Goal: Communication & Community: Answer question/provide support

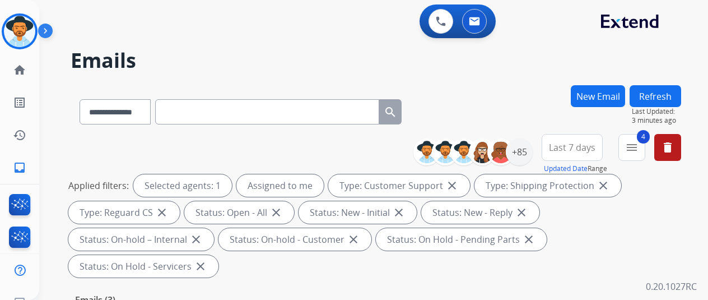
select select "**********"
click at [16, 16] on img at bounding box center [19, 31] width 31 height 31
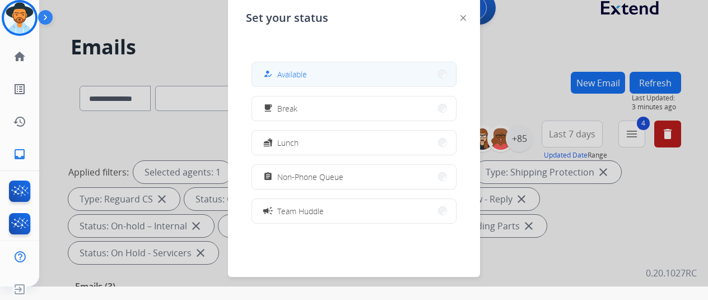
click at [297, 69] on span "Available" at bounding box center [292, 74] width 30 height 12
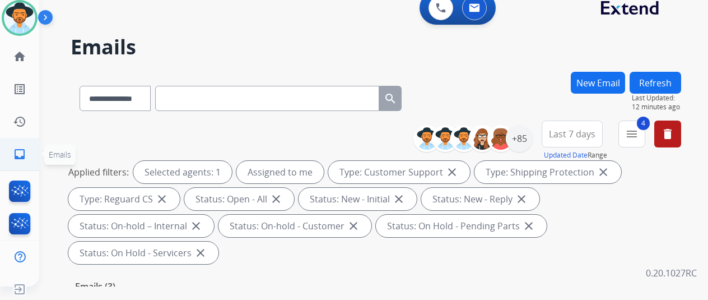
click at [16, 152] on mat-icon "inbox" at bounding box center [19, 153] width 13 height 13
click at [530, 135] on div "+85" at bounding box center [519, 138] width 27 height 27
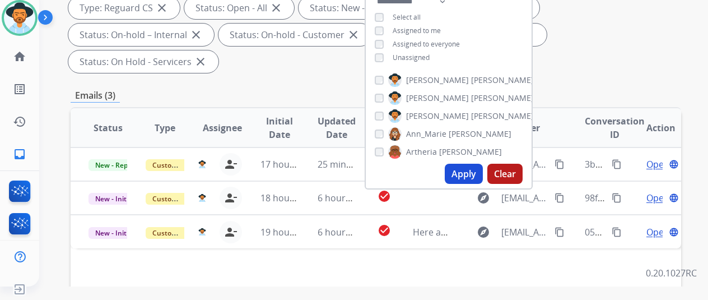
scroll to position [224, 0]
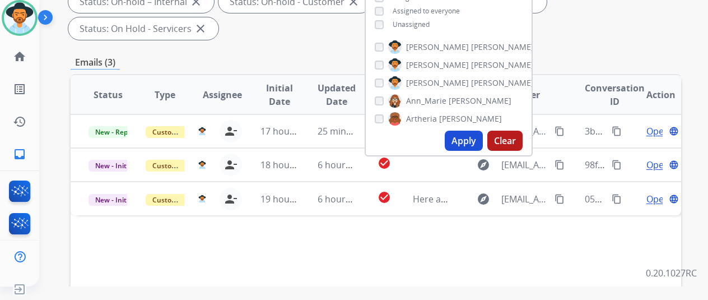
click at [474, 134] on button "Apply" at bounding box center [464, 140] width 38 height 20
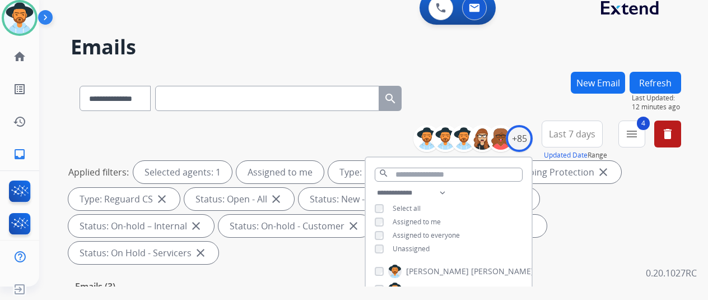
click at [491, 69] on div "**********" at bounding box center [360, 177] width 642 height 300
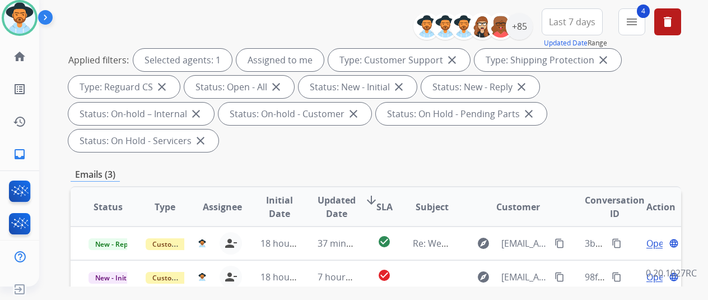
scroll to position [224, 0]
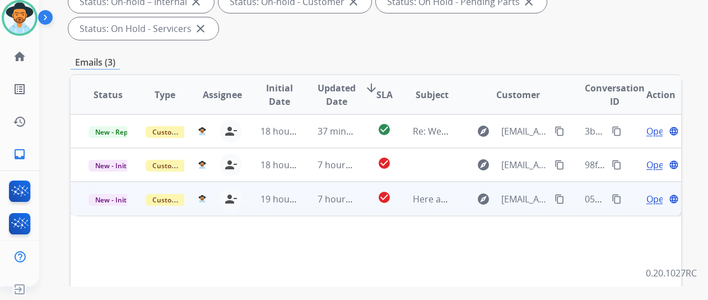
click at [654, 192] on span "Open" at bounding box center [657, 198] width 23 height 13
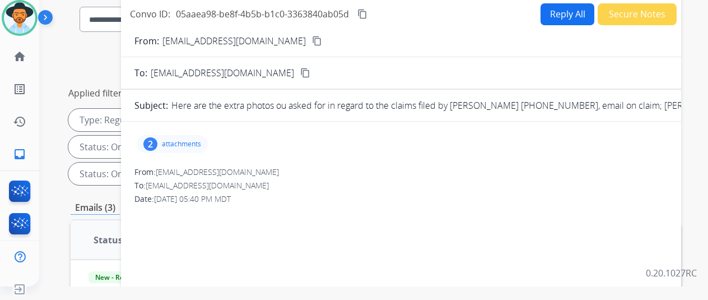
scroll to position [0, 0]
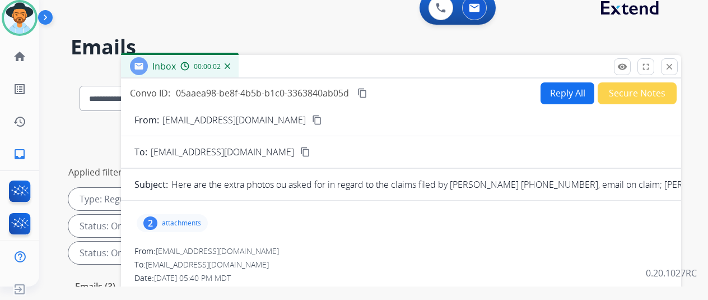
click at [312, 120] on mat-icon "content_copy" at bounding box center [317, 120] width 10 height 10
click at [157, 218] on div "2" at bounding box center [150, 222] width 14 height 13
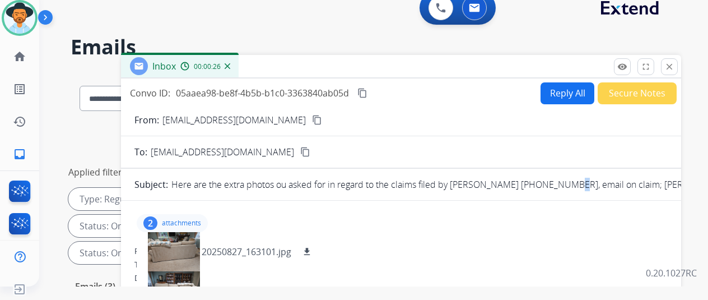
drag, startPoint x: 570, startPoint y: 183, endPoint x: 562, endPoint y: 183, distance: 7.8
drag, startPoint x: 571, startPoint y: 181, endPoint x: 510, endPoint y: 181, distance: 61.0
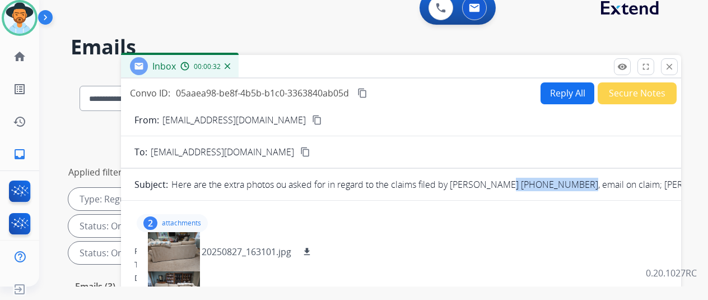
copy p "[PHONE_NUMBER],"
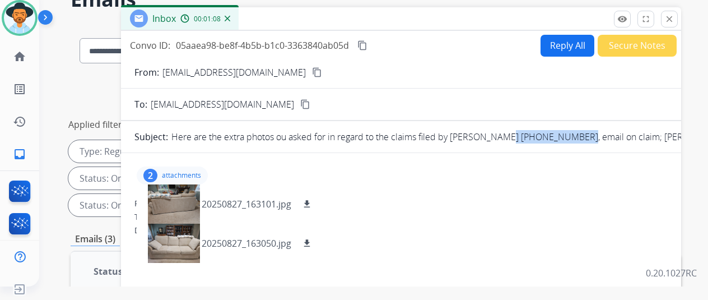
scroll to position [168, 0]
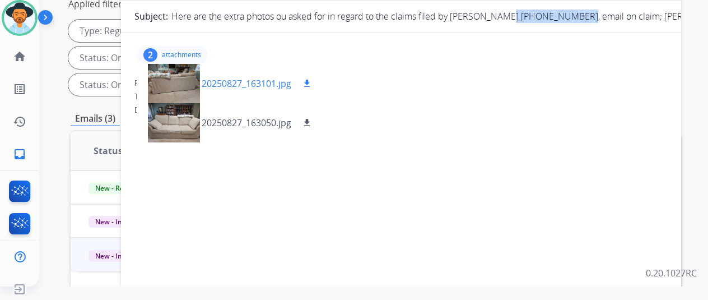
click at [312, 82] on mat-icon "download" at bounding box center [307, 83] width 10 height 10
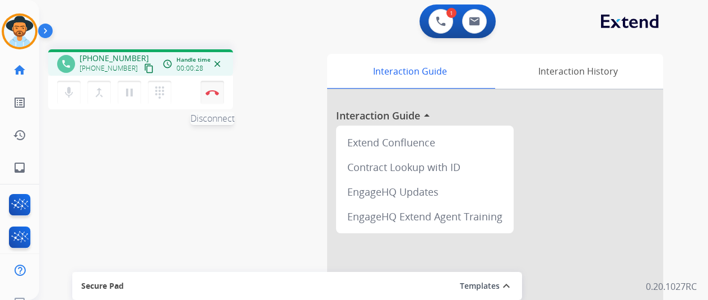
click at [212, 90] on img at bounding box center [211, 93] width 13 height 6
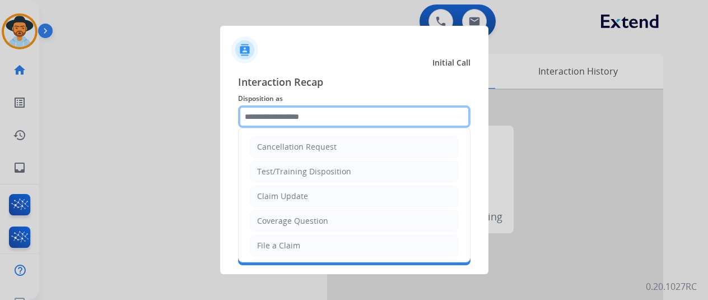
click at [291, 116] on input "text" at bounding box center [354, 116] width 232 height 22
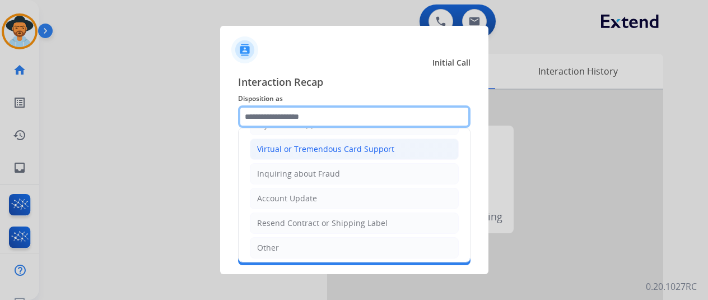
scroll to position [170, 0]
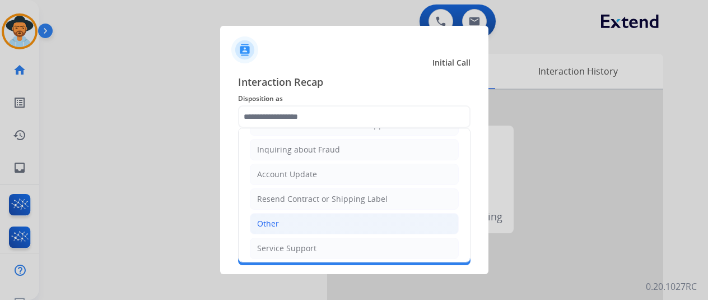
click at [283, 220] on li "Other" at bounding box center [354, 223] width 209 height 21
type input "*****"
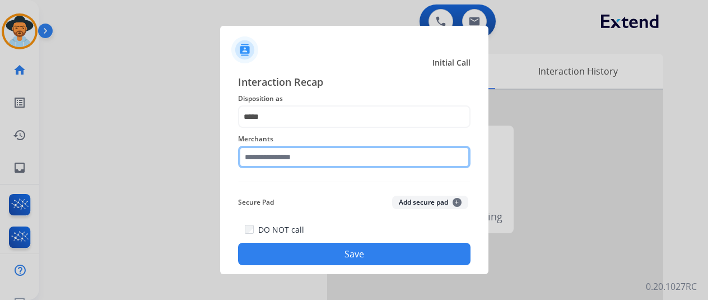
click at [278, 158] on input "text" at bounding box center [354, 157] width 232 height 22
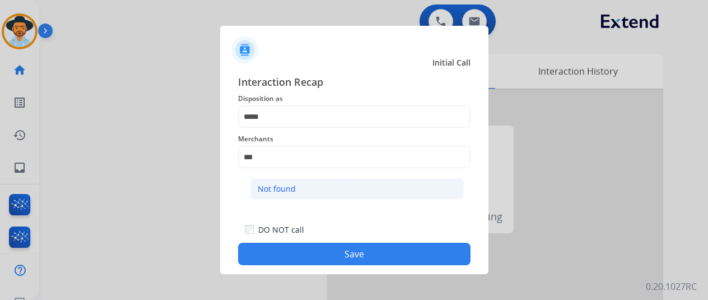
click at [274, 186] on div "Not found" at bounding box center [277, 188] width 38 height 11
type input "*********"
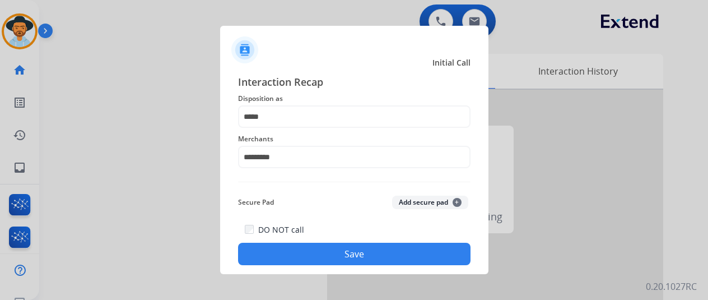
click at [333, 255] on button "Save" at bounding box center [354, 253] width 232 height 22
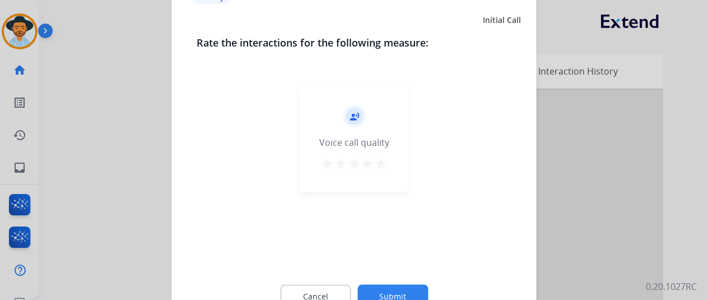
click at [381, 290] on button "Submit" at bounding box center [392, 296] width 71 height 24
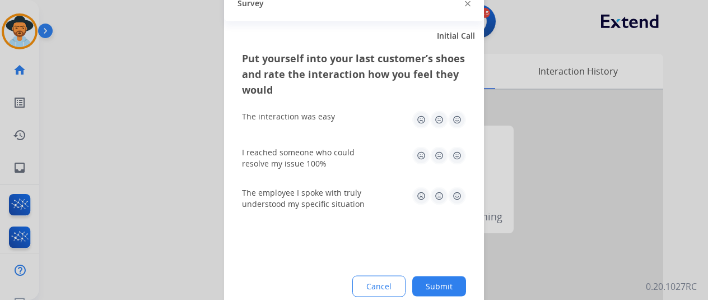
click at [437, 284] on button "Submit" at bounding box center [439, 285] width 54 height 20
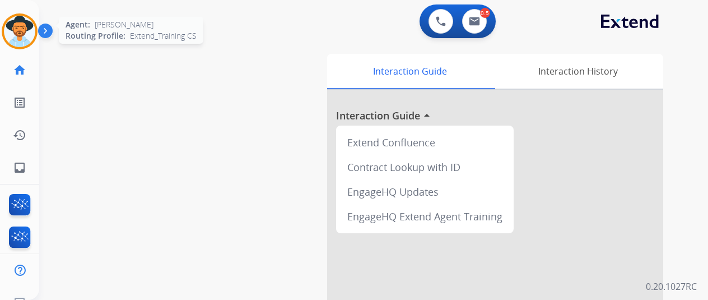
click at [17, 30] on img at bounding box center [19, 31] width 31 height 31
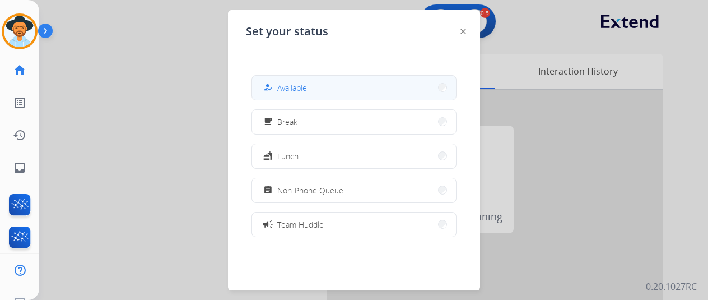
click at [295, 93] on span "Available" at bounding box center [292, 88] width 30 height 12
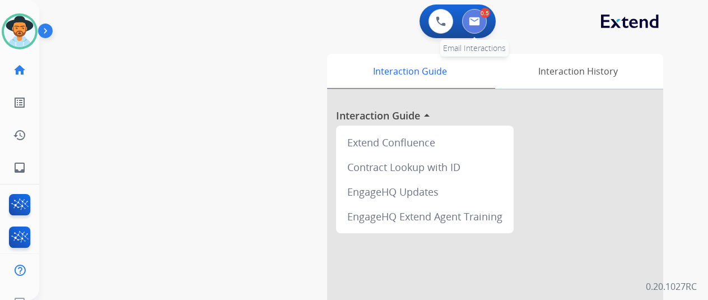
click at [478, 17] on img at bounding box center [474, 21] width 11 height 9
select select "**********"
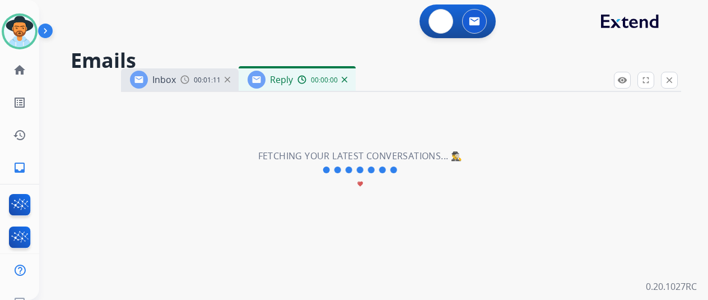
select select "**********"
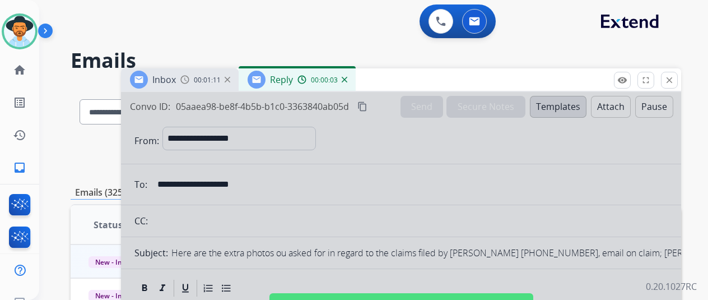
click at [377, 214] on div at bounding box center [401, 301] width 560 height 418
select select
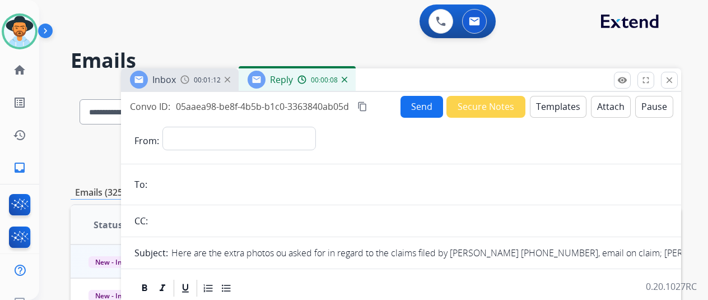
click at [347, 79] on img at bounding box center [345, 80] width 6 height 6
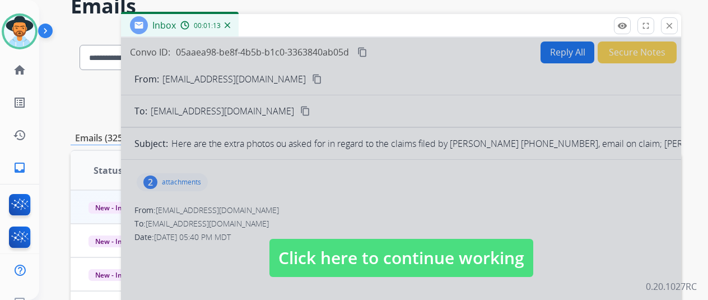
scroll to position [224, 0]
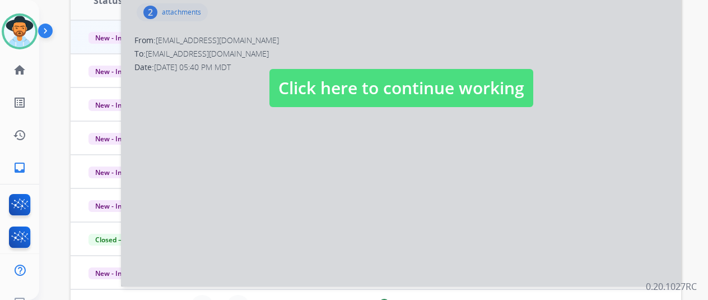
click at [337, 179] on div at bounding box center [401, 77] width 560 height 418
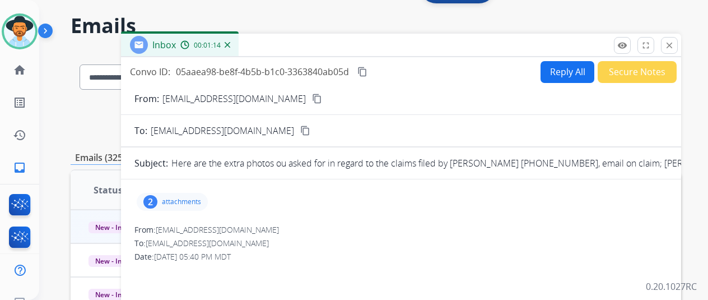
scroll to position [0, 0]
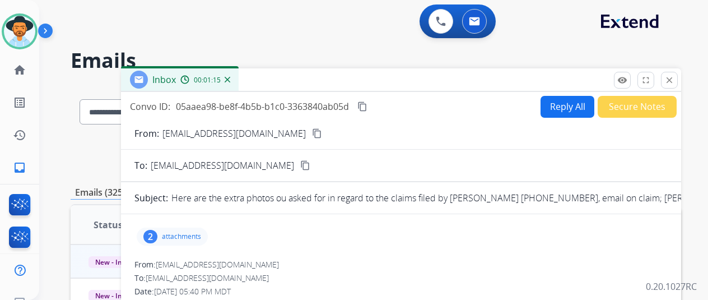
drag, startPoint x: 567, startPoint y: 106, endPoint x: 555, endPoint y: 80, distance: 28.5
click at [567, 106] on button "Reply All" at bounding box center [567, 107] width 54 height 22
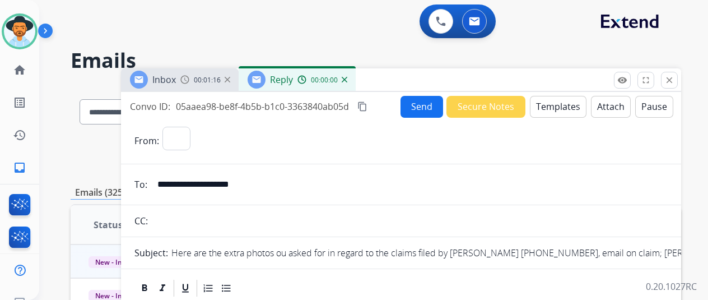
select select "**********"
click at [571, 101] on button "Templates" at bounding box center [558, 107] width 57 height 22
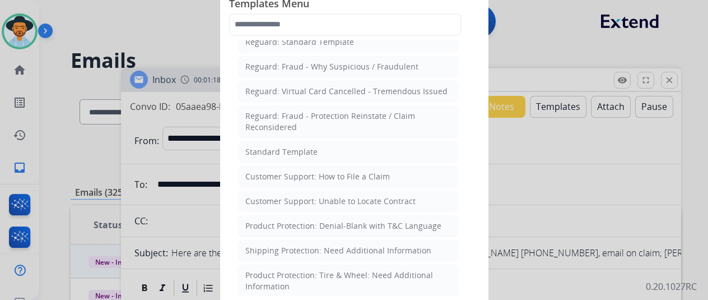
scroll to position [112, 0]
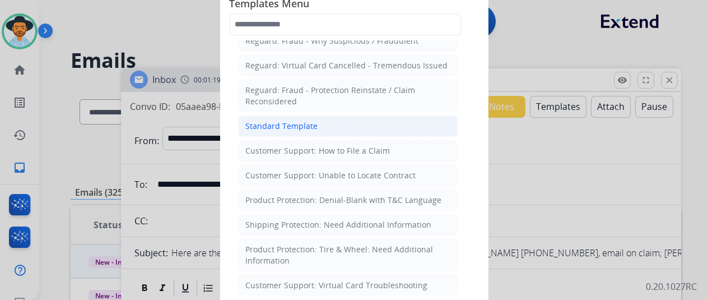
click at [283, 122] on div "Standard Template" at bounding box center [281, 125] width 72 height 11
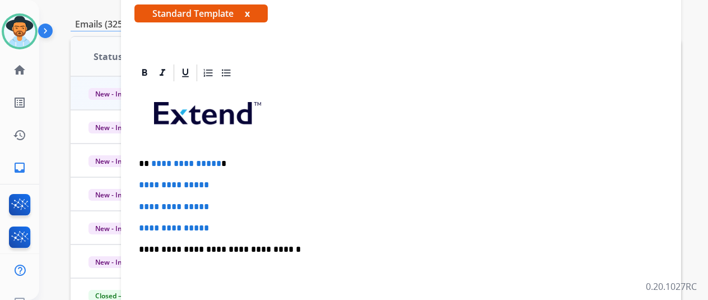
scroll to position [168, 0]
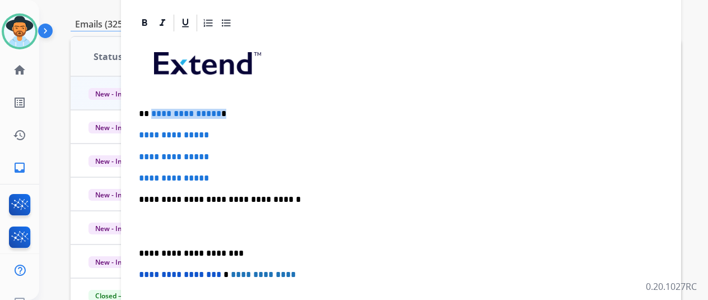
drag, startPoint x: 226, startPoint y: 115, endPoint x: 159, endPoint y: 111, distance: 67.3
click at [159, 111] on p "**********" at bounding box center [396, 114] width 515 height 10
click at [175, 114] on p "*********" at bounding box center [396, 114] width 515 height 10
click at [184, 113] on p "********" at bounding box center [396, 114] width 515 height 10
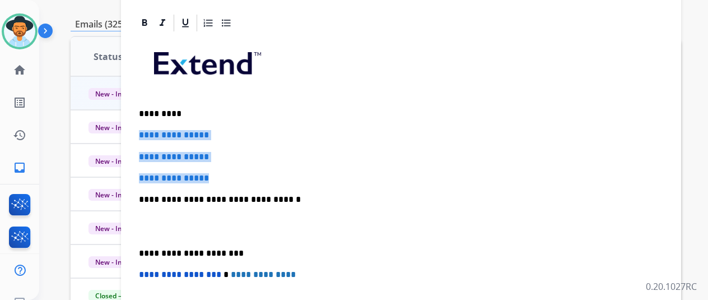
drag, startPoint x: 232, startPoint y: 180, endPoint x: 147, endPoint y: 127, distance: 100.6
click at [147, 127] on div "**********" at bounding box center [400, 225] width 533 height 385
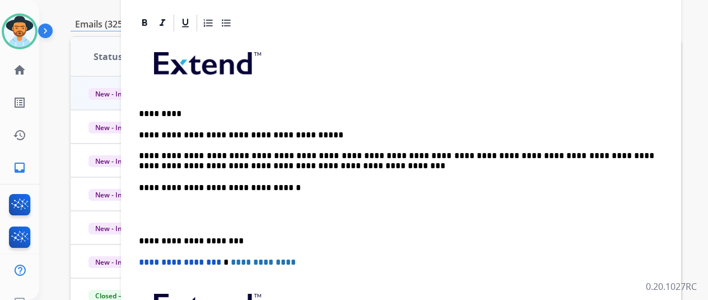
click at [173, 110] on p "*********" at bounding box center [396, 114] width 515 height 10
drag, startPoint x: 173, startPoint y: 110, endPoint x: 417, endPoint y: 150, distance: 247.3
click at [417, 150] on p "**********" at bounding box center [396, 150] width 515 height 41
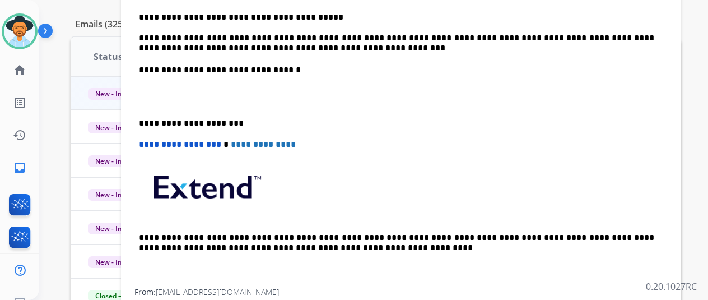
scroll to position [124, 0]
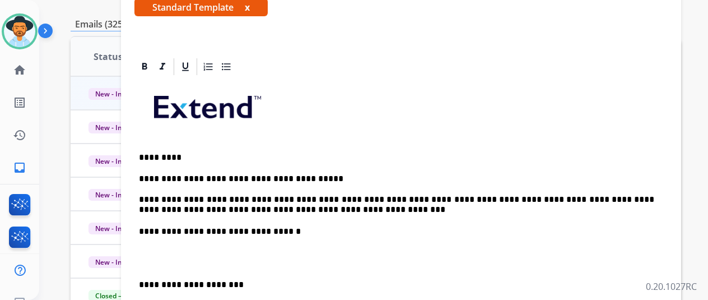
click at [399, 200] on p "**********" at bounding box center [396, 194] width 515 height 41
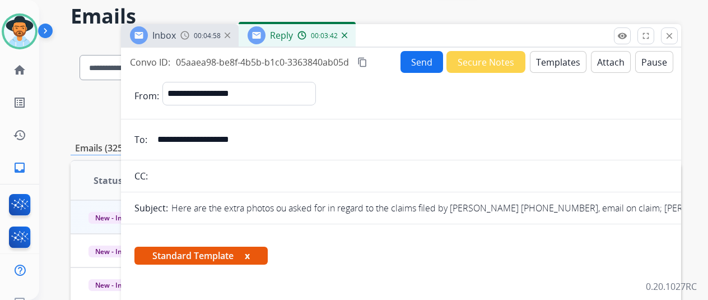
scroll to position [0, 0]
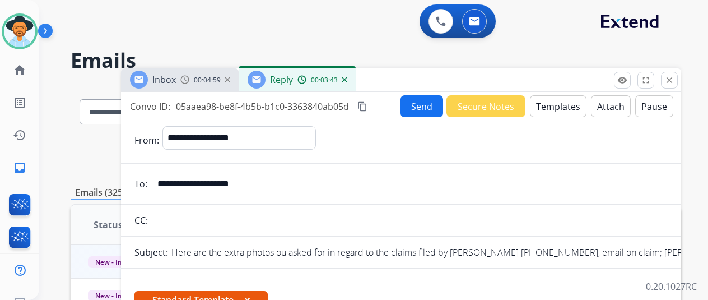
click at [422, 105] on button "Send" at bounding box center [421, 106] width 43 height 22
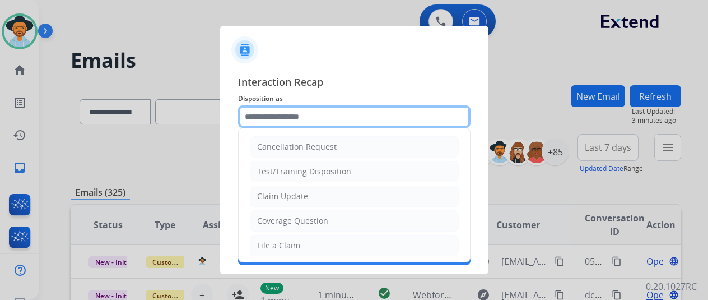
click at [266, 114] on input "text" at bounding box center [354, 116] width 232 height 22
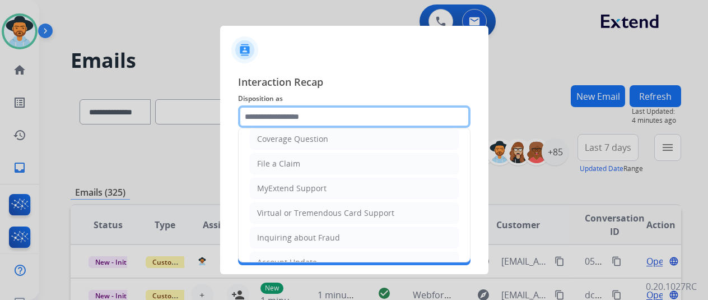
scroll to position [170, 0]
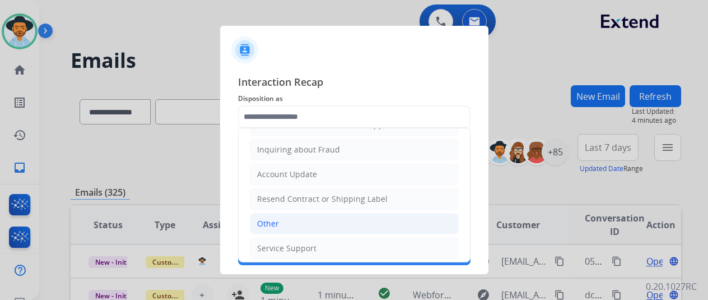
click at [284, 217] on li "Other" at bounding box center [354, 223] width 209 height 21
type input "*****"
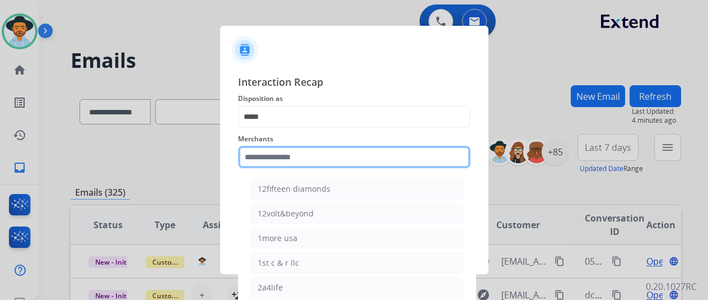
click at [272, 163] on input "text" at bounding box center [354, 157] width 232 height 22
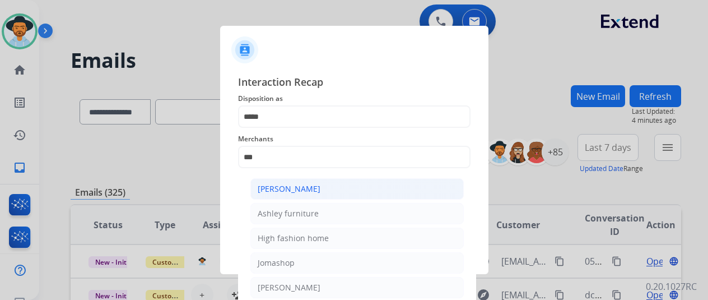
click at [288, 187] on div "[PERSON_NAME]" at bounding box center [289, 188] width 63 height 11
type input "**********"
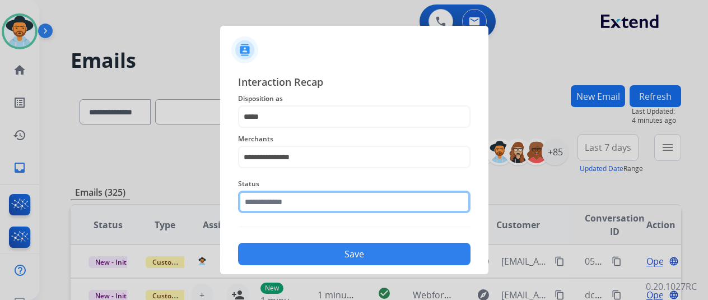
click at [286, 207] on input "text" at bounding box center [354, 201] width 232 height 22
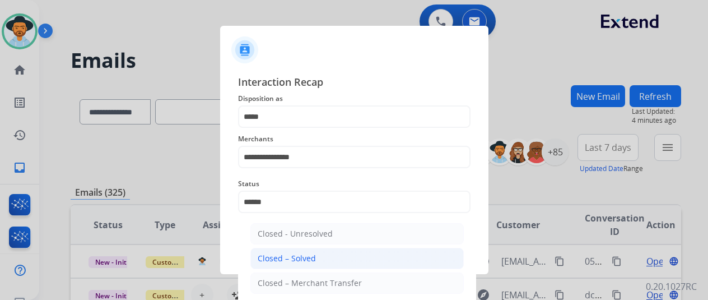
click at [283, 263] on div "Closed – Solved" at bounding box center [287, 257] width 58 height 11
type input "**********"
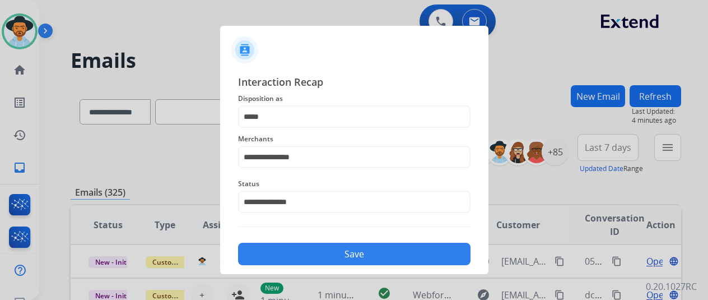
click at [321, 244] on button "Save" at bounding box center [354, 253] width 232 height 22
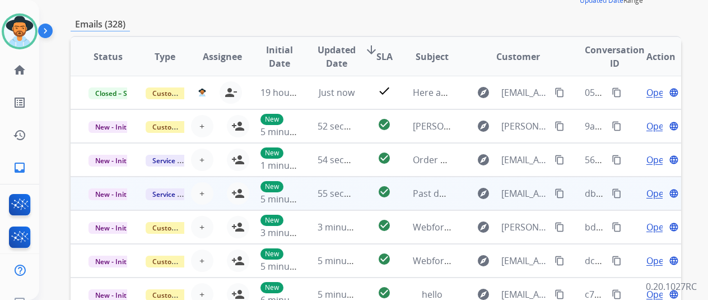
scroll to position [1, 0]
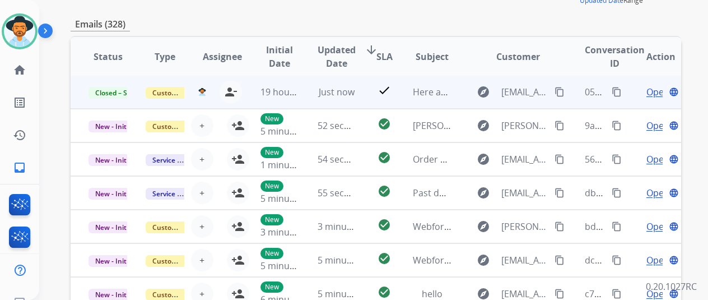
click at [616, 91] on mat-icon "content_copy" at bounding box center [616, 92] width 10 height 10
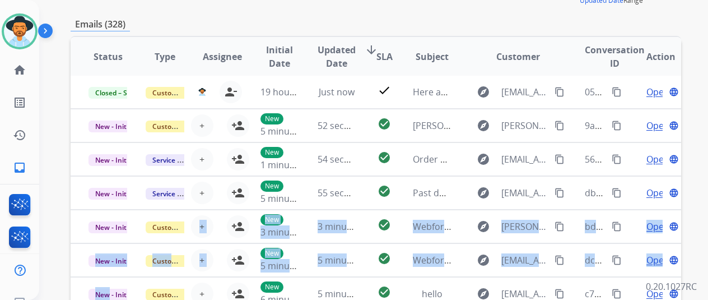
drag, startPoint x: 191, startPoint y: 212, endPoint x: 0, endPoint y: 335, distance: 227.4
click at [0, 299] on html "**********" at bounding box center [354, 150] width 708 height 300
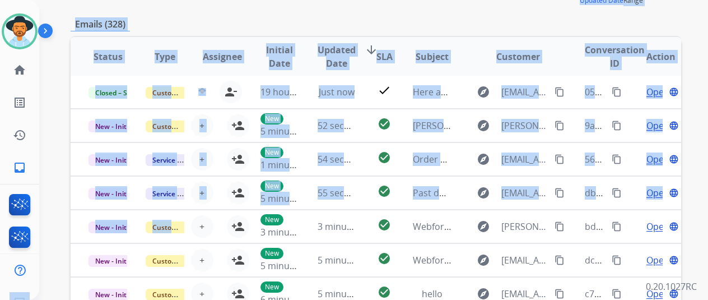
scroll to position [9, 0]
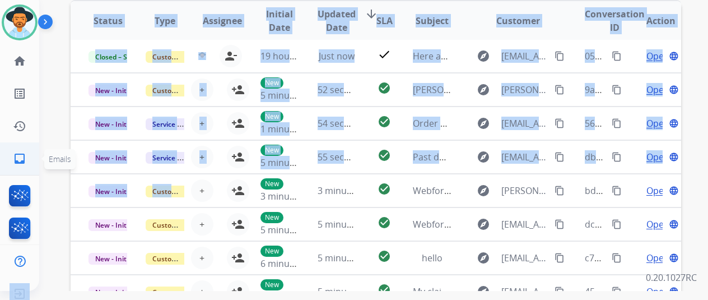
click at [20, 153] on mat-icon "inbox" at bounding box center [19, 158] width 13 height 13
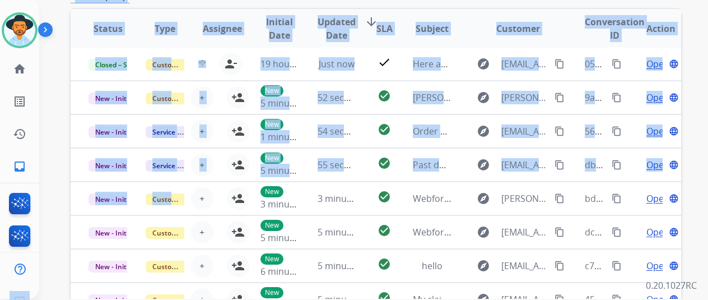
scroll to position [0, 0]
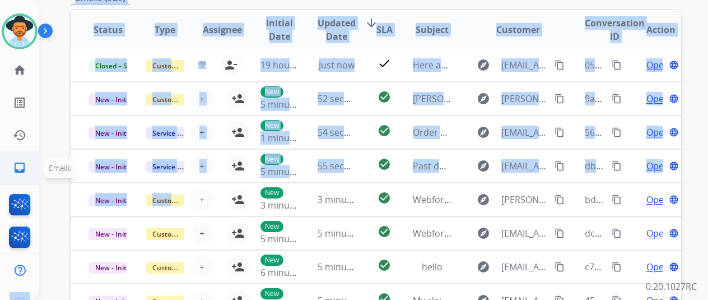
click at [19, 166] on mat-icon "inbox" at bounding box center [19, 167] width 13 height 13
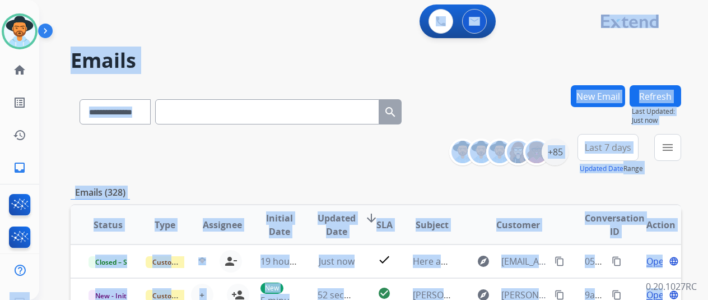
click at [259, 50] on h2 "Emails" at bounding box center [376, 60] width 610 height 22
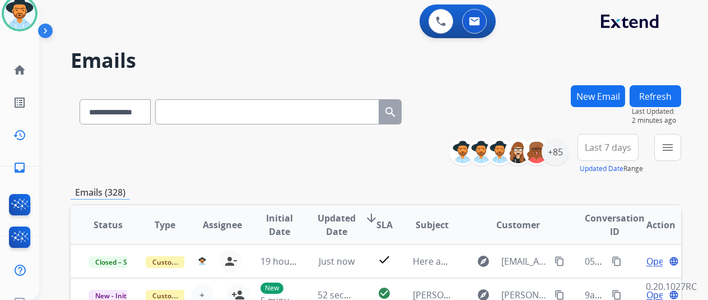
scroll to position [28, 0]
click at [533, 73] on div "**********" at bounding box center [360, 190] width 642 height 300
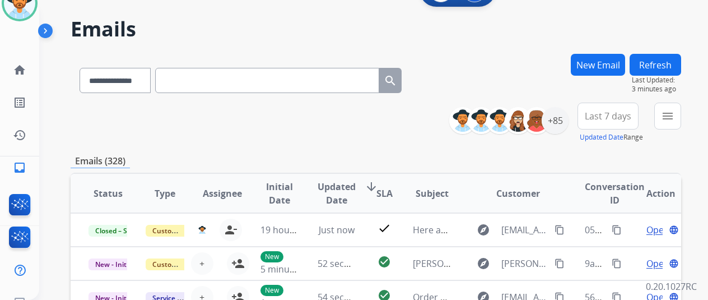
scroll to position [0, 0]
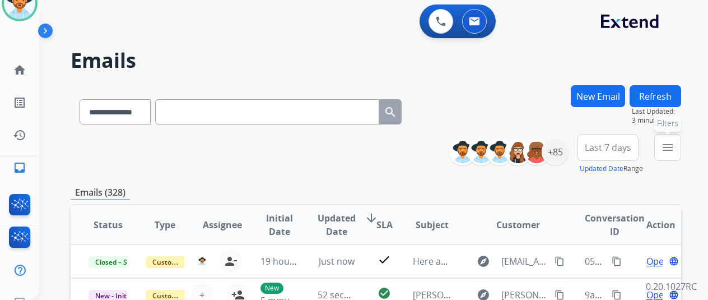
click at [674, 149] on mat-icon "menu" at bounding box center [667, 147] width 13 height 13
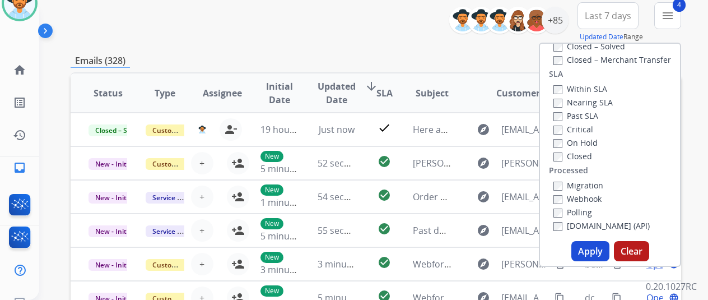
scroll to position [224, 0]
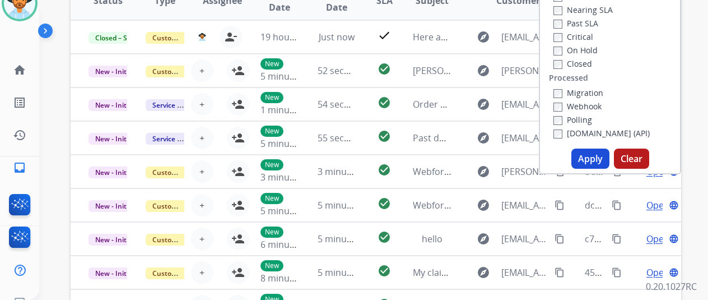
click at [600, 158] on button "Apply" at bounding box center [590, 158] width 38 height 20
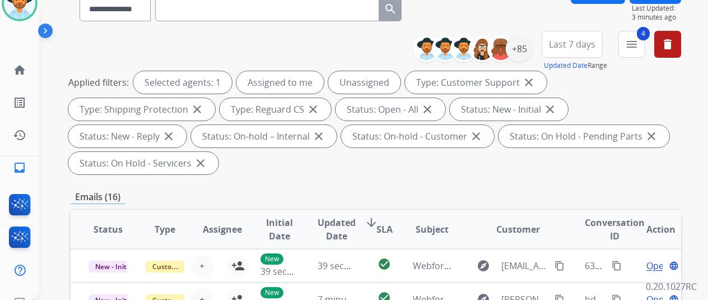
scroll to position [100, 0]
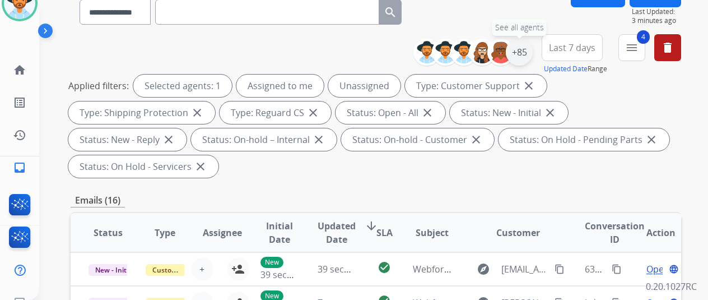
click at [532, 48] on div "+85" at bounding box center [519, 52] width 27 height 27
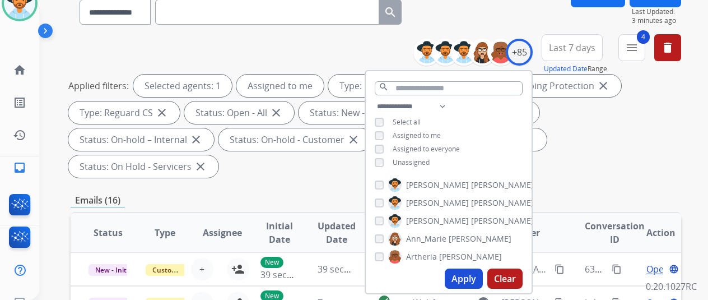
click at [471, 282] on button "Apply" at bounding box center [464, 278] width 38 height 20
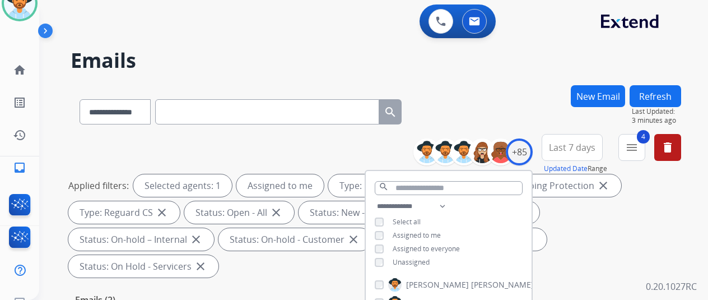
click at [438, 92] on div "**********" at bounding box center [376, 109] width 610 height 49
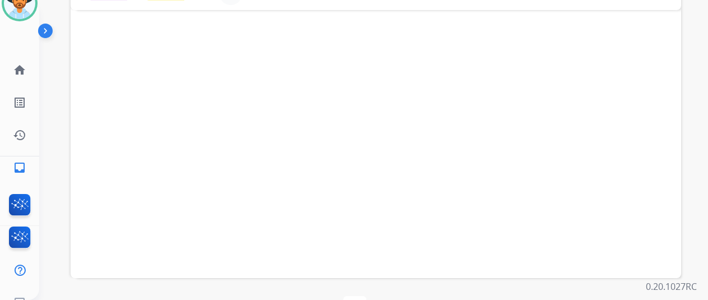
scroll to position [185, 0]
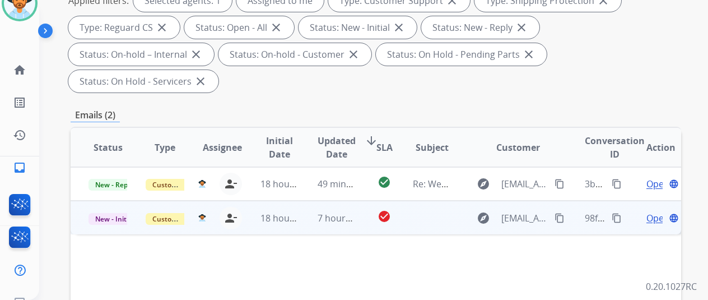
click at [654, 211] on span "Open" at bounding box center [657, 217] width 23 height 13
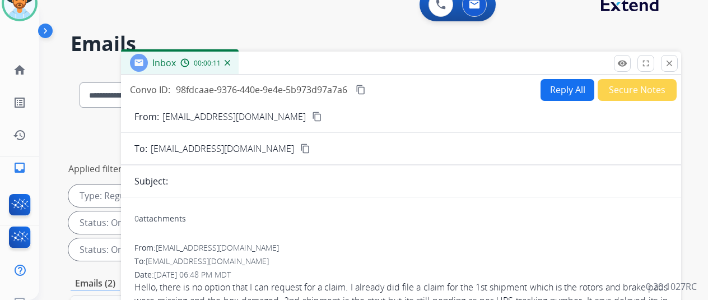
scroll to position [73, 0]
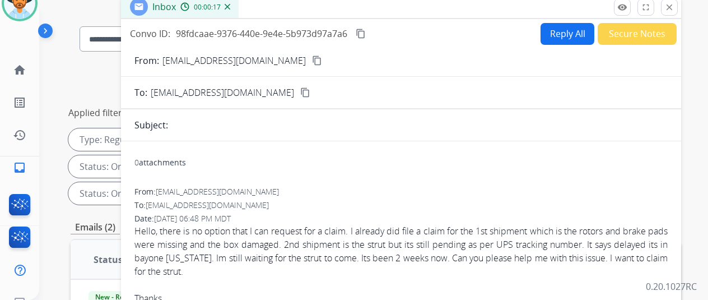
click at [312, 59] on mat-icon "content_copy" at bounding box center [317, 60] width 10 height 10
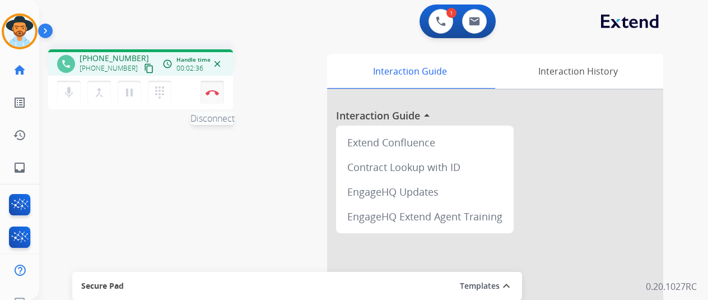
click at [214, 88] on button "Disconnect" at bounding box center [212, 93] width 24 height 24
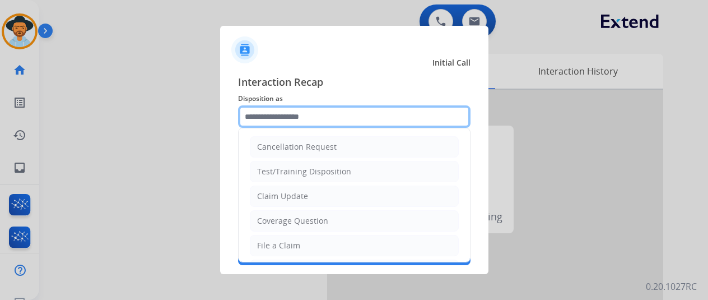
click at [277, 119] on input "text" at bounding box center [354, 116] width 232 height 22
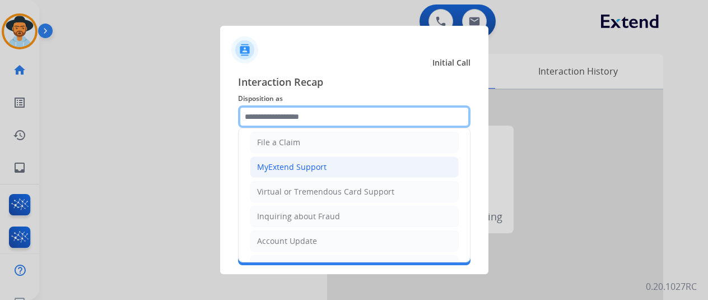
scroll to position [168, 0]
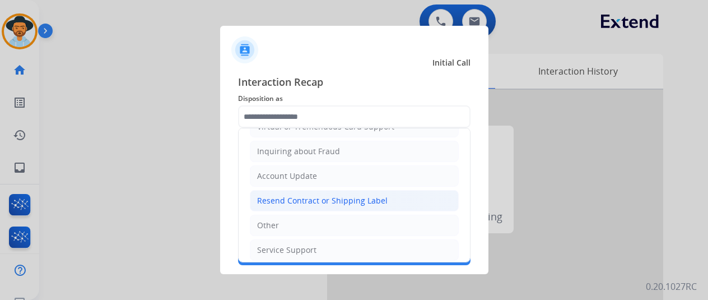
click at [294, 195] on div "Resend Contract or Shipping Label" at bounding box center [322, 200] width 130 height 11
type input "**********"
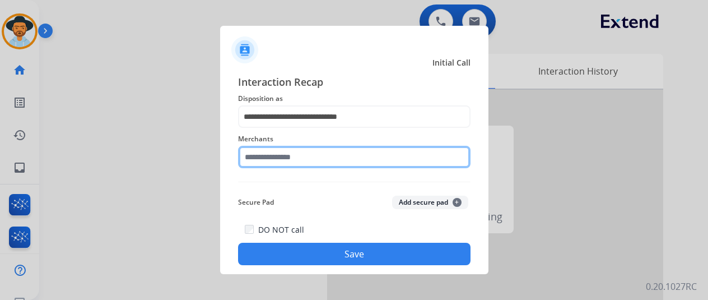
click at [274, 149] on input "text" at bounding box center [354, 157] width 232 height 22
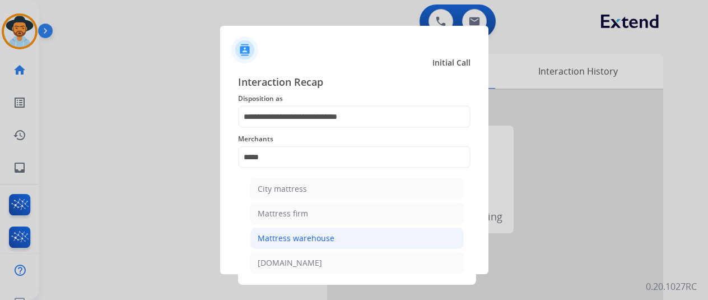
click at [306, 233] on div "Mattress warehouse" at bounding box center [296, 237] width 77 height 11
type input "**********"
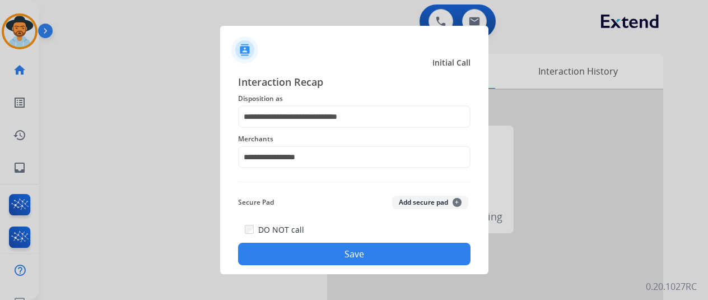
click at [322, 250] on button "Save" at bounding box center [354, 253] width 232 height 22
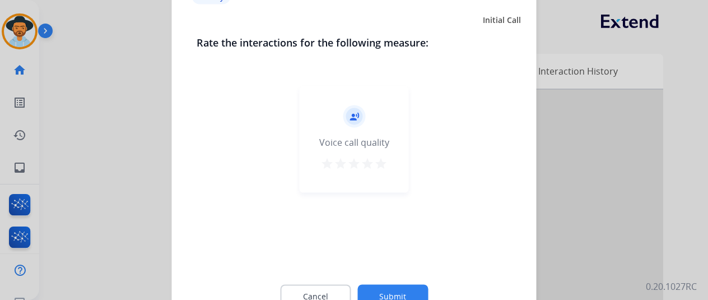
click at [399, 289] on button "Submit" at bounding box center [392, 296] width 71 height 24
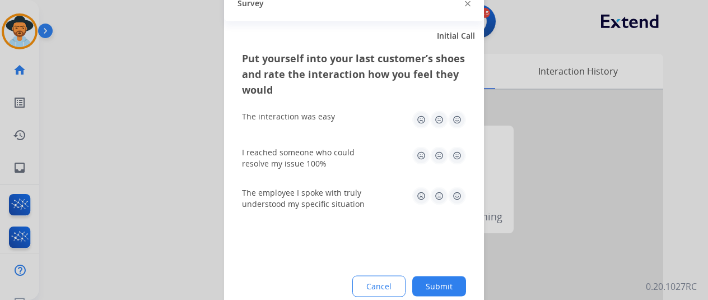
click at [448, 285] on button "Submit" at bounding box center [439, 285] width 54 height 20
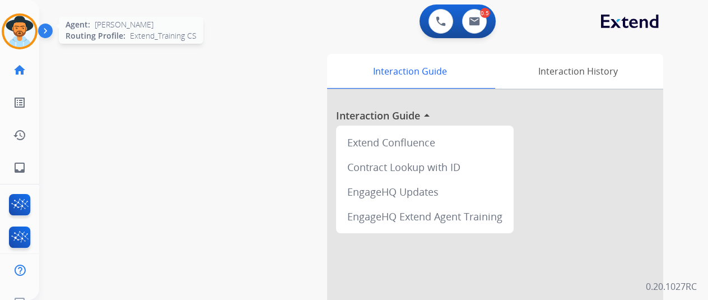
click at [18, 32] on img at bounding box center [19, 31] width 31 height 31
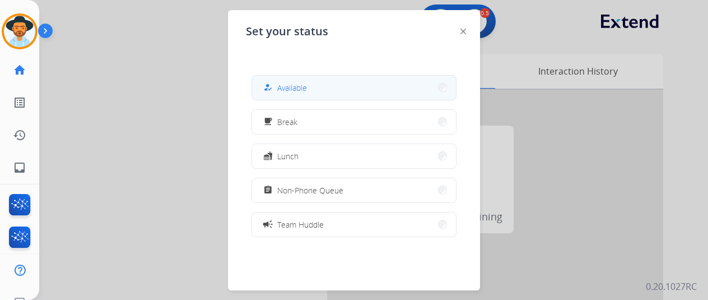
click at [334, 85] on button "how_to_reg Available" at bounding box center [354, 88] width 204 height 24
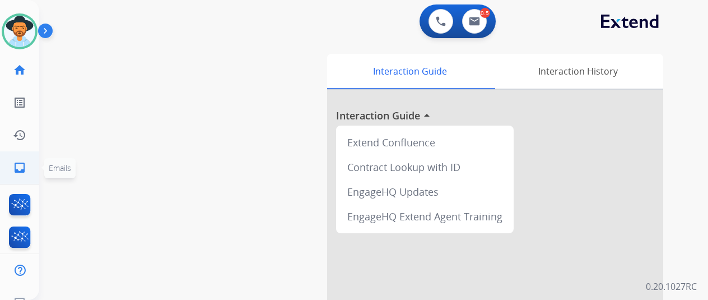
click at [13, 166] on mat-icon "inbox" at bounding box center [19, 167] width 13 height 13
select select "**********"
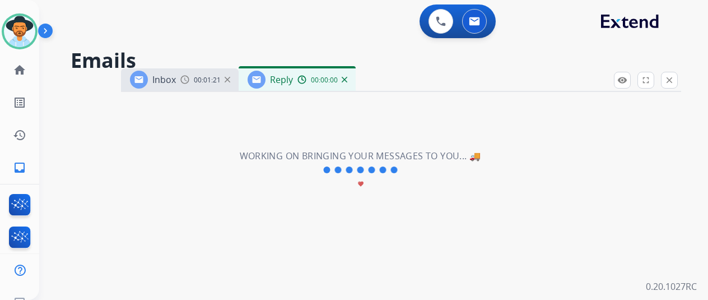
select select "**********"
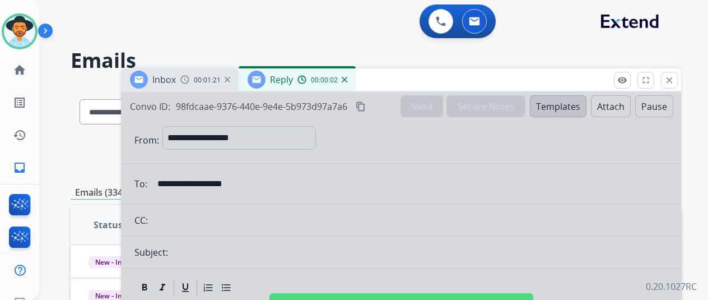
click at [448, 151] on div at bounding box center [401, 301] width 560 height 418
select select
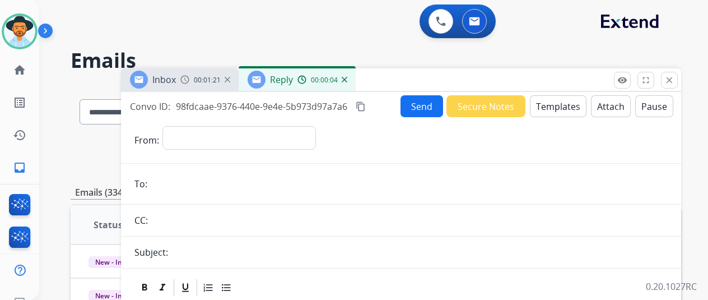
click at [564, 102] on button "Templates" at bounding box center [558, 106] width 57 height 22
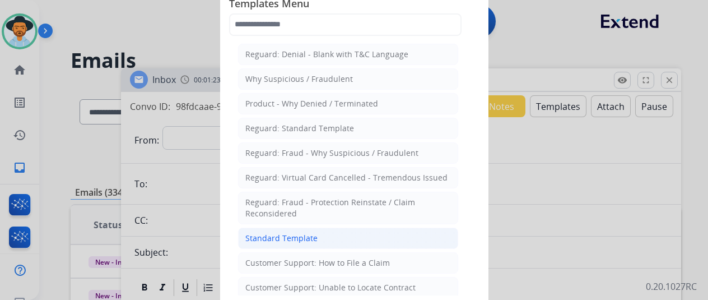
click at [275, 232] on div "Standard Template" at bounding box center [281, 237] width 72 height 11
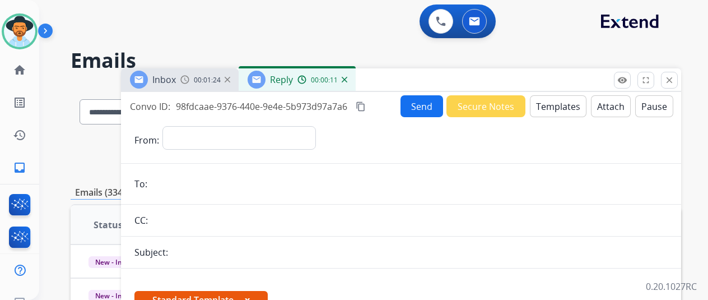
click at [356, 81] on div "Reply 00:00:11" at bounding box center [296, 79] width 117 height 22
click at [347, 82] on div "00:00:15" at bounding box center [321, 79] width 49 height 10
click at [347, 79] on img at bounding box center [345, 80] width 6 height 6
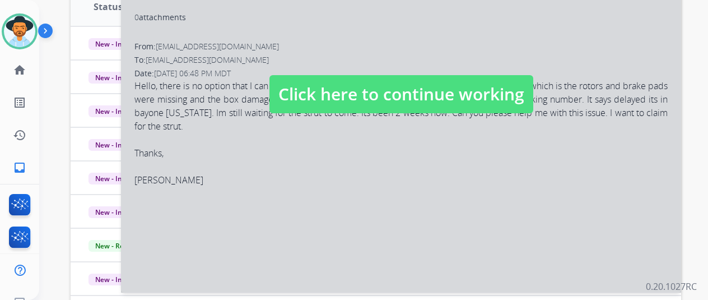
scroll to position [224, 0]
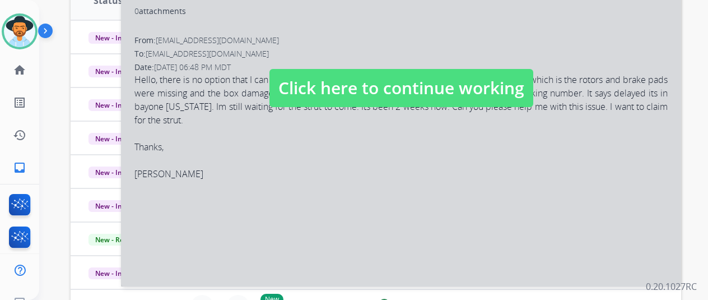
click at [236, 163] on div at bounding box center [401, 77] width 560 height 418
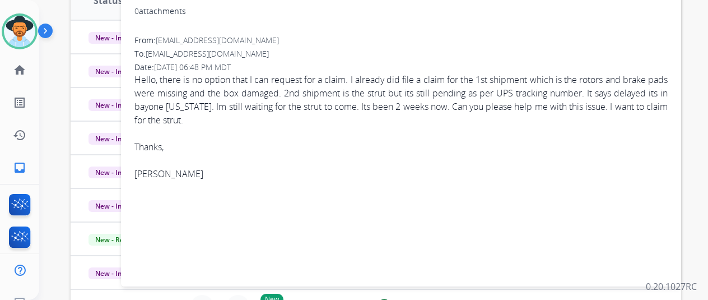
scroll to position [0, 0]
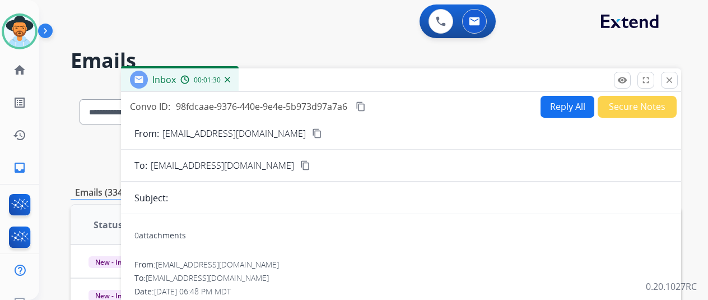
click at [571, 107] on button "Reply All" at bounding box center [567, 107] width 54 height 22
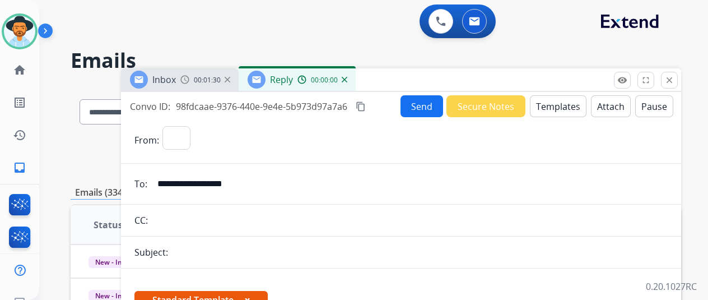
select select "**********"
drag, startPoint x: 354, startPoint y: 78, endPoint x: 345, endPoint y: 69, distance: 13.5
click at [347, 78] on img at bounding box center [345, 80] width 6 height 6
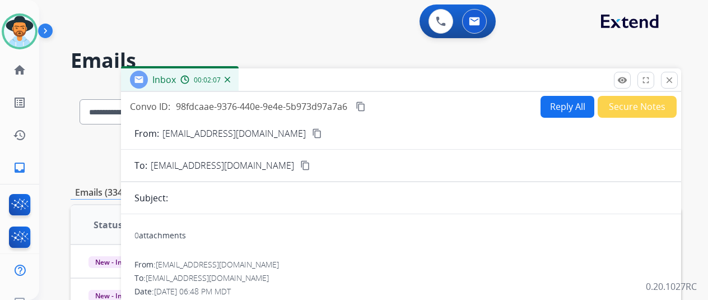
click at [230, 79] on img at bounding box center [228, 80] width 6 height 6
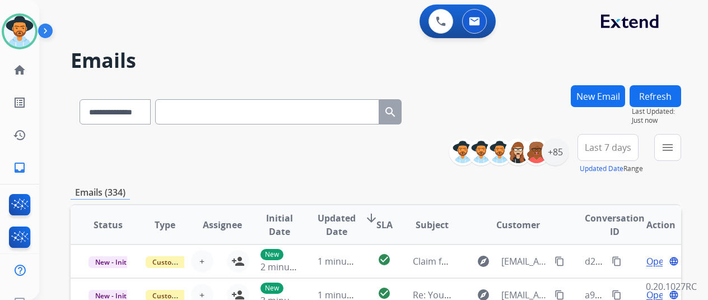
click at [77, 23] on div "0 Voice Interactions 0 Email Interactions" at bounding box center [367, 22] width 628 height 36
click at [22, 24] on img at bounding box center [19, 31] width 31 height 31
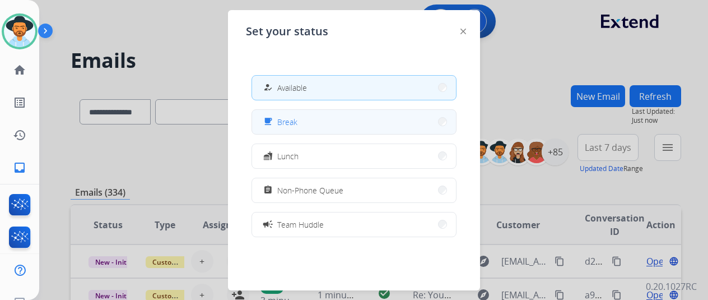
click at [309, 120] on button "free_breakfast Break" at bounding box center [354, 122] width 204 height 24
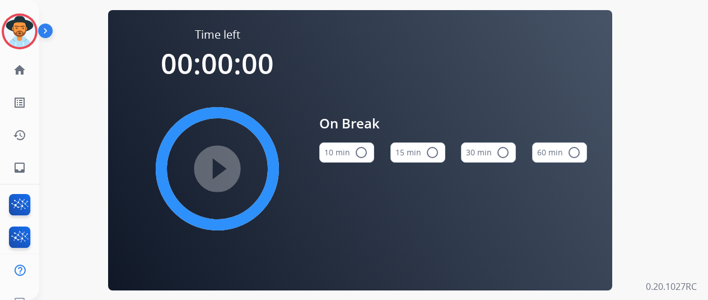
click at [362, 153] on mat-icon "radio_button_unchecked" at bounding box center [360, 152] width 13 height 13
click at [224, 167] on mat-icon "play_circle_filled" at bounding box center [217, 168] width 13 height 13
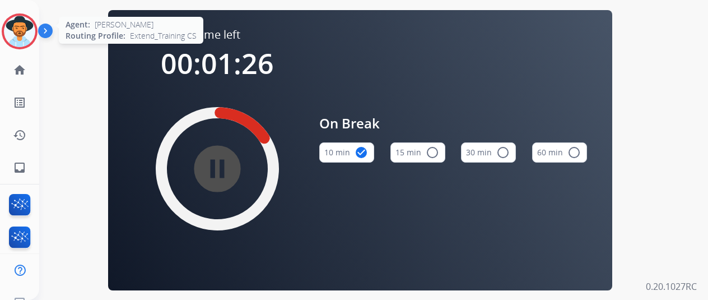
click at [16, 21] on img at bounding box center [19, 31] width 31 height 31
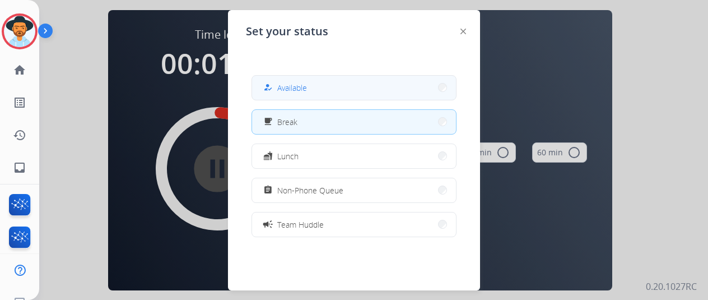
click at [302, 87] on span "Available" at bounding box center [292, 88] width 30 height 12
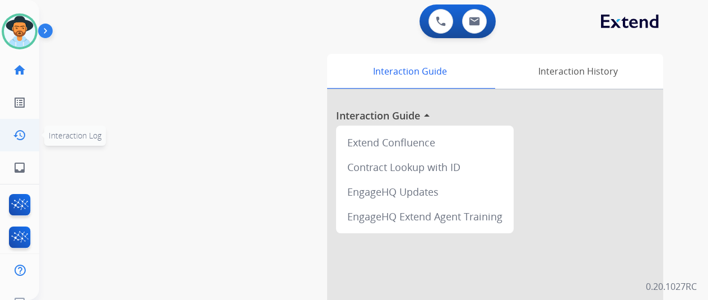
click at [63, 131] on span "Interaction Log" at bounding box center [75, 135] width 53 height 11
click at [442, 20] on img at bounding box center [441, 21] width 10 height 10
click at [446, 15] on button at bounding box center [440, 21] width 25 height 25
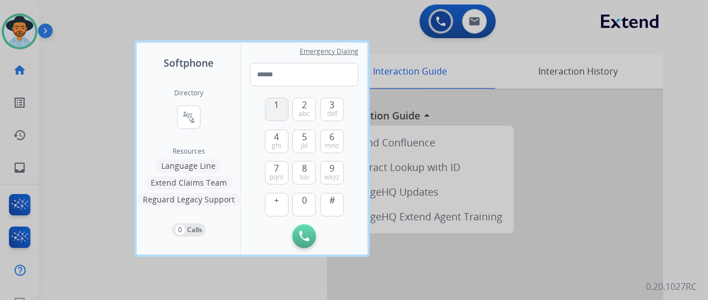
drag, startPoint x: 272, startPoint y: 104, endPoint x: 279, endPoint y: 109, distance: 8.4
click at [271, 104] on button "1" at bounding box center [277, 109] width 24 height 24
click at [306, 169] on span "8" at bounding box center [304, 167] width 5 height 13
click at [305, 208] on button "0" at bounding box center [304, 205] width 24 height 24
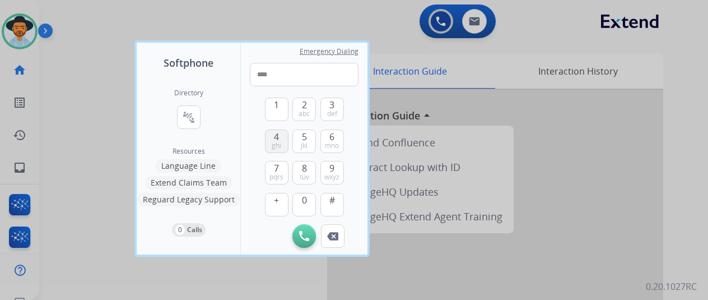
drag, startPoint x: 277, startPoint y: 139, endPoint x: 283, endPoint y: 162, distance: 23.9
click at [277, 139] on span "4" at bounding box center [276, 136] width 5 height 13
click at [277, 167] on span "7" at bounding box center [276, 167] width 5 height 13
click at [303, 202] on span "0" at bounding box center [304, 199] width 5 height 13
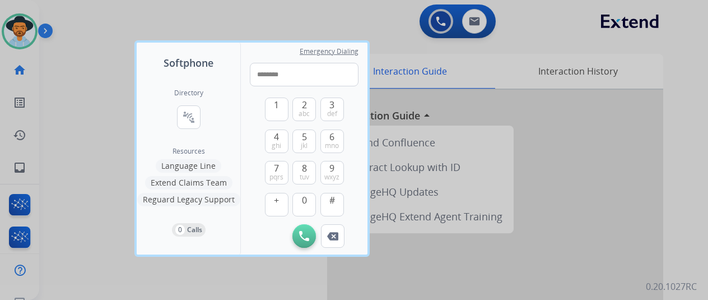
drag, startPoint x: 303, startPoint y: 202, endPoint x: 320, endPoint y: 191, distance: 19.4
click at [303, 202] on span "0" at bounding box center [304, 199] width 5 height 13
click at [329, 170] on span "9" at bounding box center [331, 167] width 5 height 13
click at [280, 169] on button "7 pqrs" at bounding box center [277, 173] width 24 height 24
type input "**********"
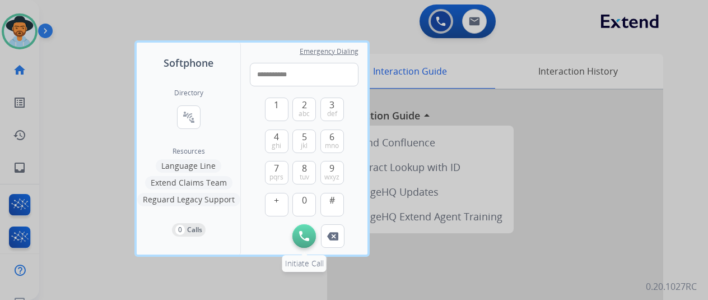
click at [309, 230] on button "Initiate Call" at bounding box center [304, 236] width 24 height 24
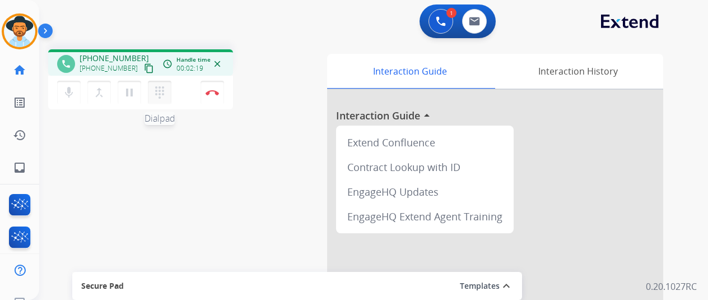
click at [156, 88] on mat-icon "dialpad" at bounding box center [159, 92] width 13 height 13
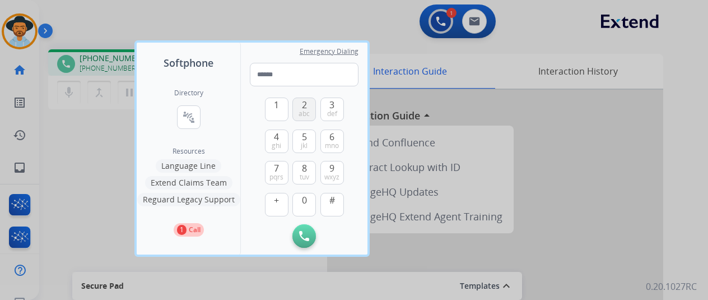
click at [306, 104] on span "2" at bounding box center [304, 104] width 5 height 13
type input "*"
click at [310, 233] on button "Initiate Call" at bounding box center [304, 236] width 24 height 24
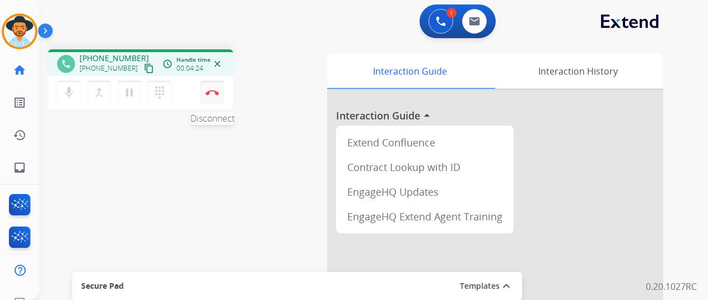
click at [209, 91] on img at bounding box center [211, 93] width 13 height 6
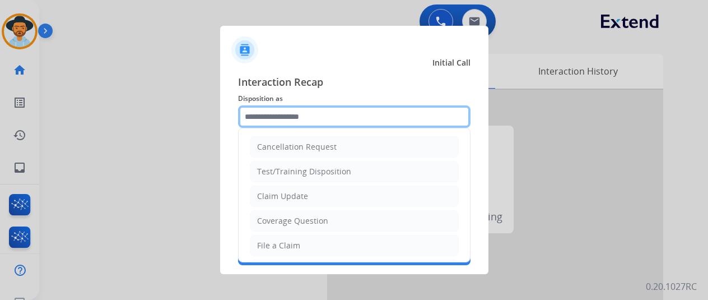
click at [270, 111] on input "text" at bounding box center [354, 116] width 232 height 22
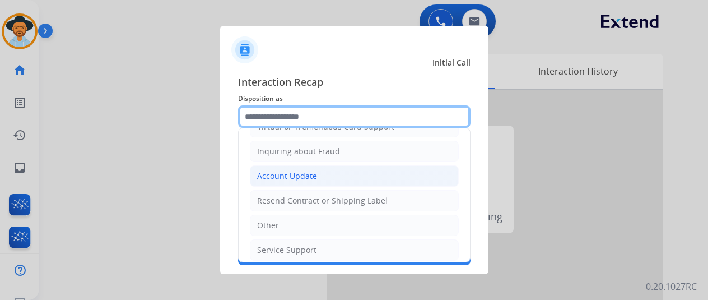
scroll to position [218, 0]
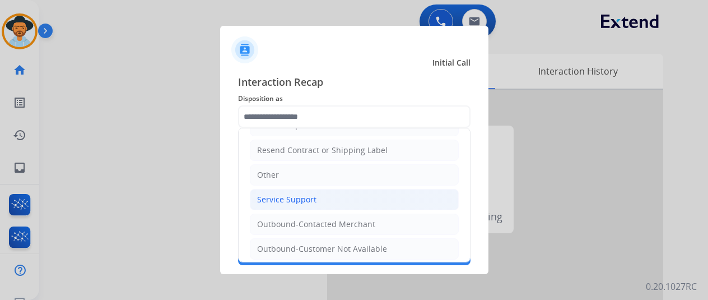
click at [279, 194] on div "Service Support" at bounding box center [286, 199] width 59 height 11
type input "**********"
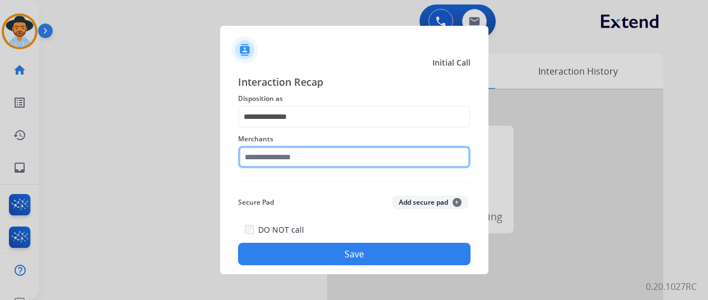
click at [268, 158] on input "text" at bounding box center [354, 157] width 232 height 22
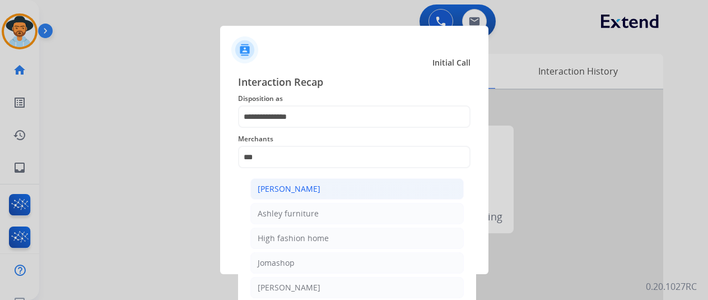
click at [294, 186] on div "[PERSON_NAME]" at bounding box center [289, 188] width 63 height 11
type input "**********"
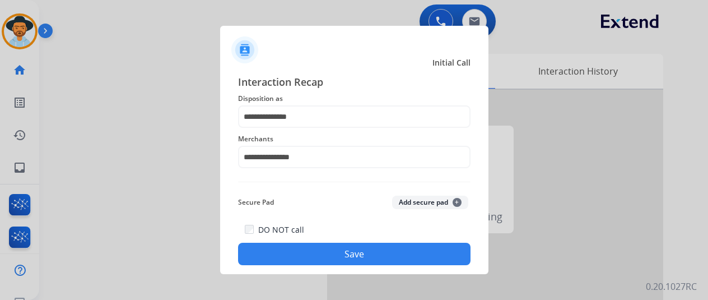
click at [334, 250] on button "Save" at bounding box center [354, 253] width 232 height 22
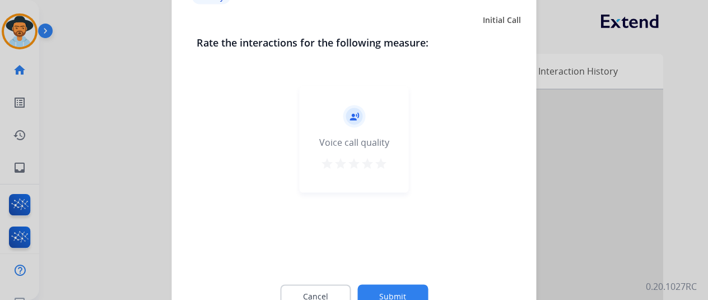
drag, startPoint x: 401, startPoint y: 289, endPoint x: 410, endPoint y: 281, distance: 11.9
click at [401, 289] on button "Submit" at bounding box center [392, 296] width 71 height 24
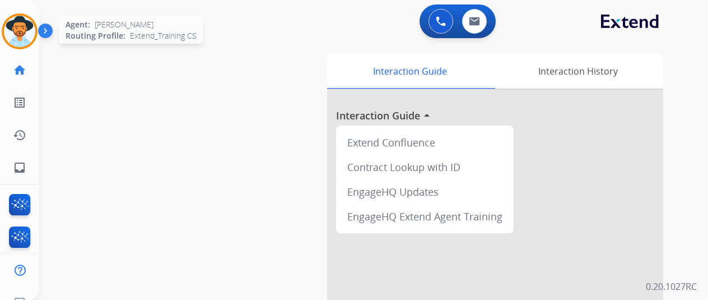
click at [18, 21] on img at bounding box center [19, 31] width 31 height 31
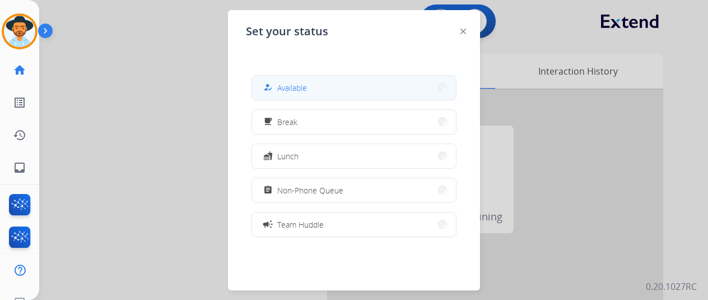
drag, startPoint x: 310, startPoint y: 91, endPoint x: 62, endPoint y: 38, distance: 254.2
click at [308, 90] on button "how_to_reg Available" at bounding box center [354, 88] width 204 height 24
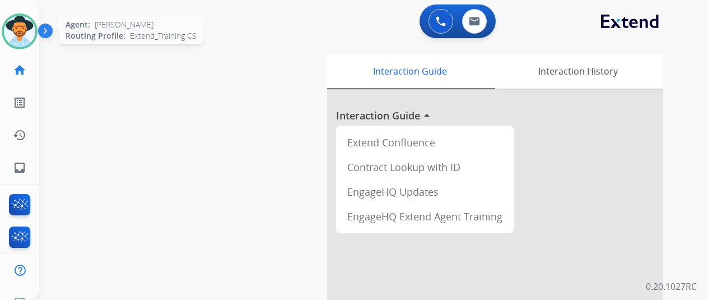
click at [24, 29] on img at bounding box center [19, 31] width 31 height 31
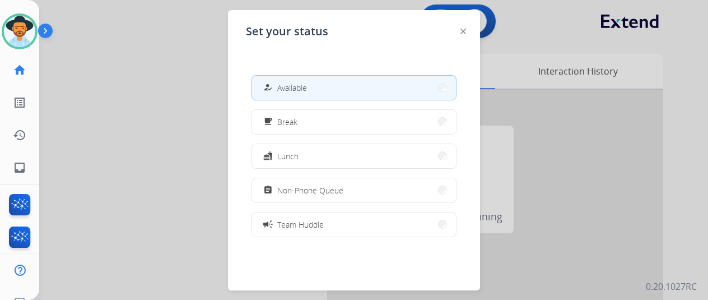
click at [463, 31] on img at bounding box center [463, 32] width 6 height 6
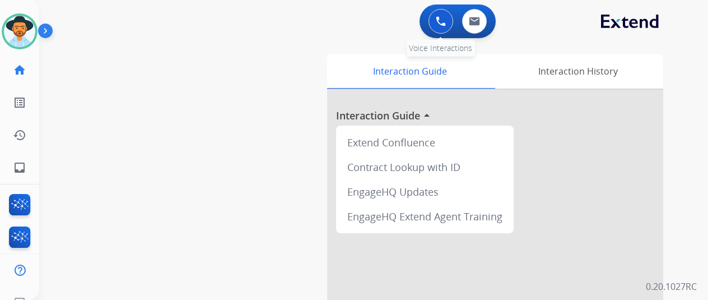
click at [443, 20] on img at bounding box center [441, 21] width 10 height 10
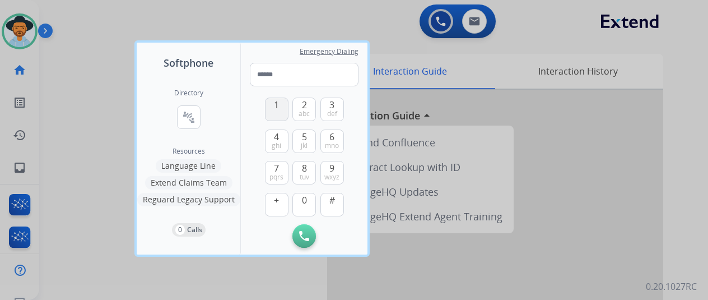
click at [279, 107] on button "1" at bounding box center [277, 109] width 24 height 24
click at [300, 170] on button "8 tuv" at bounding box center [304, 173] width 24 height 24
click at [306, 207] on button "0" at bounding box center [304, 205] width 24 height 24
click at [278, 134] on span "4" at bounding box center [276, 136] width 5 height 13
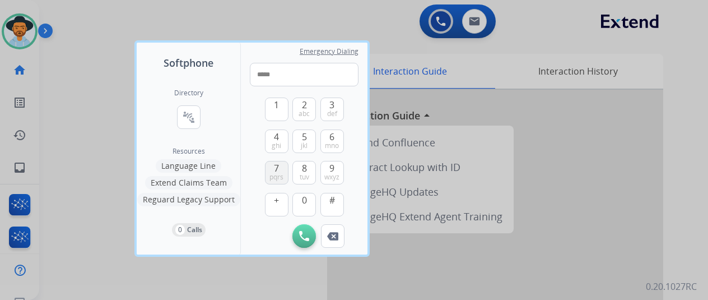
click at [281, 167] on button "7 pqrs" at bounding box center [277, 173] width 24 height 24
click at [303, 107] on span "2" at bounding box center [304, 104] width 5 height 13
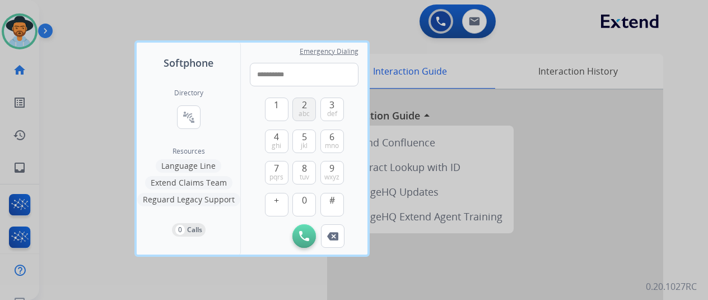
click at [303, 107] on span "2" at bounding box center [304, 104] width 5 height 13
type input "**********"
click at [302, 233] on img at bounding box center [304, 236] width 10 height 10
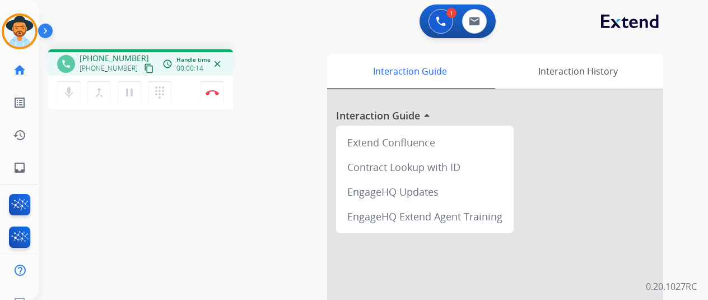
click at [77, 178] on div "phone [PHONE_NUMBER] [PHONE_NUMBER] content_copy access_time Call metrics Queue…" at bounding box center [360, 273] width 642 height 467
click at [161, 92] on mat-icon "dialpad" at bounding box center [159, 92] width 13 height 13
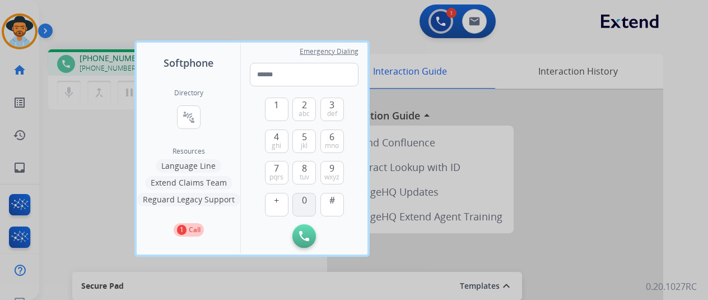
click at [302, 201] on span "0" at bounding box center [304, 199] width 5 height 13
type input "*"
click at [301, 239] on img at bounding box center [304, 236] width 10 height 10
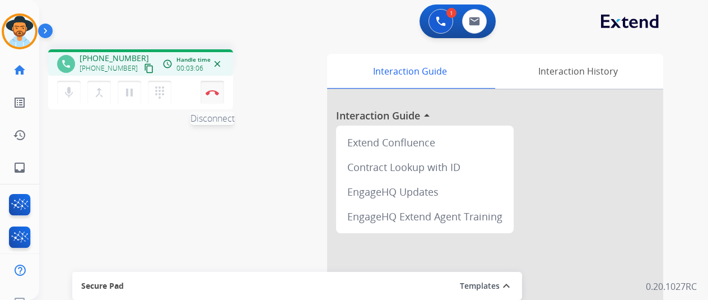
click at [217, 92] on img at bounding box center [211, 93] width 13 height 6
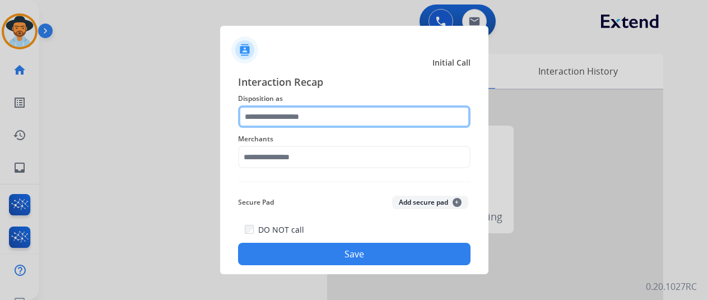
click at [281, 113] on input "text" at bounding box center [354, 116] width 232 height 22
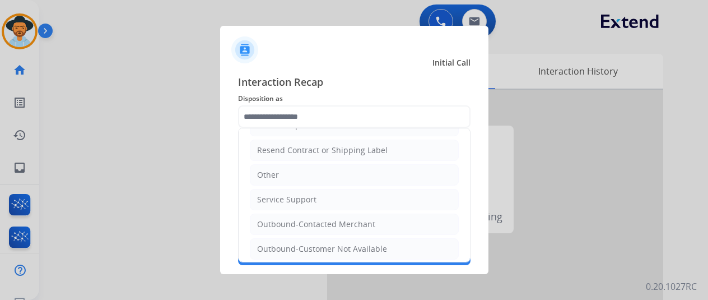
click at [296, 194] on div "Service Support" at bounding box center [286, 199] width 59 height 11
type input "**********"
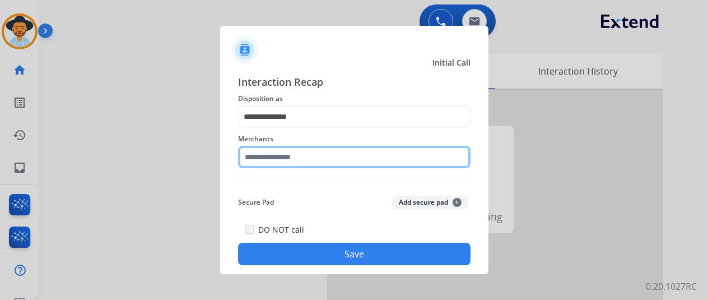
click at [279, 152] on input "text" at bounding box center [354, 157] width 232 height 22
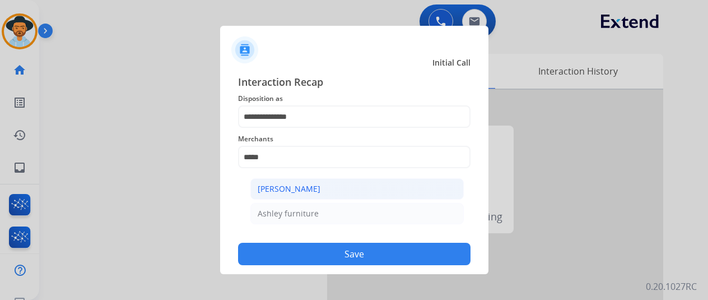
click at [301, 183] on div "[PERSON_NAME]" at bounding box center [289, 188] width 63 height 11
type input "**********"
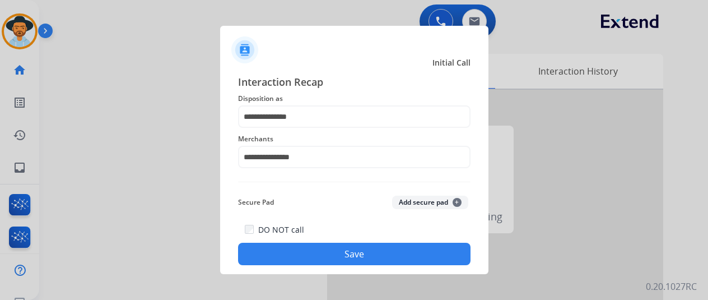
click at [334, 252] on button "Save" at bounding box center [354, 253] width 232 height 22
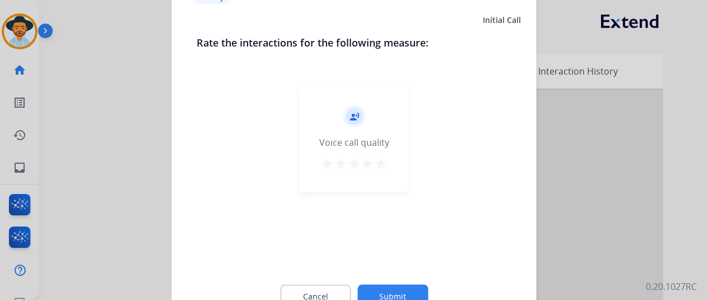
click at [401, 281] on div "Cancel Submit" at bounding box center [354, 295] width 315 height 50
click at [400, 287] on button "Submit" at bounding box center [392, 296] width 71 height 24
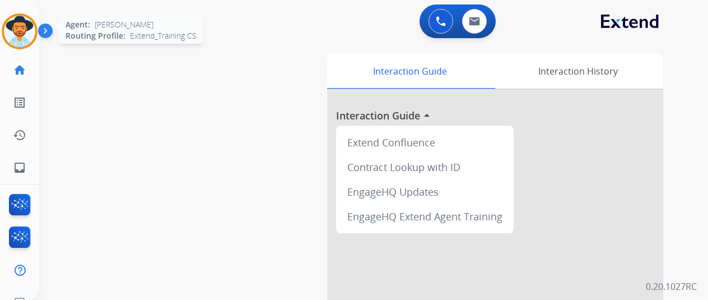
click at [24, 38] on img at bounding box center [19, 31] width 31 height 31
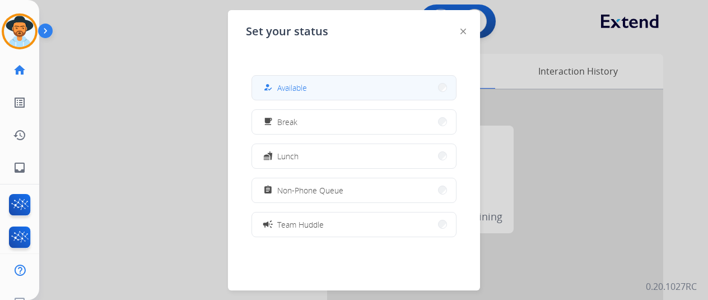
click at [303, 93] on div "how_to_reg Available" at bounding box center [284, 87] width 46 height 13
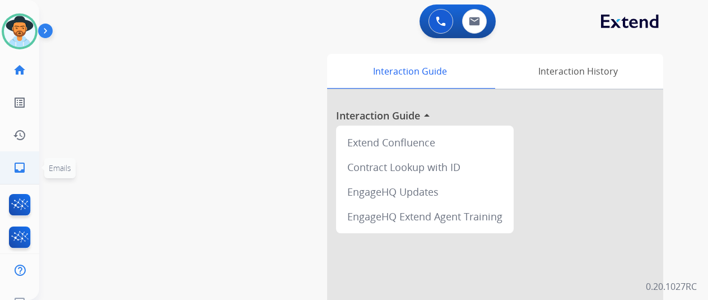
click at [20, 164] on mat-icon "inbox" at bounding box center [19, 167] width 13 height 13
select select "**********"
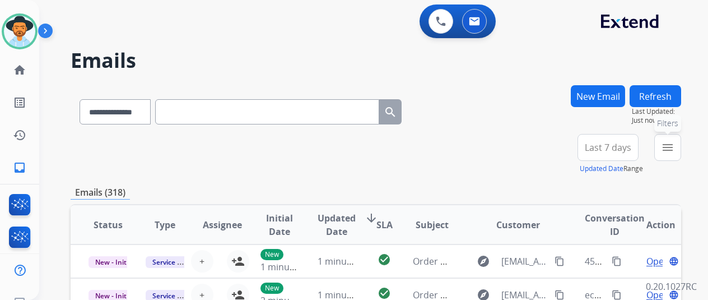
click at [672, 153] on mat-icon "menu" at bounding box center [667, 147] width 13 height 13
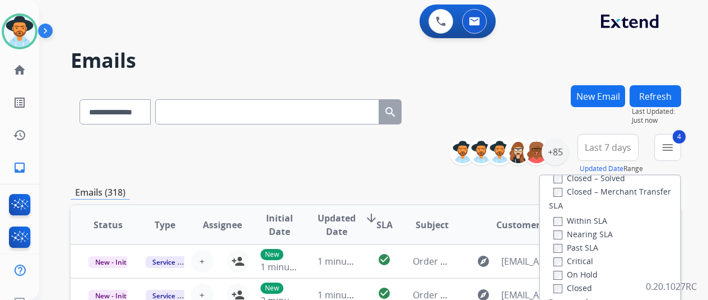
scroll to position [168, 0]
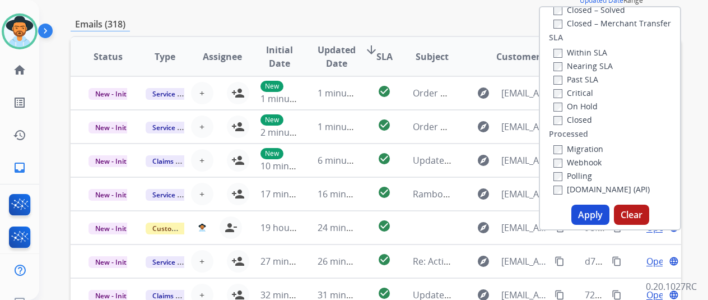
click at [591, 212] on button "Apply" at bounding box center [590, 214] width 38 height 20
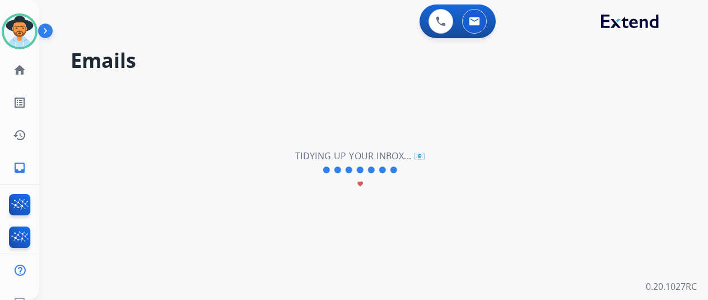
scroll to position [0, 0]
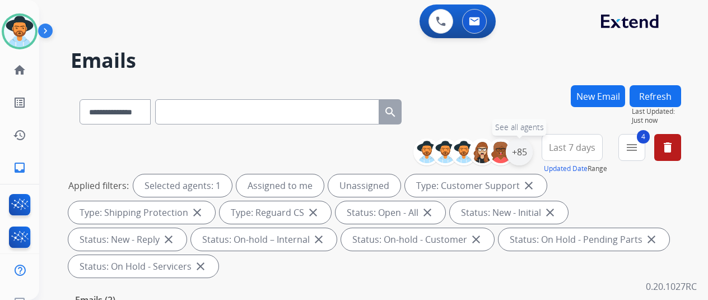
click at [526, 152] on div "+85" at bounding box center [519, 151] width 27 height 27
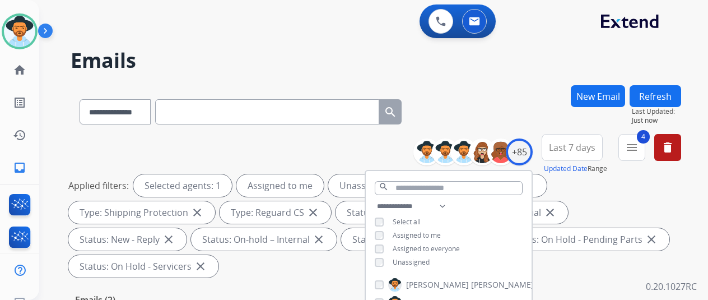
scroll to position [112, 0]
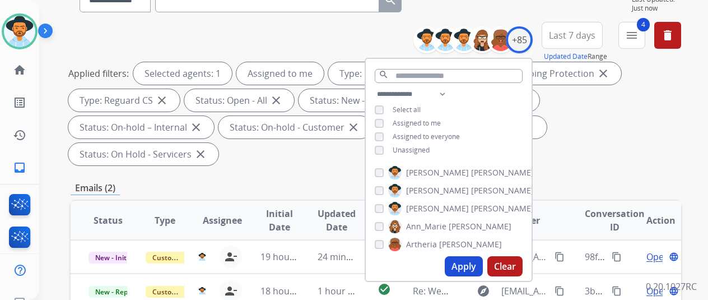
click at [463, 259] on button "Apply" at bounding box center [464, 266] width 38 height 20
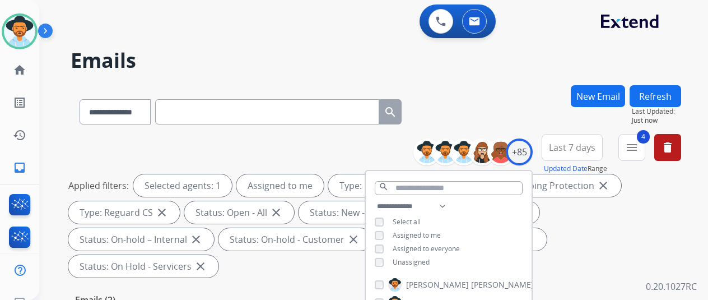
click at [507, 91] on div "**********" at bounding box center [376, 109] width 610 height 49
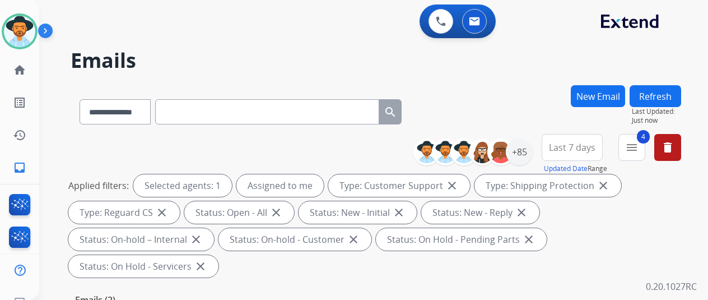
scroll to position [280, 0]
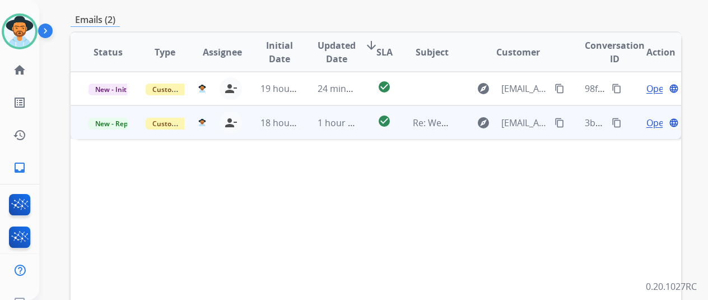
click at [655, 116] on span "Open" at bounding box center [657, 122] width 23 height 13
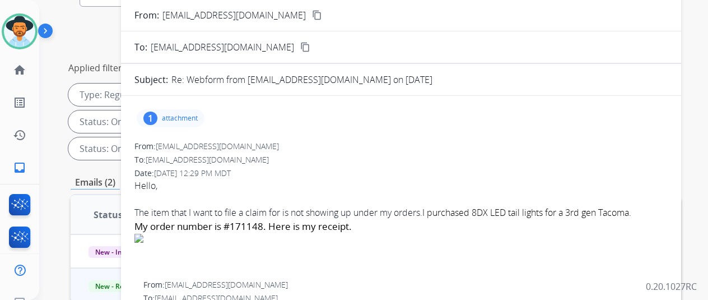
scroll to position [0, 0]
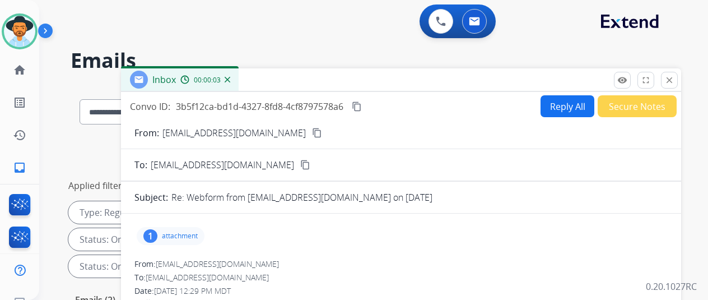
click at [157, 232] on div "1" at bounding box center [150, 235] width 14 height 13
click at [312, 133] on mat-icon "content_copy" at bounding box center [317, 133] width 10 height 10
click at [567, 104] on button "Reply All" at bounding box center [567, 106] width 54 height 22
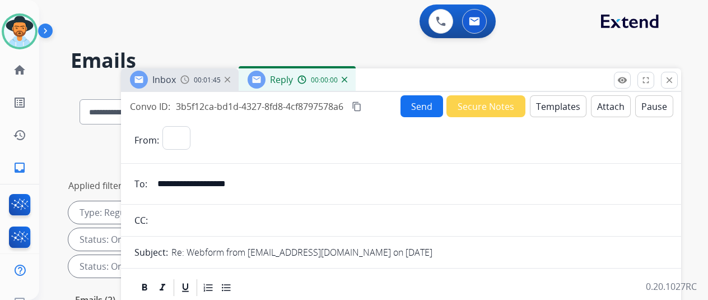
select select "**********"
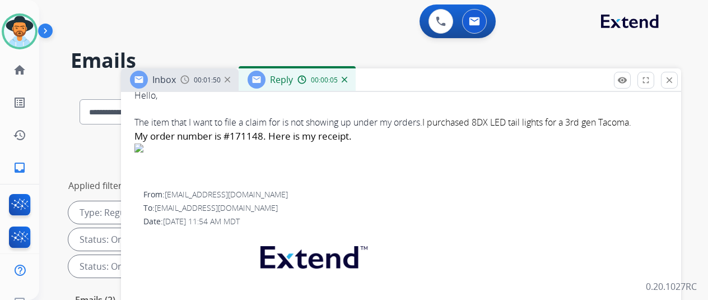
scroll to position [169, 0]
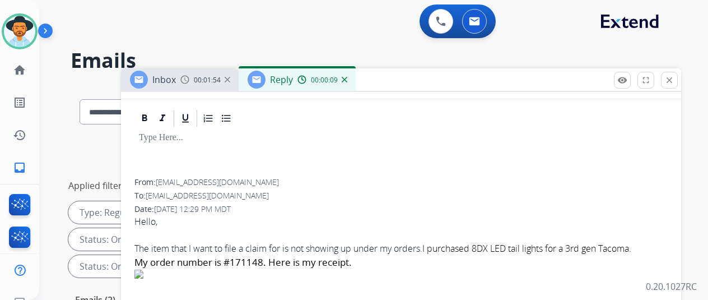
click at [347, 80] on img at bounding box center [345, 80] width 6 height 6
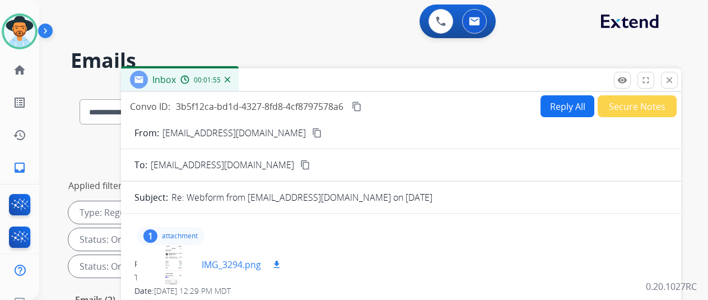
click at [186, 255] on div at bounding box center [174, 264] width 56 height 39
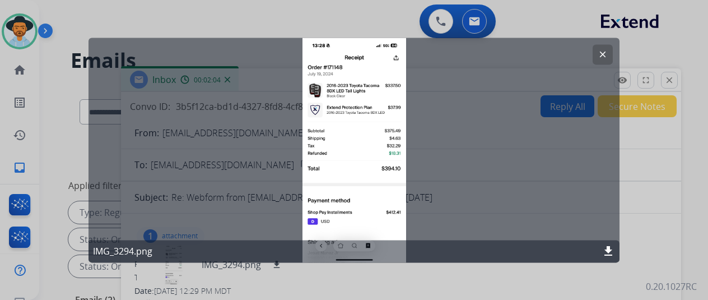
click at [604, 50] on mat-icon "clear" at bounding box center [602, 54] width 10 height 10
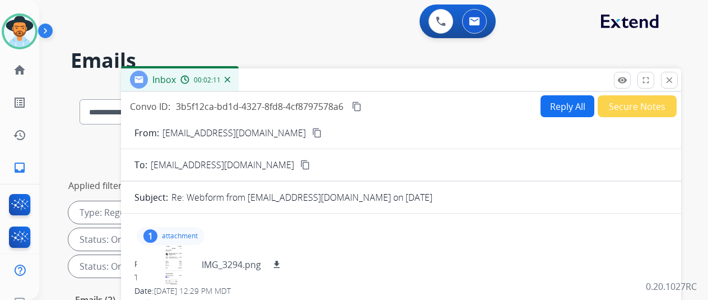
click at [558, 100] on button "Reply All" at bounding box center [567, 106] width 54 height 22
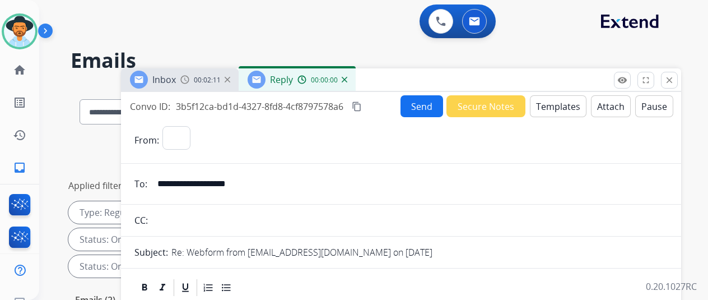
select select "**********"
click at [561, 105] on button "Templates" at bounding box center [558, 106] width 57 height 22
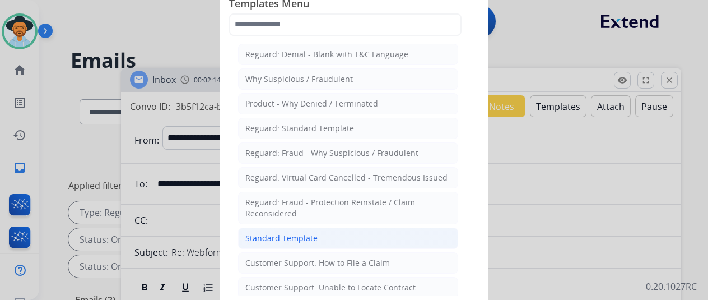
click at [266, 227] on li "Standard Template" at bounding box center [348, 237] width 220 height 21
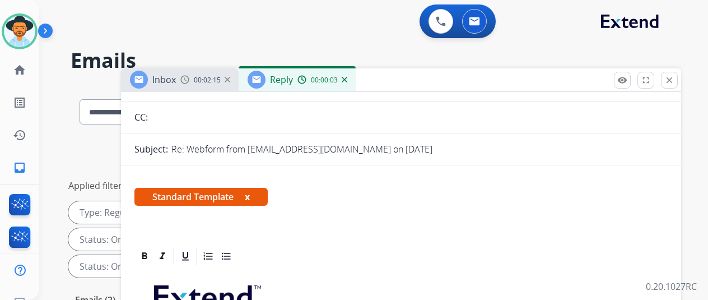
scroll to position [224, 0]
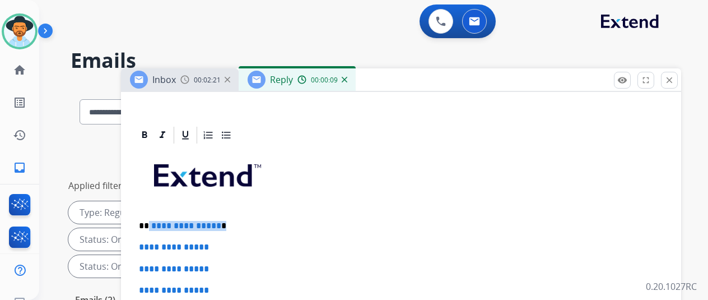
drag, startPoint x: 232, startPoint y: 225, endPoint x: 156, endPoint y: 221, distance: 76.2
click at [156, 221] on p "**********" at bounding box center [396, 226] width 515 height 10
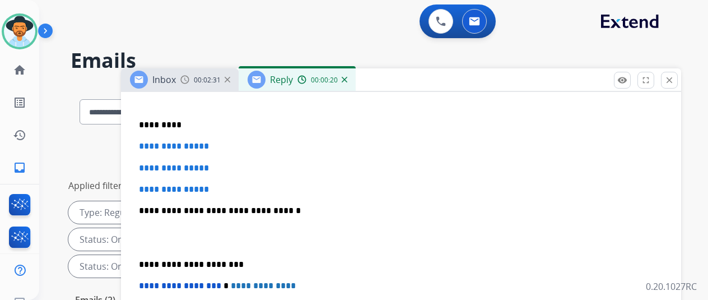
scroll to position [280, 0]
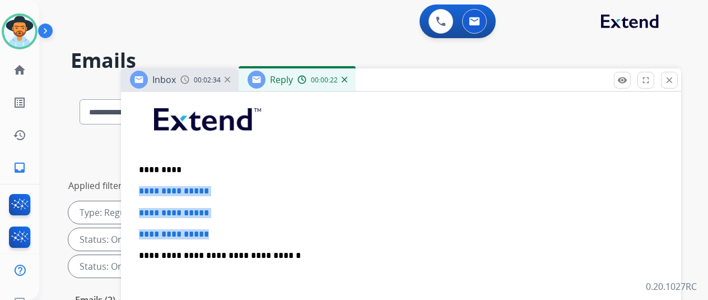
drag, startPoint x: 238, startPoint y: 235, endPoint x: 143, endPoint y: 184, distance: 108.0
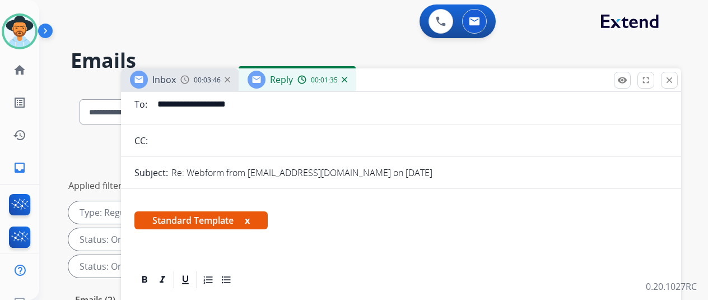
scroll to position [0, 0]
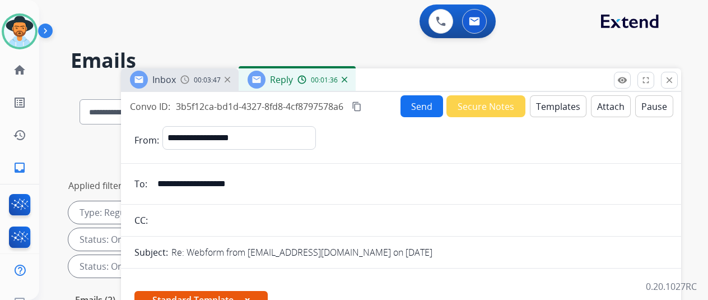
click at [432, 105] on button "Send" at bounding box center [421, 106] width 43 height 22
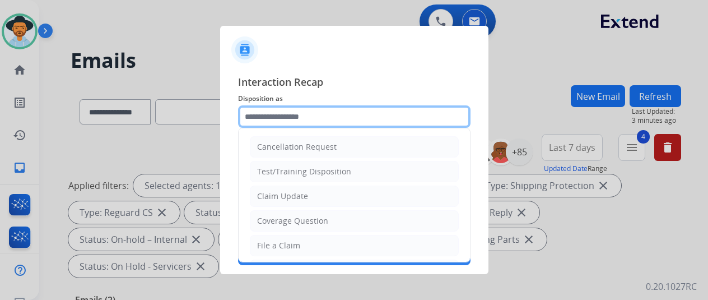
click at [280, 113] on input "text" at bounding box center [354, 116] width 232 height 22
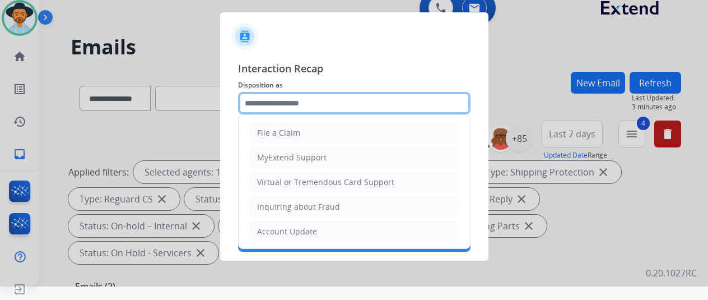
scroll to position [168, 0]
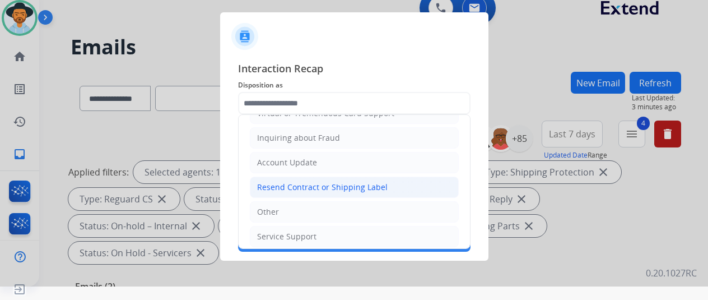
click at [294, 183] on div "Resend Contract or Shipping Label" at bounding box center [322, 186] width 130 height 11
type input "**********"
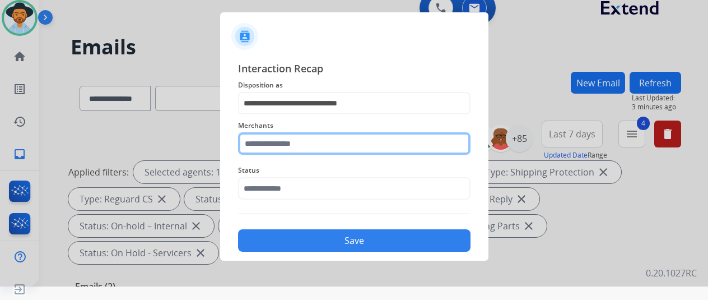
click at [294, 144] on input "text" at bounding box center [354, 143] width 232 height 22
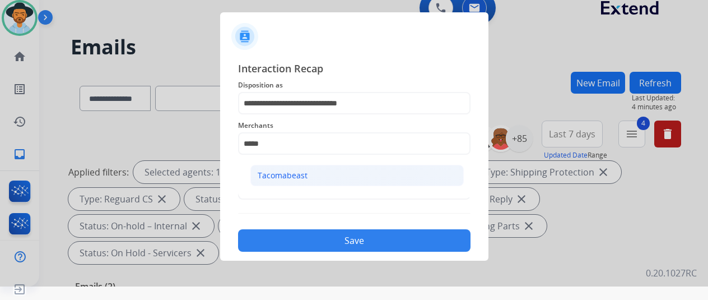
click at [282, 170] on div "Tacomabeast" at bounding box center [283, 175] width 50 height 11
type input "**********"
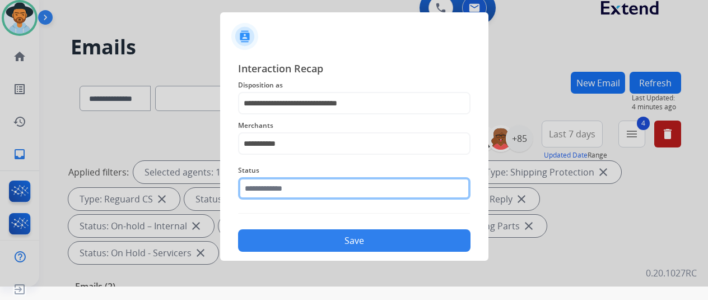
click at [273, 189] on input "text" at bounding box center [354, 188] width 232 height 22
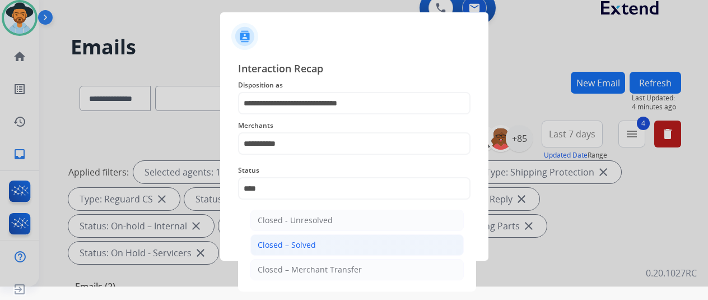
click at [294, 244] on div "Closed – Solved" at bounding box center [287, 244] width 58 height 11
type input "**********"
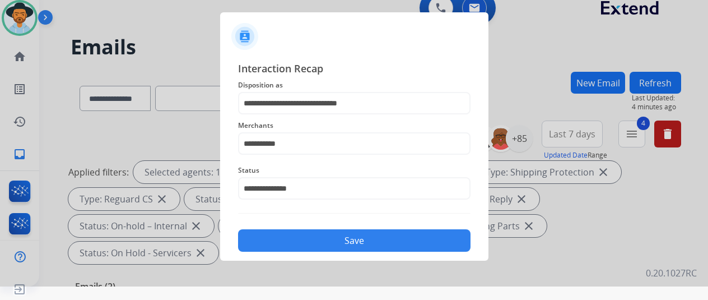
click at [343, 246] on button "Save" at bounding box center [354, 240] width 232 height 22
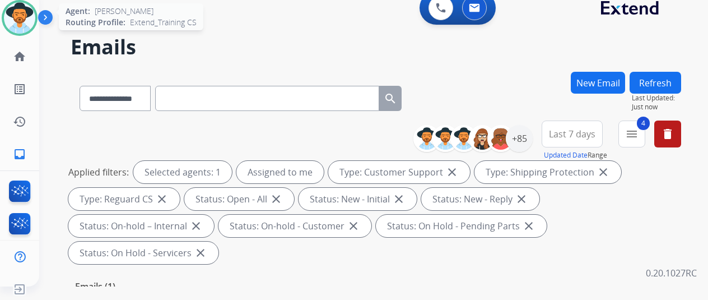
click at [13, 10] on img at bounding box center [19, 17] width 31 height 31
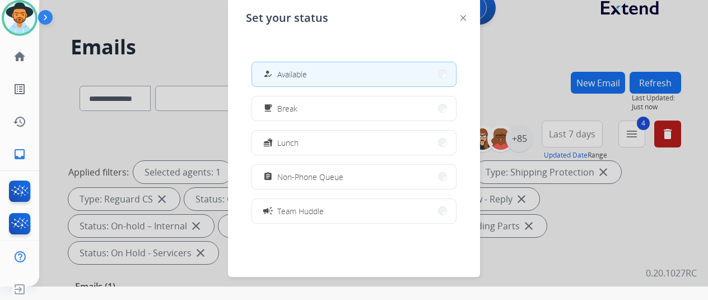
click at [296, 72] on span "Available" at bounding box center [292, 74] width 30 height 12
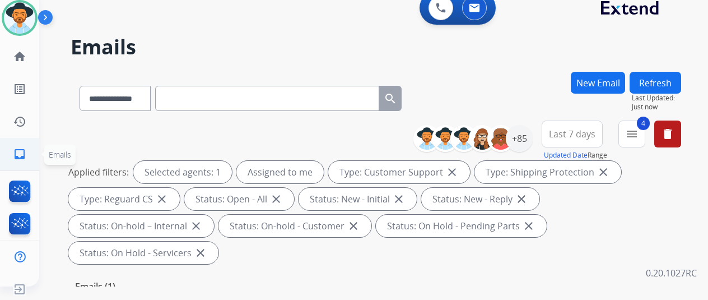
click at [16, 149] on mat-icon "inbox" at bounding box center [19, 153] width 13 height 13
click at [529, 137] on div "+85" at bounding box center [519, 138] width 27 height 27
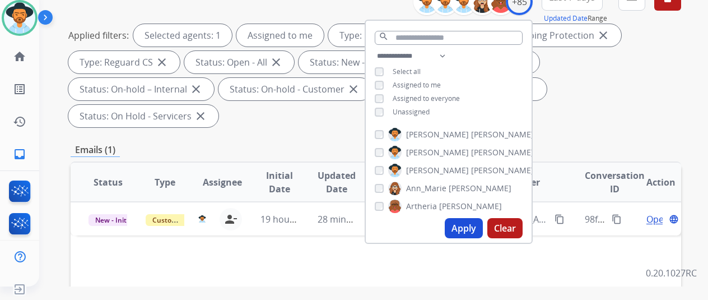
scroll to position [280, 0]
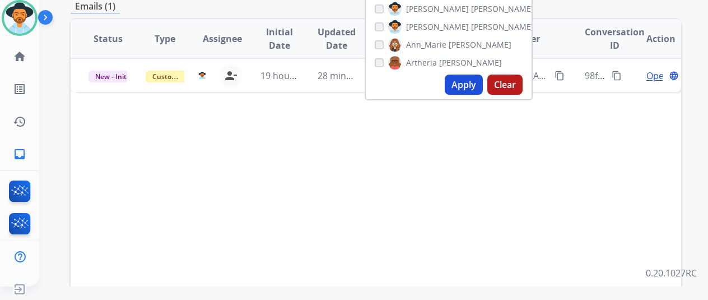
click at [466, 85] on button "Apply" at bounding box center [464, 84] width 38 height 20
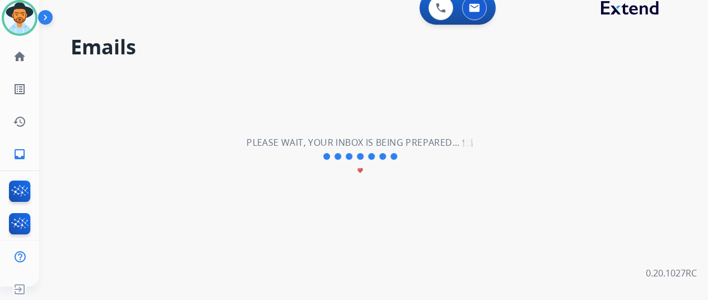
scroll to position [0, 0]
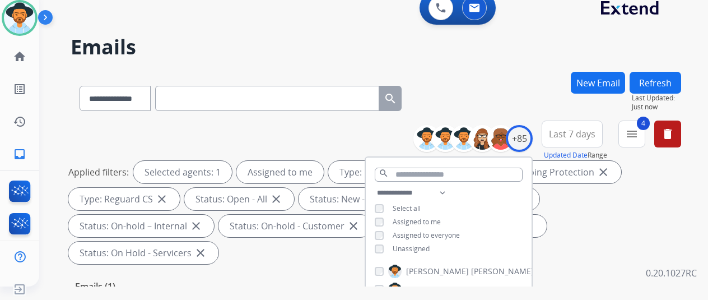
drag, startPoint x: 501, startPoint y: 52, endPoint x: 441, endPoint y: 62, distance: 60.2
click at [498, 50] on h2 "Emails" at bounding box center [376, 47] width 610 height 22
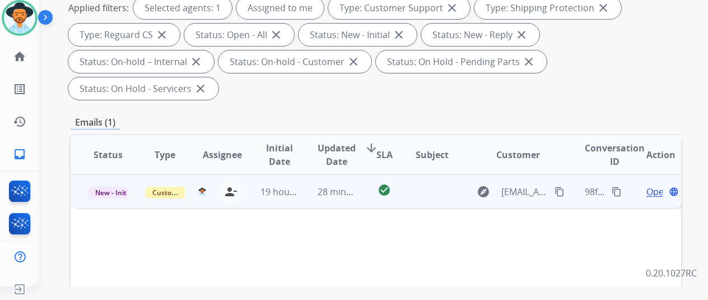
scroll to position [168, 0]
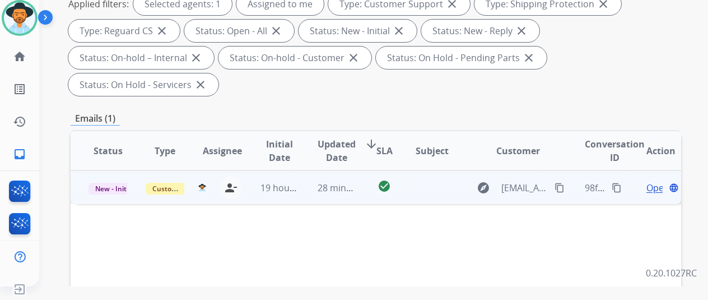
click at [658, 181] on span "Open" at bounding box center [657, 187] width 23 height 13
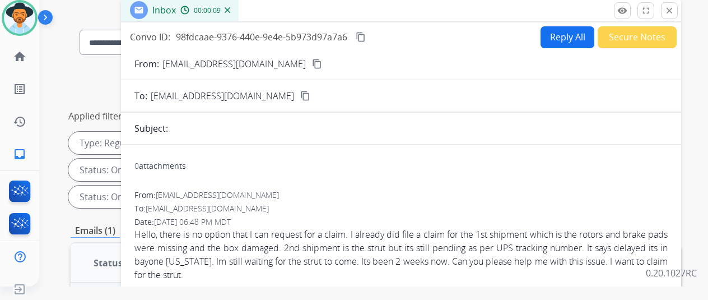
scroll to position [0, 0]
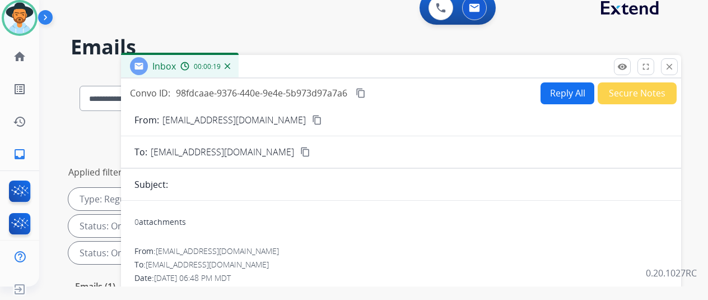
click at [568, 89] on button "Reply All" at bounding box center [567, 93] width 54 height 22
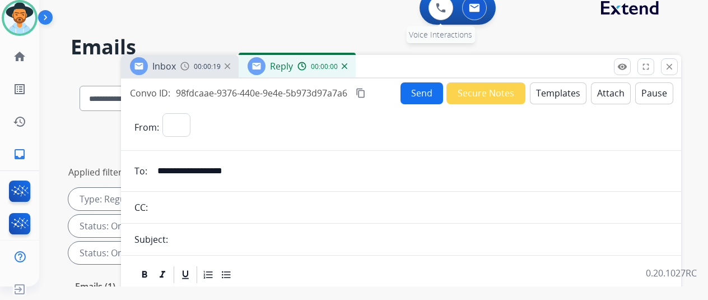
select select "**********"
click at [570, 89] on button "Templates" at bounding box center [558, 93] width 57 height 22
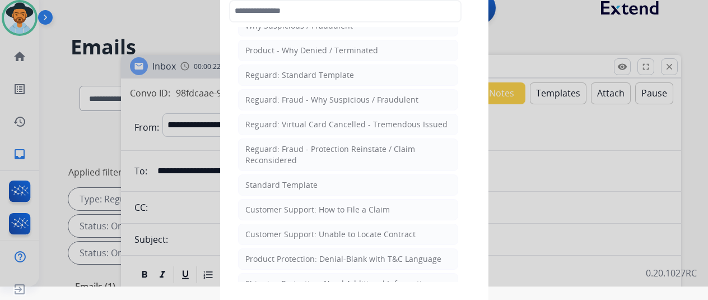
scroll to position [56, 0]
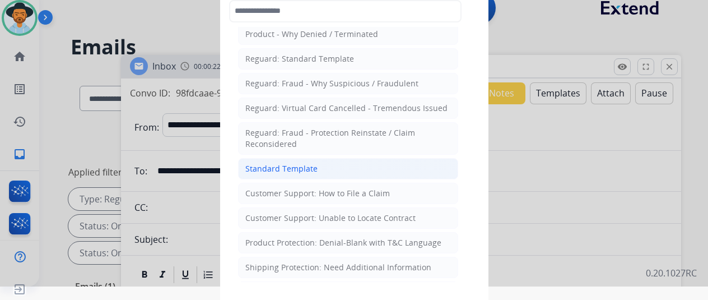
click at [269, 166] on div "Standard Template" at bounding box center [281, 168] width 72 height 11
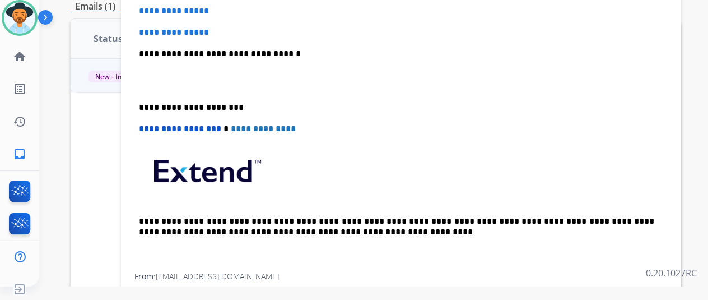
scroll to position [16, 0]
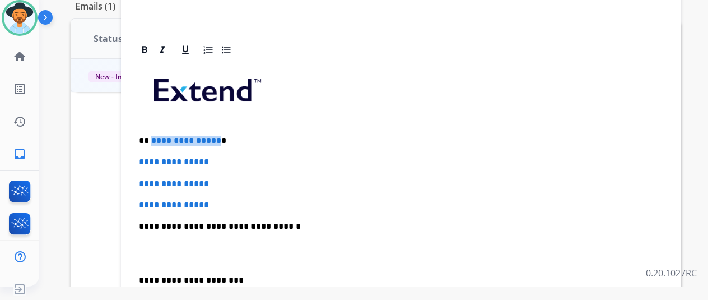
drag, startPoint x: 223, startPoint y: 139, endPoint x: 160, endPoint y: 140, distance: 63.3
click at [160, 140] on span "**********" at bounding box center [186, 140] width 70 height 8
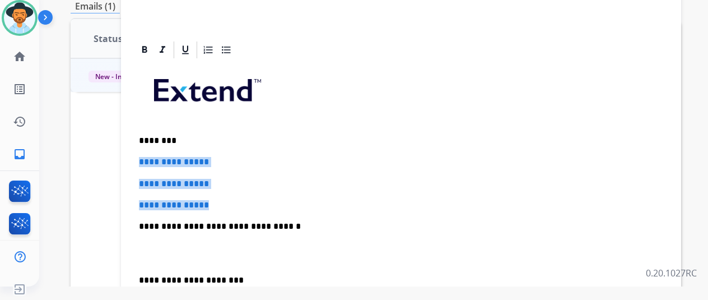
drag, startPoint x: 227, startPoint y: 205, endPoint x: 146, endPoint y: 158, distance: 93.5
click at [146, 158] on div "**********" at bounding box center [400, 252] width 533 height 385
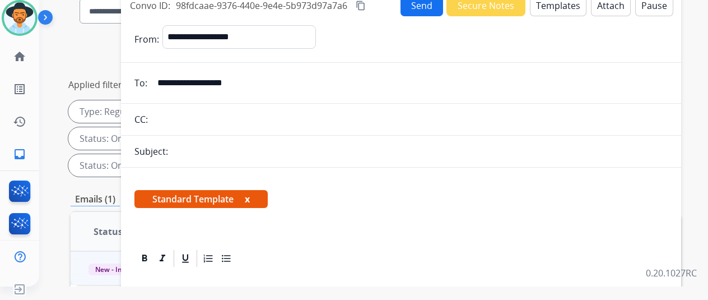
scroll to position [0, 0]
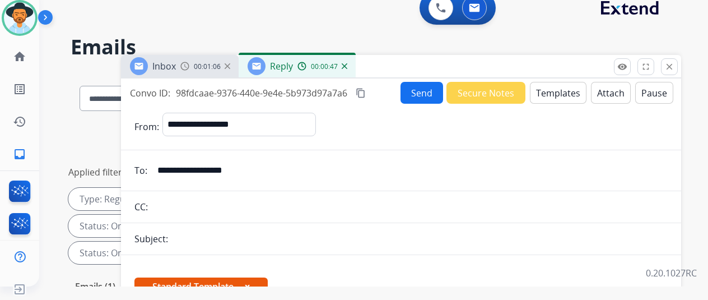
click at [419, 90] on button "Send" at bounding box center [421, 93] width 43 height 22
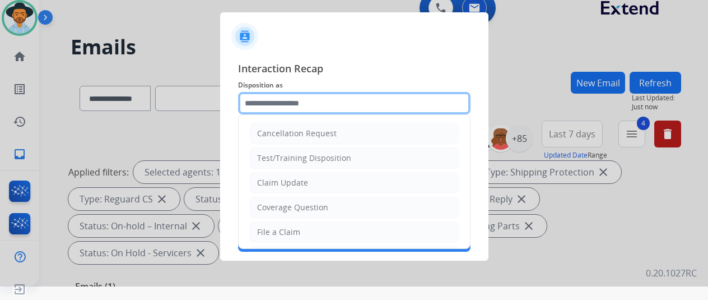
click at [262, 98] on input "text" at bounding box center [354, 103] width 232 height 22
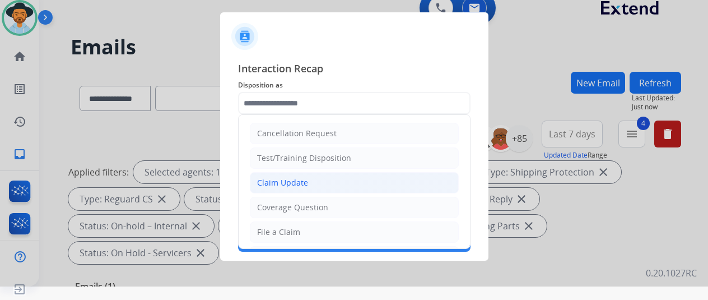
click at [288, 179] on div "Claim Update" at bounding box center [282, 182] width 51 height 11
type input "**********"
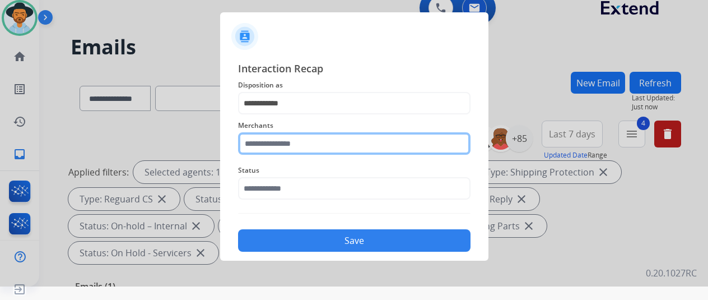
click at [269, 146] on input "text" at bounding box center [354, 143] width 232 height 22
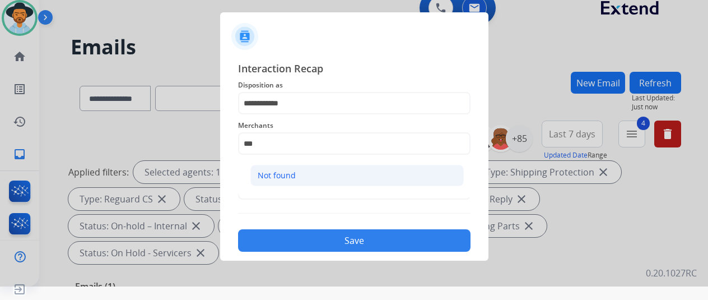
click at [289, 170] on div "Not found" at bounding box center [277, 175] width 38 height 11
type input "*********"
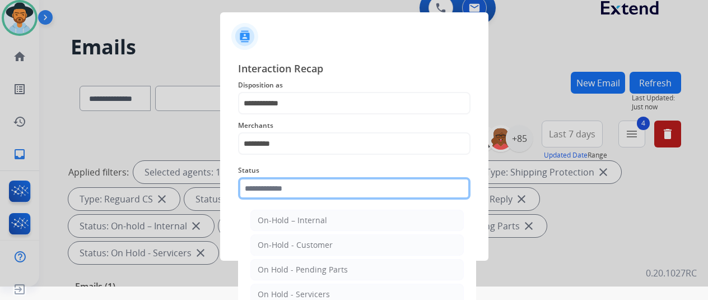
click at [273, 189] on input "text" at bounding box center [354, 188] width 232 height 22
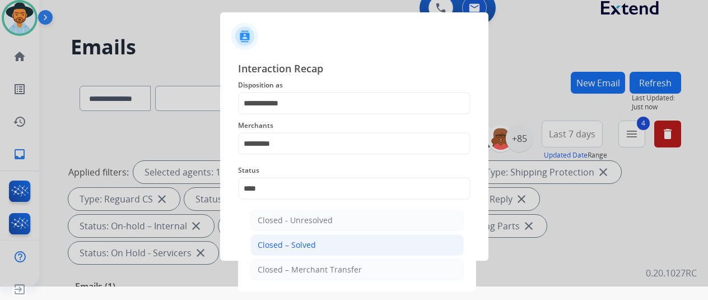
click at [300, 240] on div "Closed – Solved" at bounding box center [287, 244] width 58 height 11
type input "**********"
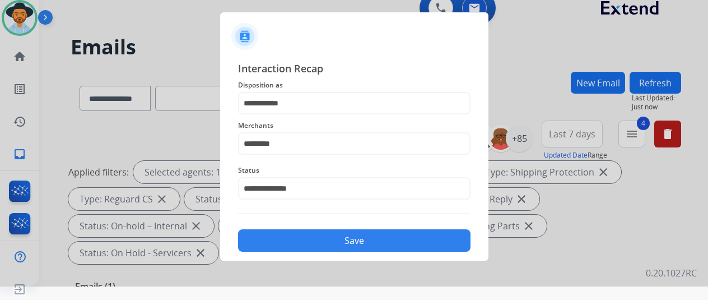
click at [344, 238] on button "Save" at bounding box center [354, 240] width 232 height 22
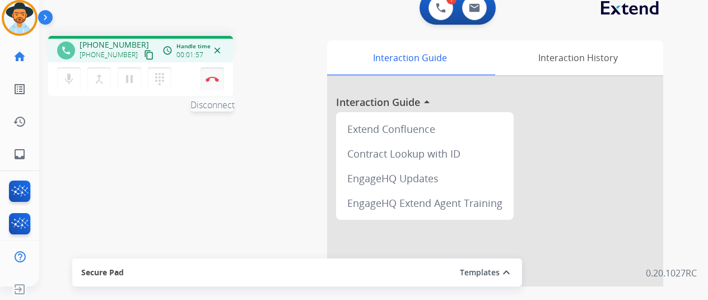
click at [216, 81] on button "Disconnect" at bounding box center [212, 79] width 24 height 24
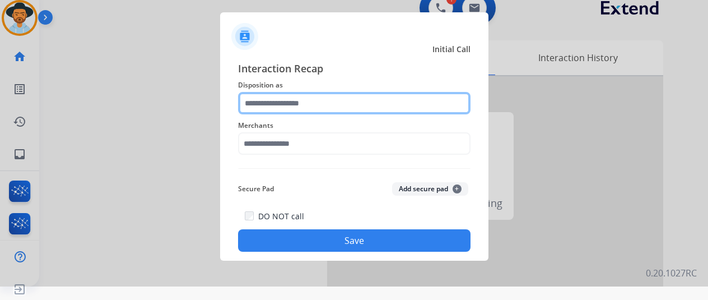
click at [266, 102] on input "text" at bounding box center [354, 103] width 232 height 22
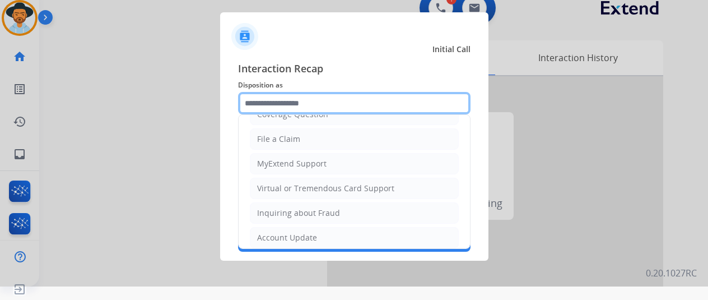
scroll to position [112, 0]
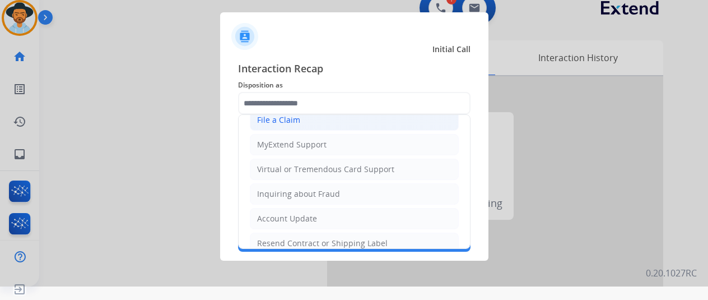
click at [274, 123] on div "File a Claim" at bounding box center [278, 119] width 43 height 11
type input "**********"
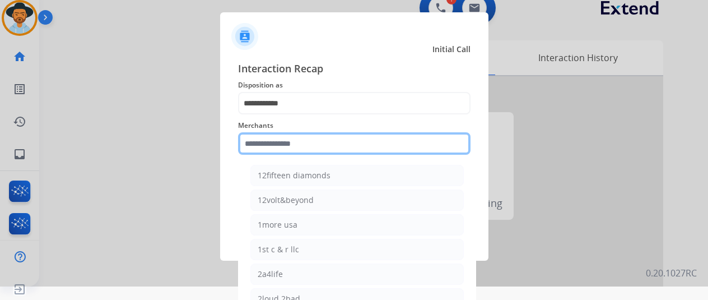
click at [265, 145] on input "text" at bounding box center [354, 143] width 232 height 22
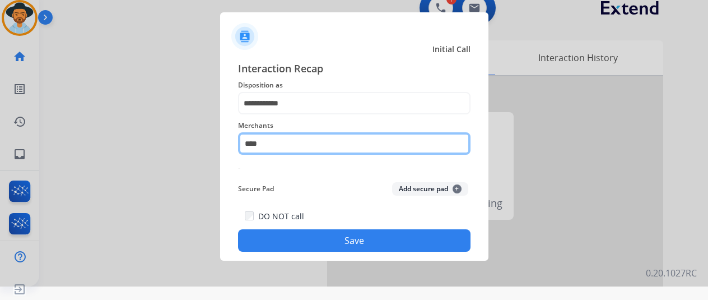
scroll to position [13, 0]
type input "*"
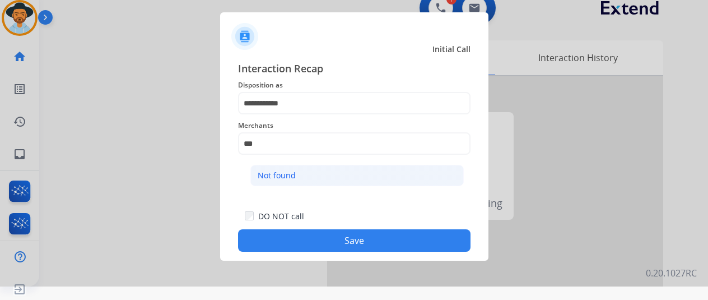
click at [294, 175] on li "Not found" at bounding box center [356, 175] width 213 height 21
type input "*********"
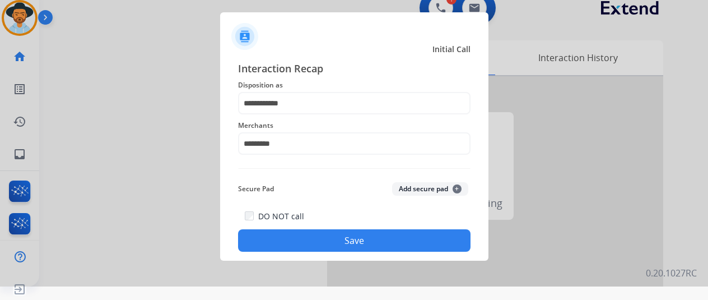
click at [335, 235] on button "Save" at bounding box center [354, 240] width 232 height 22
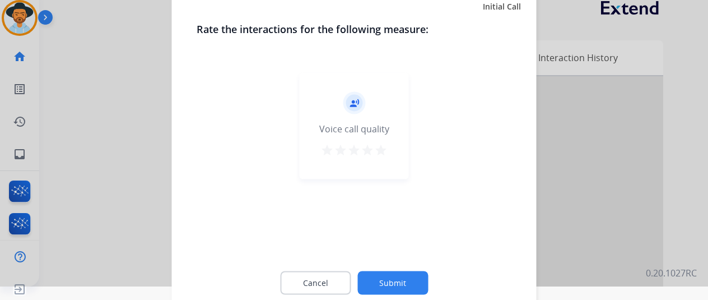
click at [385, 278] on button "Submit" at bounding box center [392, 282] width 71 height 24
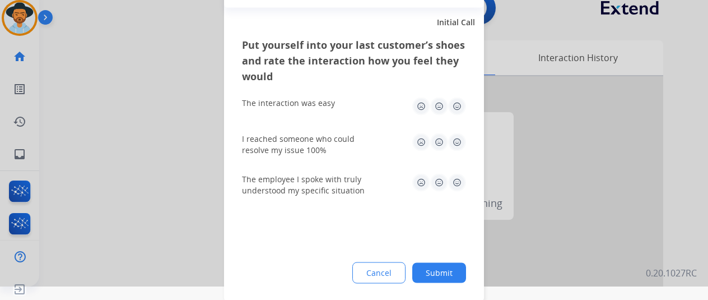
click at [436, 269] on button "Submit" at bounding box center [439, 272] width 54 height 20
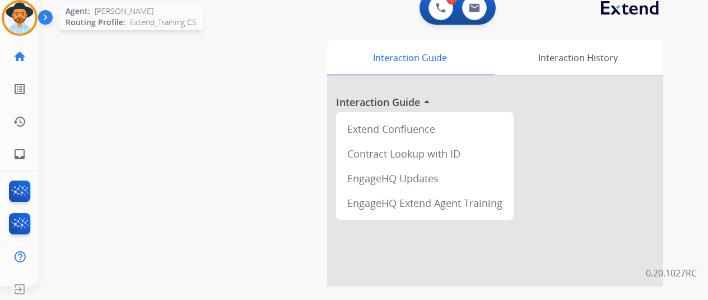
click at [23, 12] on img at bounding box center [19, 17] width 31 height 31
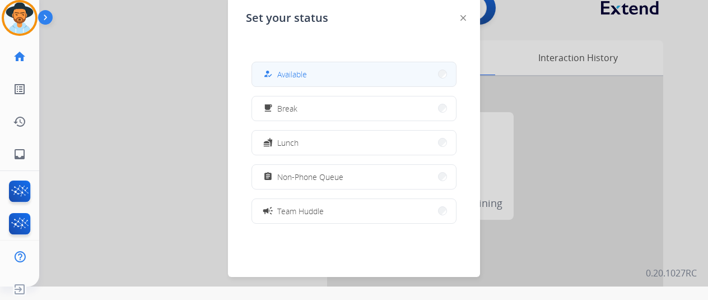
click at [317, 72] on button "how_to_reg Available" at bounding box center [354, 74] width 204 height 24
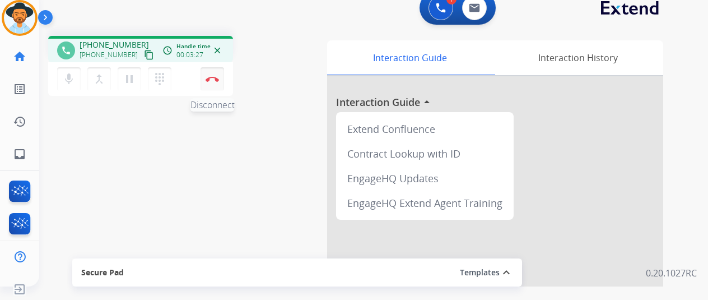
click at [216, 77] on img at bounding box center [211, 79] width 13 height 6
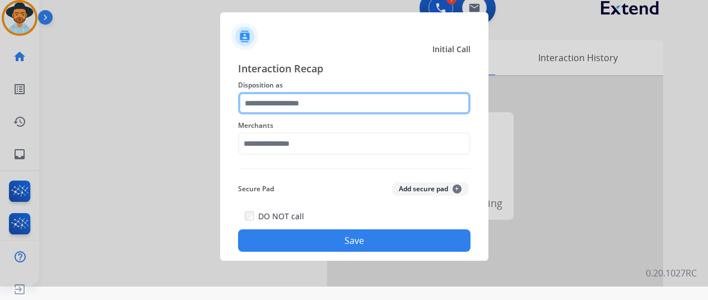
click at [285, 99] on input "text" at bounding box center [354, 103] width 232 height 22
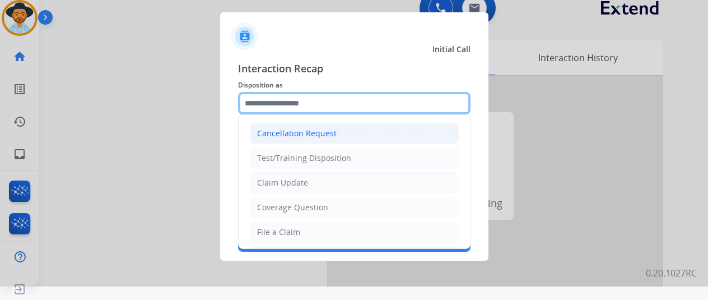
scroll to position [168, 0]
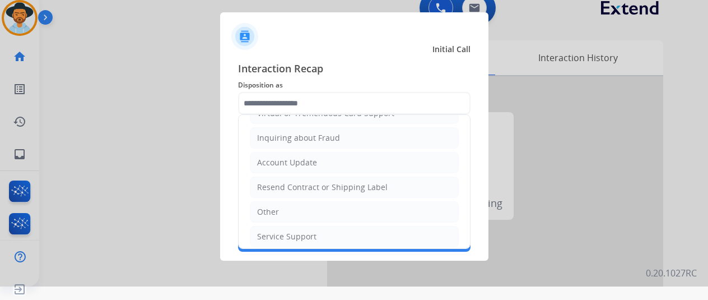
click at [280, 183] on div "Resend Contract or Shipping Label" at bounding box center [322, 186] width 130 height 11
type input "**********"
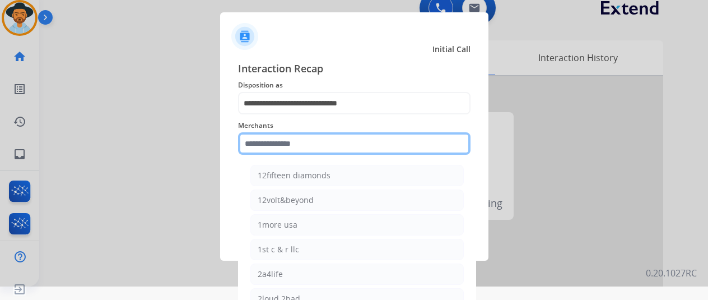
click at [265, 146] on input "text" at bounding box center [354, 143] width 232 height 22
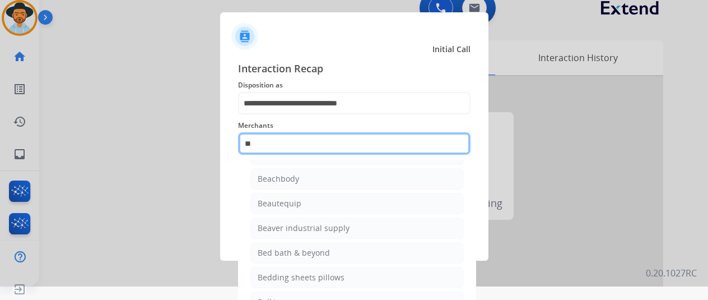
scroll to position [0, 0]
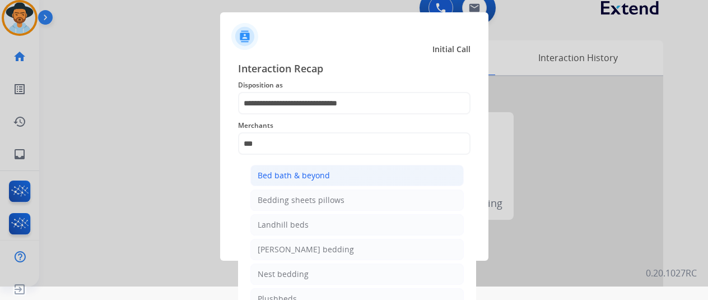
click at [303, 176] on div "Bed bath & beyond" at bounding box center [294, 175] width 72 height 11
type input "**********"
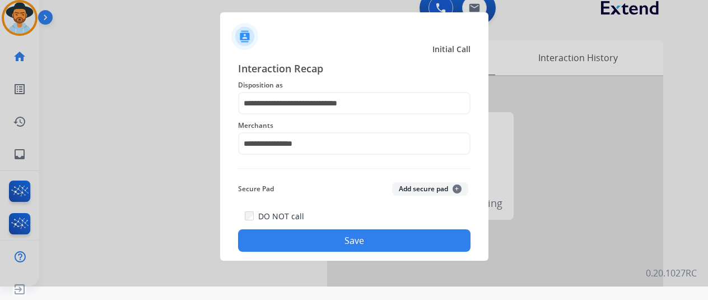
click at [364, 236] on button "Save" at bounding box center [354, 240] width 232 height 22
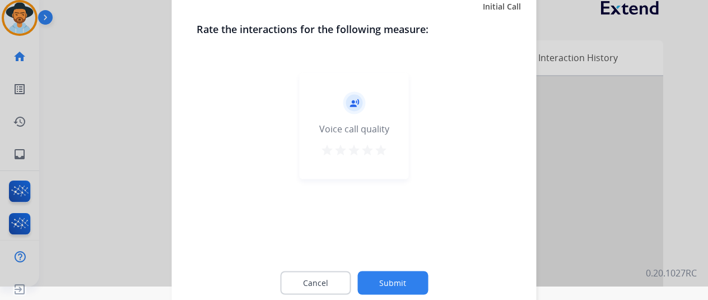
click at [403, 280] on button "Submit" at bounding box center [392, 282] width 71 height 24
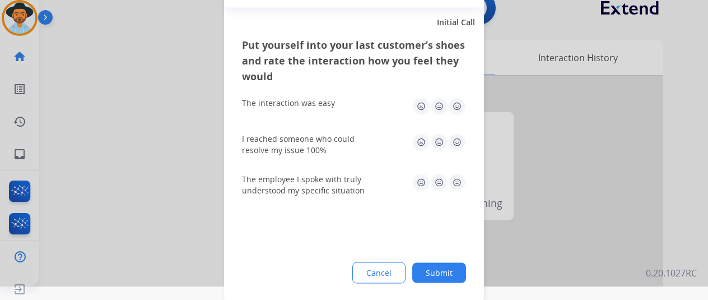
click at [437, 269] on button "Submit" at bounding box center [439, 272] width 54 height 20
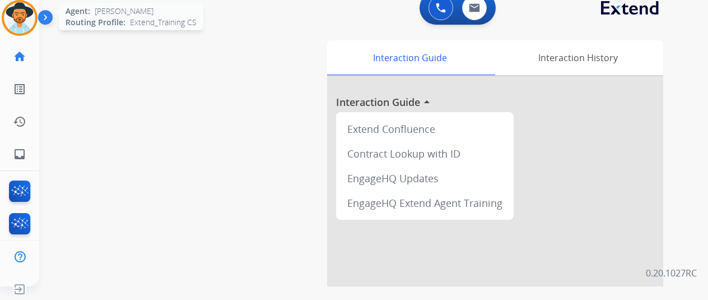
click at [26, 11] on img at bounding box center [19, 17] width 31 height 31
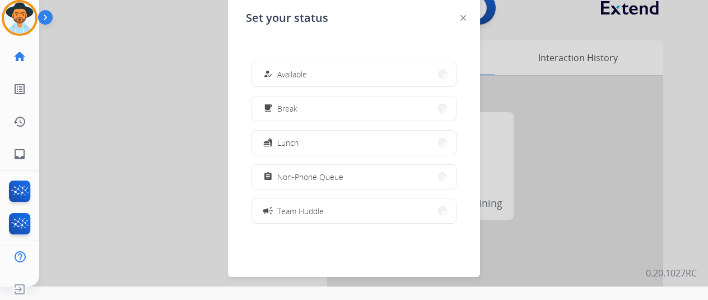
click at [278, 83] on button "how_to_reg Available" at bounding box center [354, 74] width 204 height 24
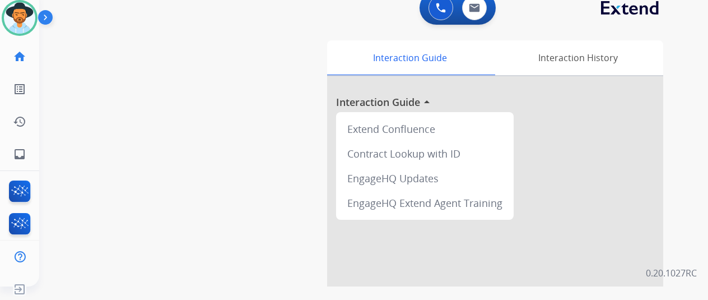
click at [81, 54] on div "swap_horiz Break voice bridge close_fullscreen Connect 3-Way Call merge_type Se…" at bounding box center [360, 260] width 642 height 467
click at [19, 148] on mat-icon "inbox" at bounding box center [19, 153] width 13 height 13
select select "**********"
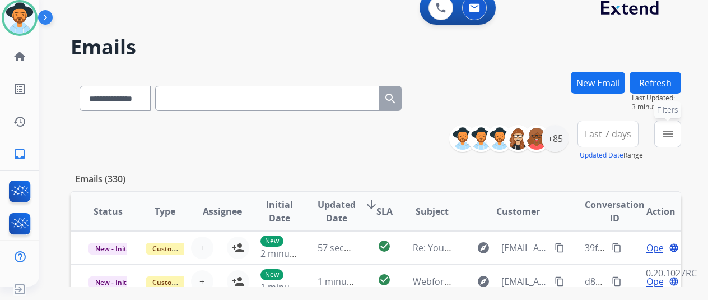
click at [674, 130] on mat-icon "menu" at bounding box center [667, 133] width 13 height 13
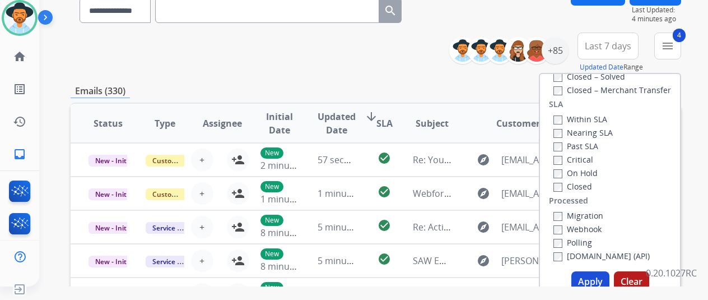
scroll to position [168, 0]
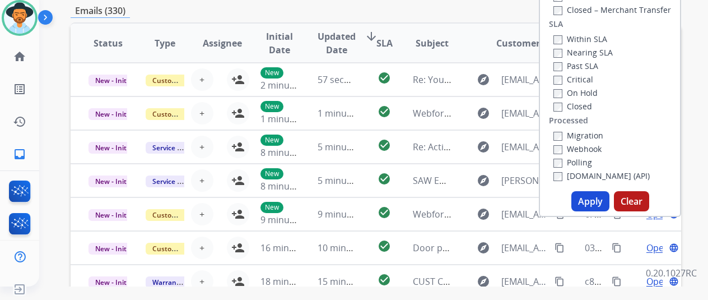
click at [590, 201] on button "Apply" at bounding box center [590, 201] width 38 height 20
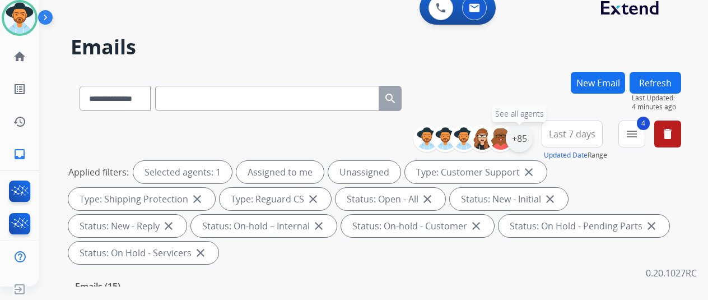
click at [531, 138] on div "+85" at bounding box center [519, 138] width 27 height 27
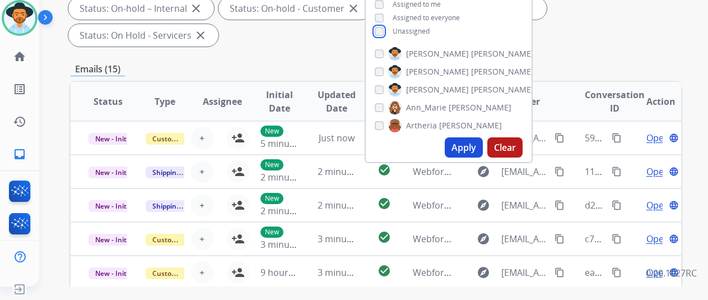
scroll to position [224, 0]
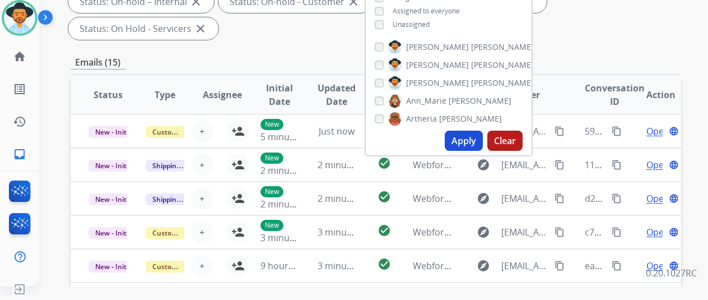
click at [471, 145] on button "Apply" at bounding box center [464, 140] width 38 height 20
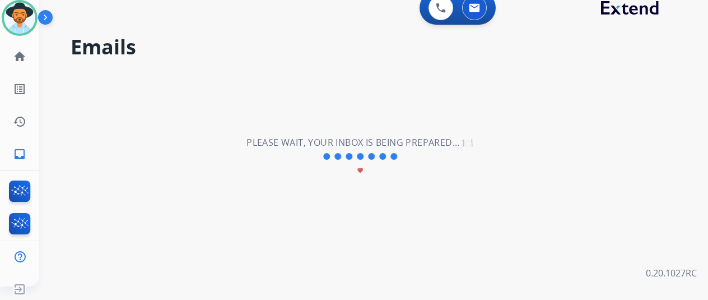
scroll to position [0, 0]
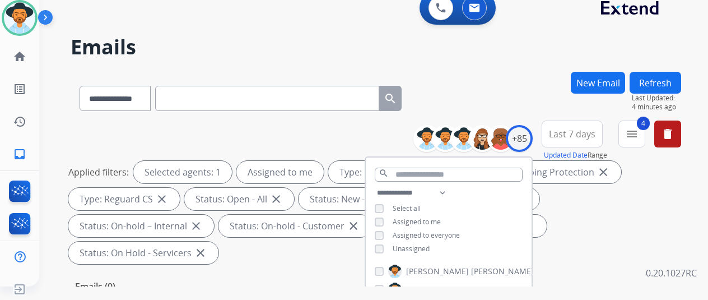
click at [512, 81] on div "**********" at bounding box center [376, 96] width 610 height 49
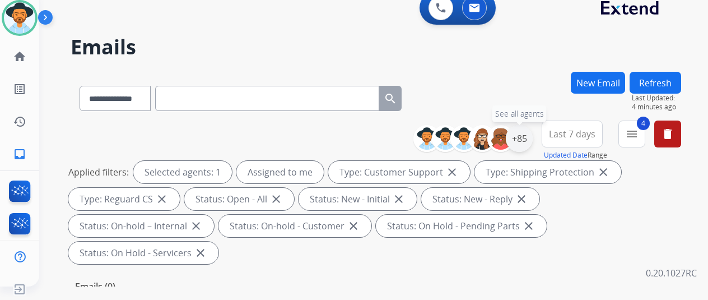
click at [527, 136] on div "+85" at bounding box center [519, 138] width 27 height 27
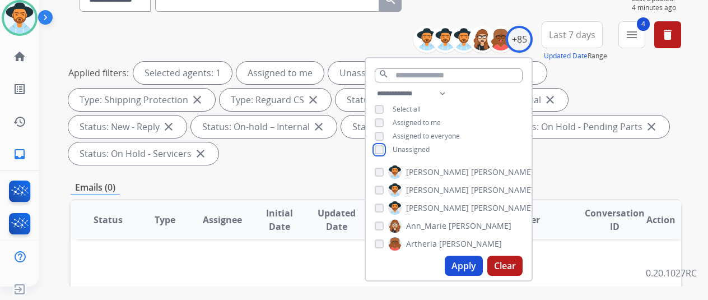
scroll to position [224, 0]
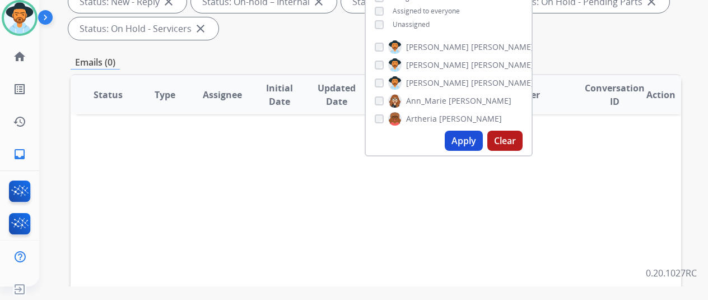
click at [470, 139] on button "Apply" at bounding box center [464, 140] width 38 height 20
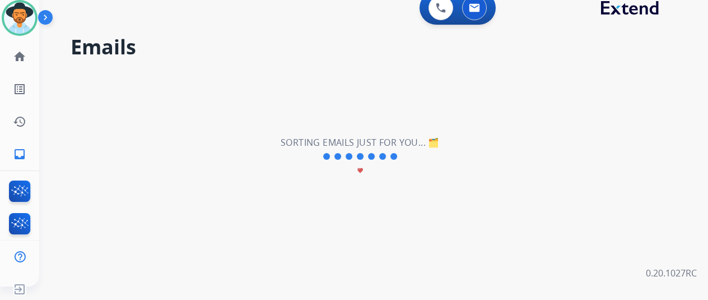
scroll to position [0, 0]
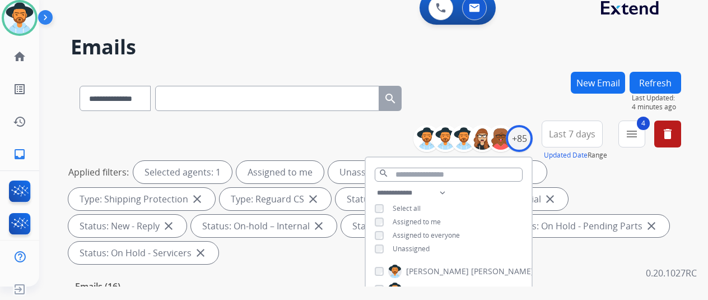
click at [531, 88] on div "**********" at bounding box center [376, 96] width 610 height 49
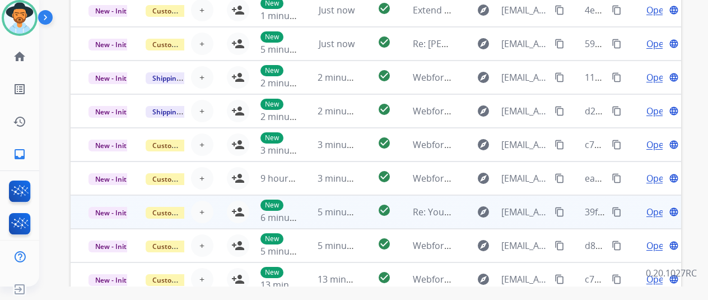
scroll to position [280, 0]
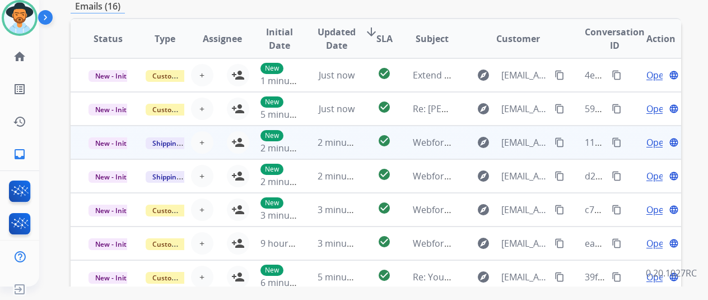
click at [651, 144] on span "Open" at bounding box center [657, 141] width 23 height 13
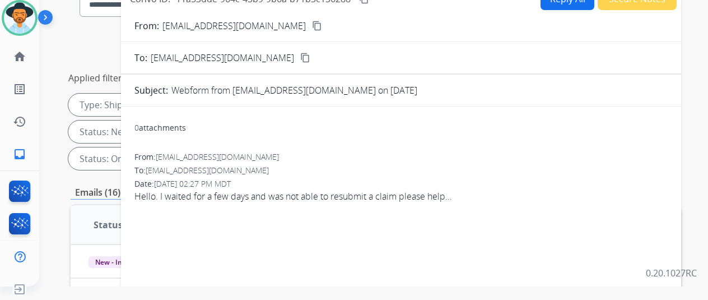
scroll to position [56, 0]
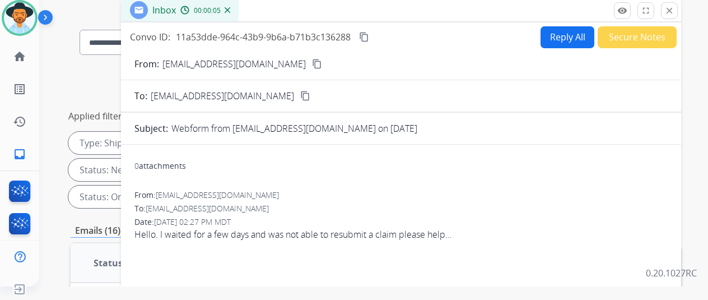
click at [230, 8] on img at bounding box center [228, 10] width 6 height 6
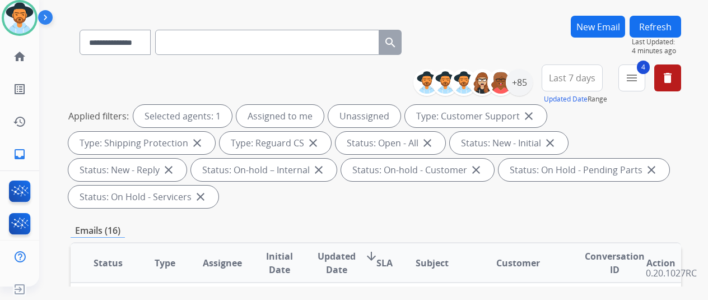
scroll to position [280, 0]
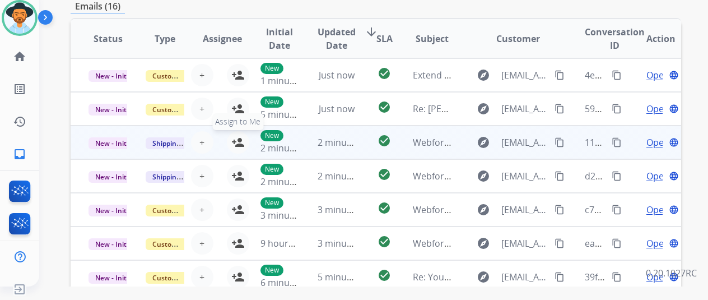
click at [239, 139] on mat-icon "person_add" at bounding box center [237, 141] width 13 height 13
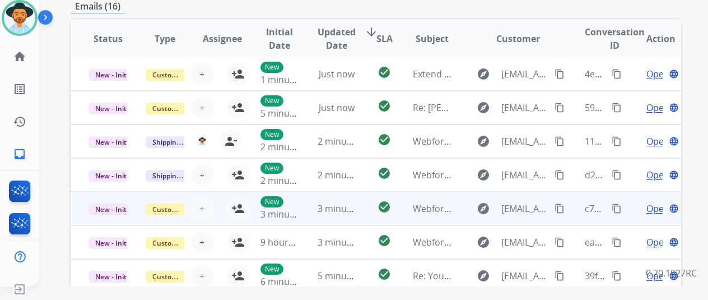
scroll to position [436, 0]
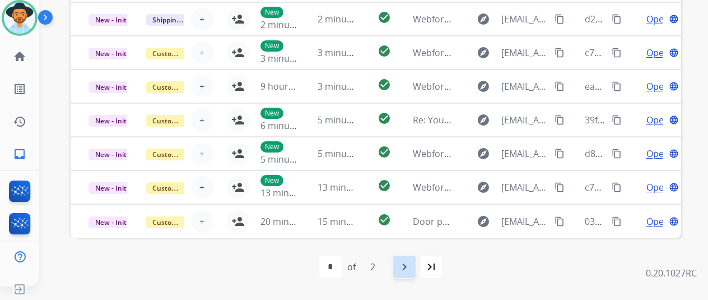
click at [405, 265] on mat-icon "navigate_next" at bounding box center [403, 266] width 13 height 13
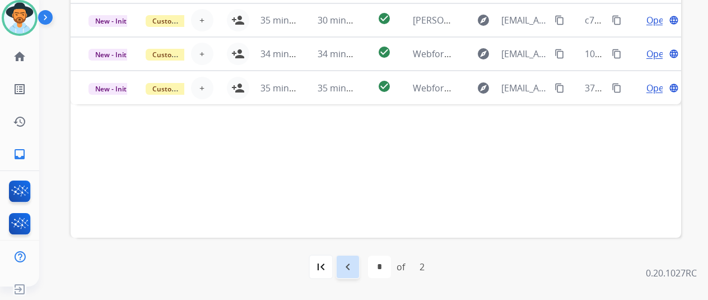
click at [349, 265] on mat-icon "navigate_before" at bounding box center [347, 266] width 13 height 13
select select "*"
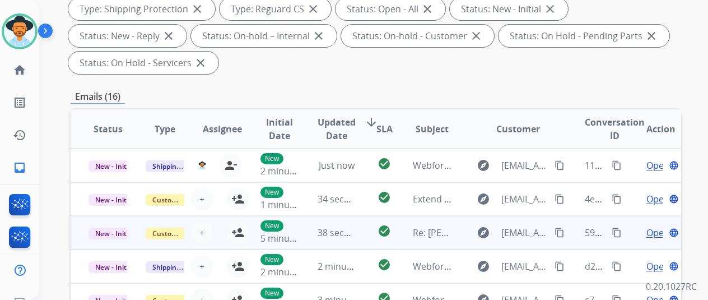
scroll to position [280, 0]
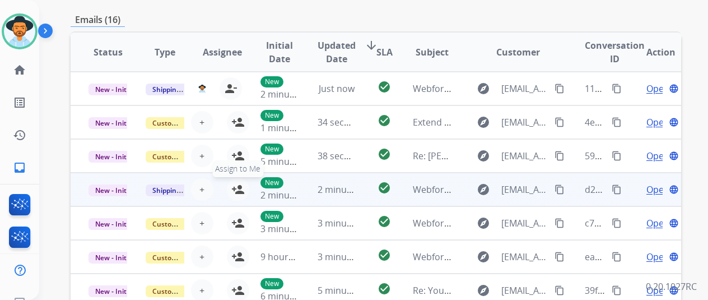
click at [238, 189] on mat-icon "person_add" at bounding box center [237, 189] width 13 height 13
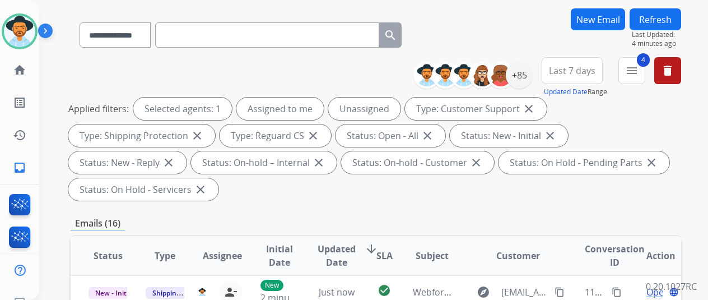
scroll to position [0, 0]
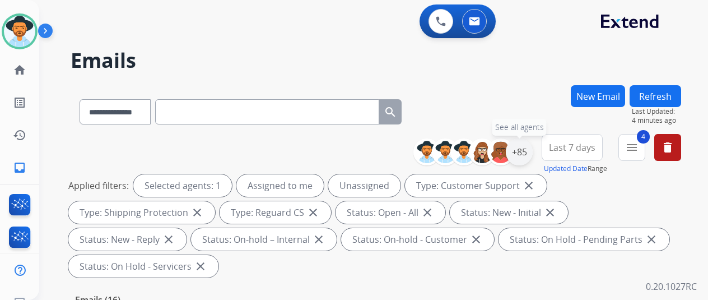
click at [529, 153] on div "+85" at bounding box center [519, 151] width 27 height 27
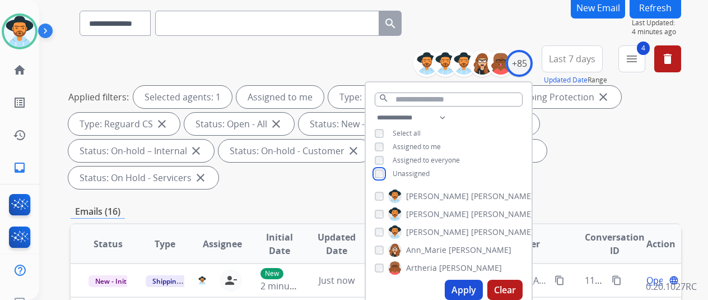
scroll to position [168, 0]
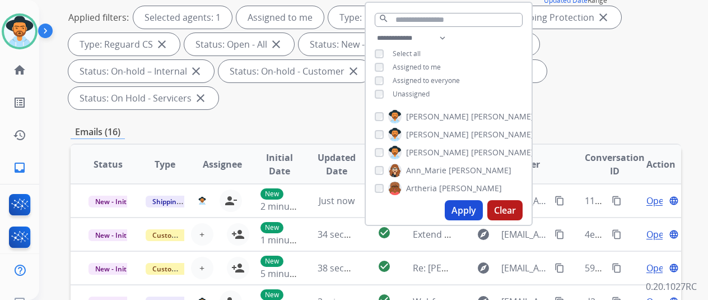
click at [472, 205] on button "Apply" at bounding box center [464, 210] width 38 height 20
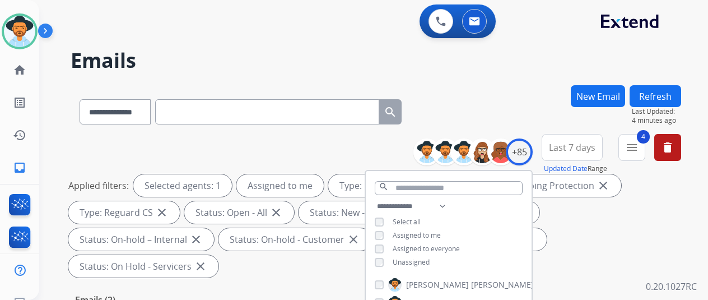
click at [508, 77] on div "**********" at bounding box center [360, 190] width 642 height 300
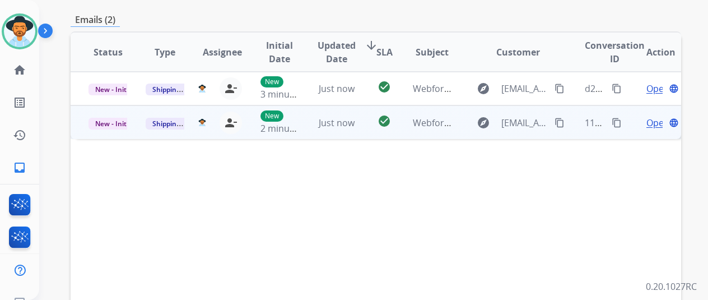
click at [657, 116] on span "Open" at bounding box center [657, 122] width 23 height 13
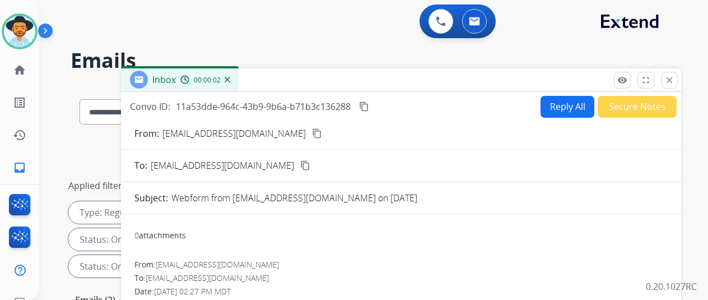
click at [312, 134] on mat-icon "content_copy" at bounding box center [317, 133] width 10 height 10
click at [568, 97] on button "Reply All" at bounding box center [567, 107] width 54 height 22
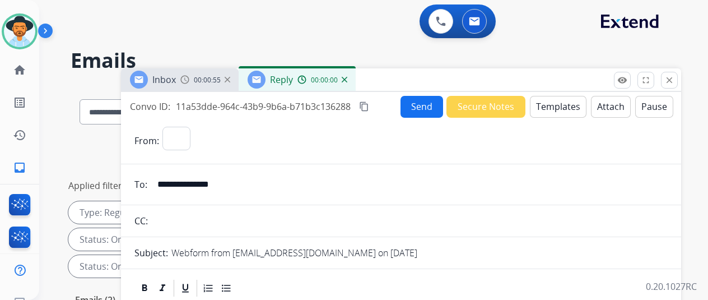
select select "**********"
click at [567, 101] on button "Templates" at bounding box center [558, 107] width 57 height 22
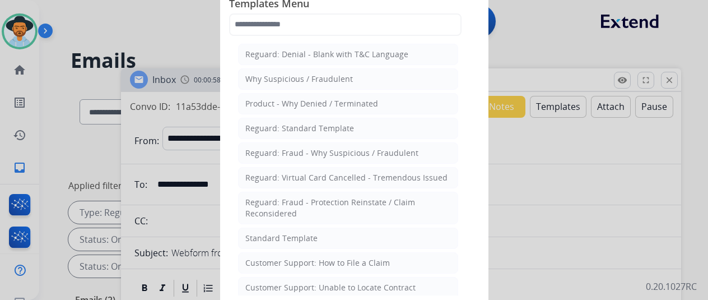
drag, startPoint x: 256, startPoint y: 231, endPoint x: 259, endPoint y: 216, distance: 15.8
click at [254, 232] on div "Standard Template" at bounding box center [281, 237] width 72 height 11
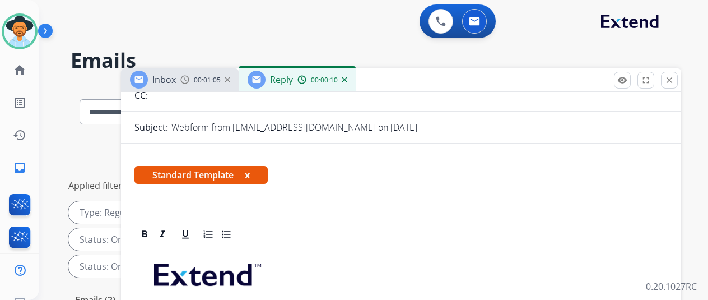
scroll to position [224, 0]
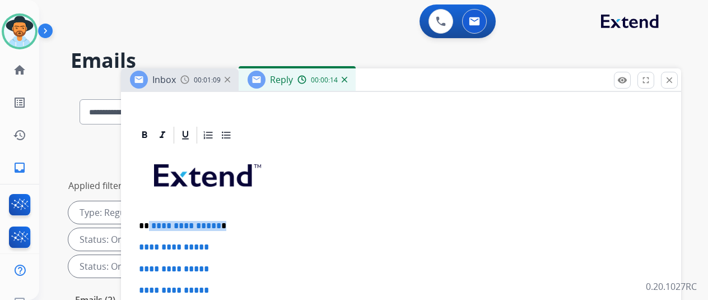
drag, startPoint x: 226, startPoint y: 225, endPoint x: 158, endPoint y: 221, distance: 68.4
click at [158, 221] on p "**********" at bounding box center [396, 226] width 515 height 10
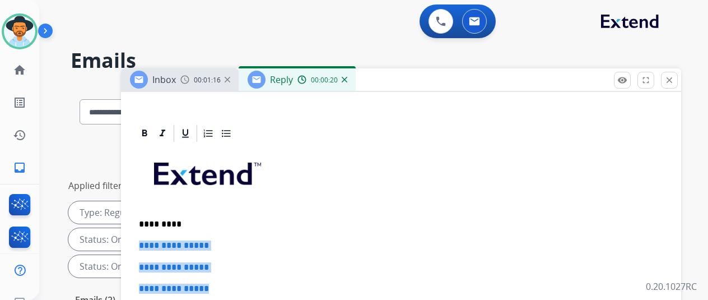
drag, startPoint x: 227, startPoint y: 269, endPoint x: 143, endPoint y: 222, distance: 96.2
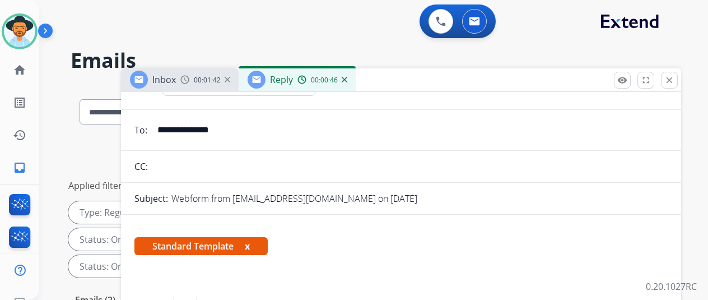
scroll to position [0, 0]
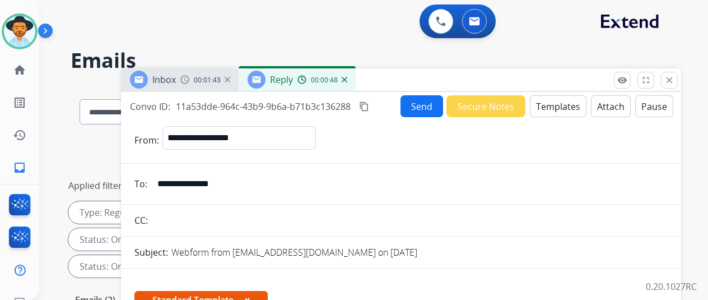
click at [425, 102] on button "Send" at bounding box center [421, 106] width 43 height 22
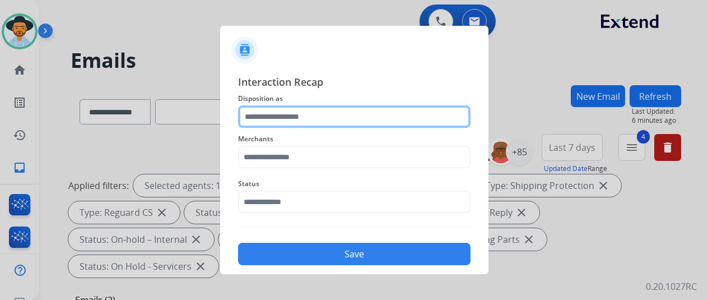
click at [270, 111] on input "text" at bounding box center [354, 116] width 232 height 22
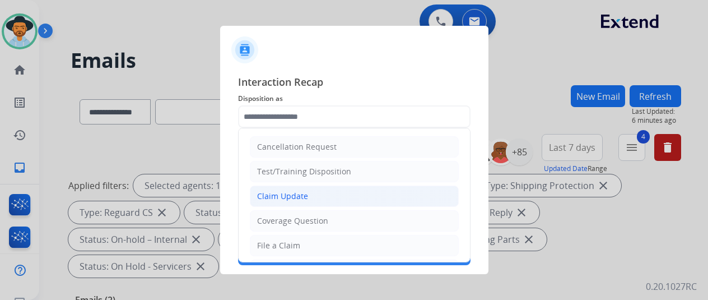
click at [282, 195] on div "Claim Update" at bounding box center [282, 195] width 51 height 11
type input "**********"
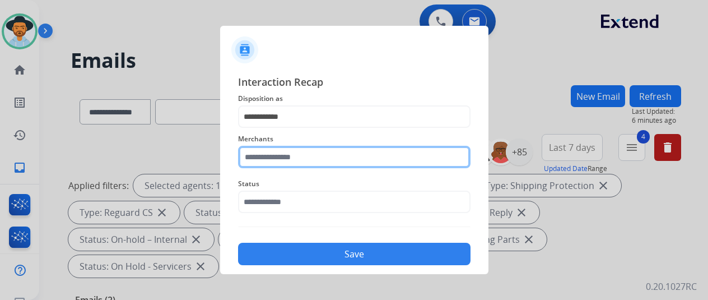
click at [283, 165] on input "text" at bounding box center [354, 157] width 232 height 22
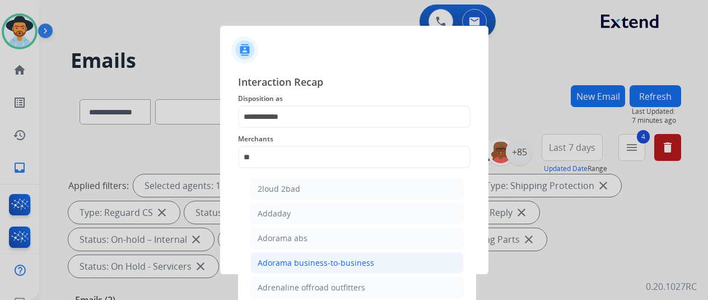
click at [320, 264] on div "Adorama business-to-business" at bounding box center [316, 262] width 116 height 11
type input "**********"
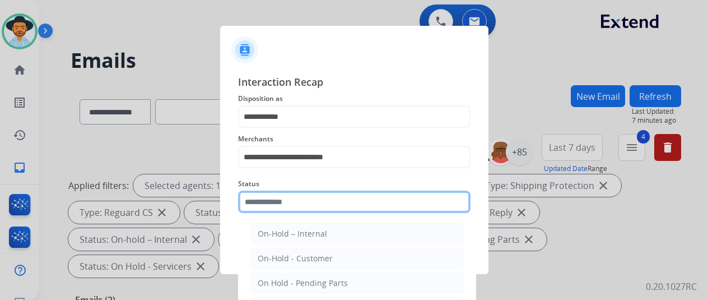
click at [302, 199] on input "text" at bounding box center [354, 201] width 232 height 22
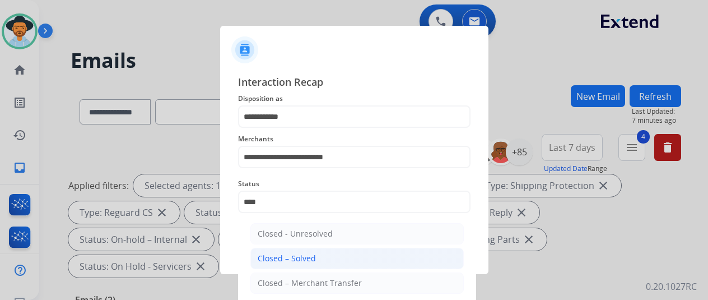
click at [275, 259] on div "Closed – Solved" at bounding box center [287, 257] width 58 height 11
type input "**********"
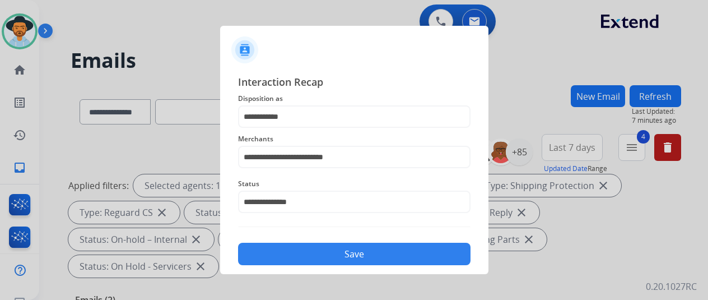
click at [278, 256] on button "Save" at bounding box center [354, 253] width 232 height 22
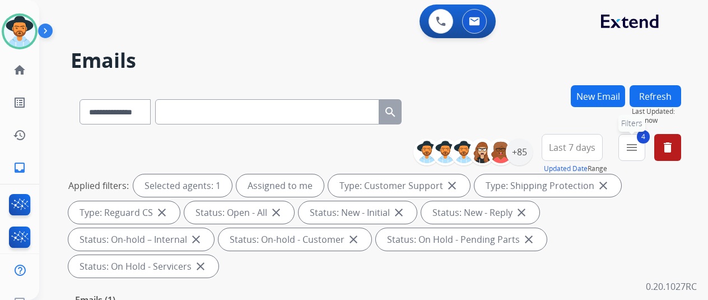
click at [645, 148] on button "4 menu Filters" at bounding box center [631, 147] width 27 height 27
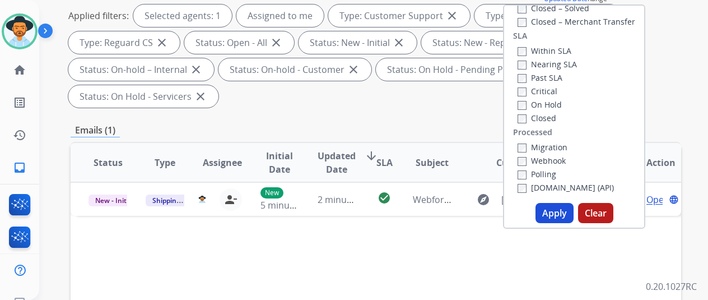
scroll to position [224, 0]
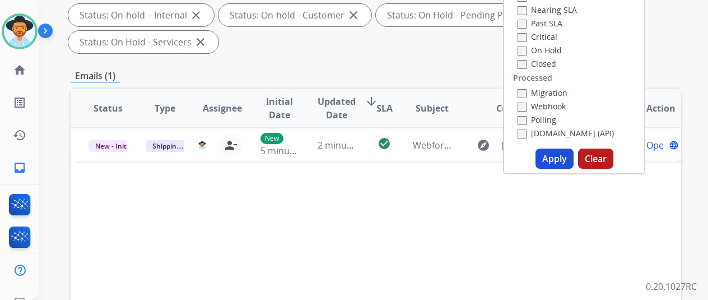
click at [560, 153] on button "Apply" at bounding box center [554, 158] width 38 height 20
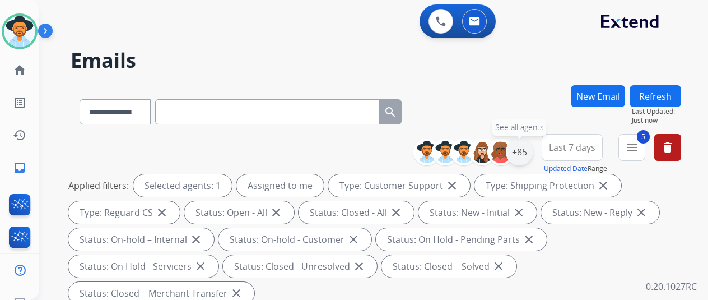
click at [526, 147] on div "+85" at bounding box center [519, 151] width 27 height 27
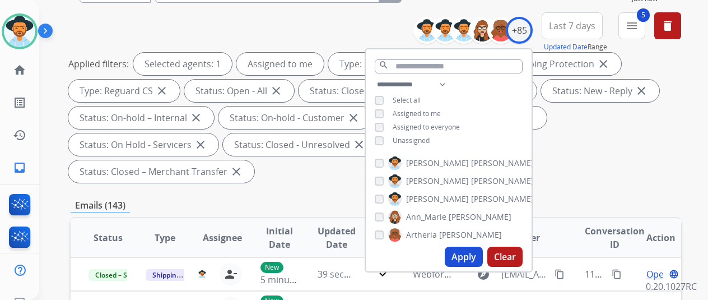
scroll to position [168, 0]
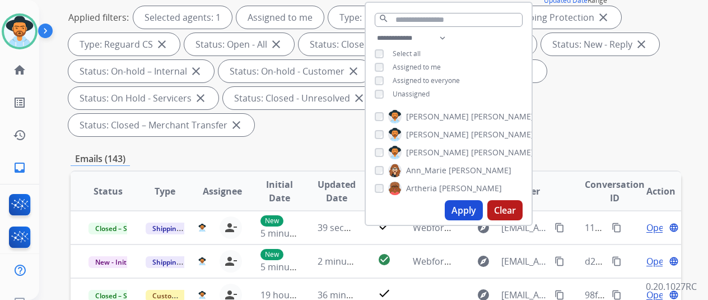
click at [470, 207] on button "Apply" at bounding box center [464, 210] width 38 height 20
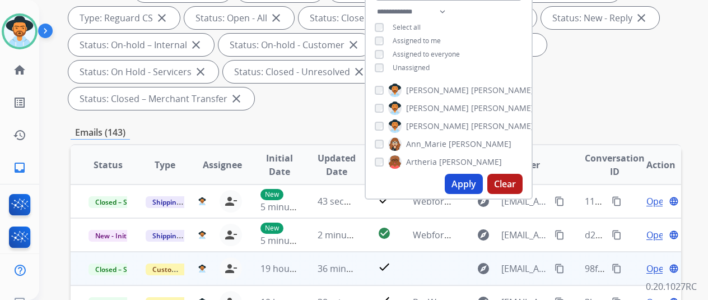
scroll to position [280, 0]
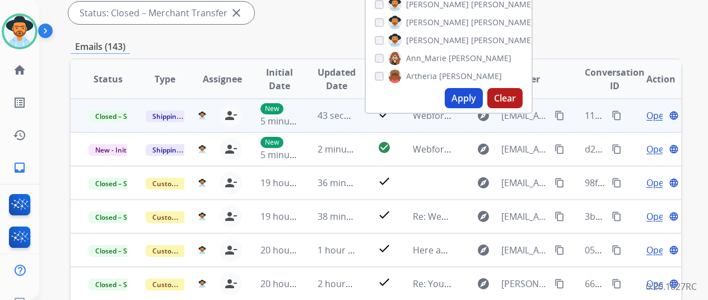
click at [617, 114] on mat-icon "content_copy" at bounding box center [616, 115] width 10 height 10
click at [652, 114] on span "Open" at bounding box center [657, 115] width 23 height 13
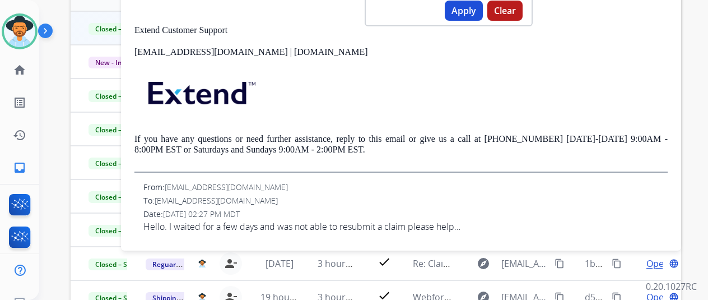
scroll to position [448, 0]
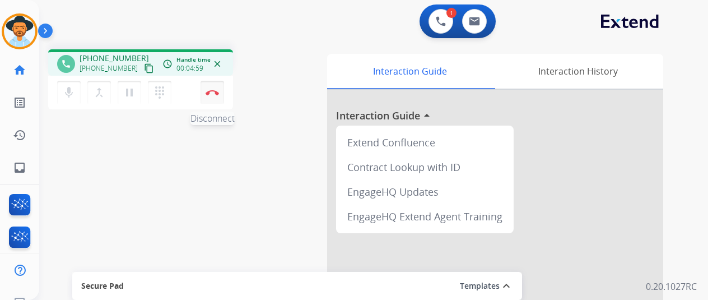
click at [214, 96] on button "Disconnect" at bounding box center [212, 93] width 24 height 24
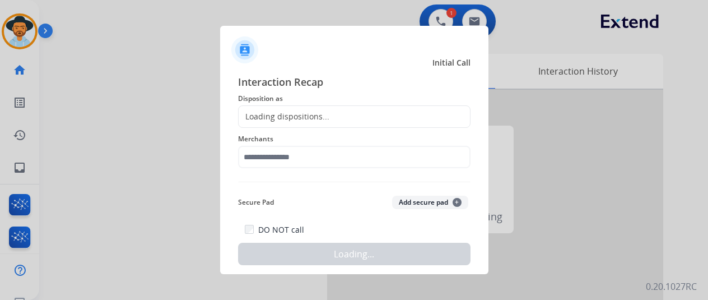
click at [263, 114] on div "Loading dispositions..." at bounding box center [283, 116] width 91 height 11
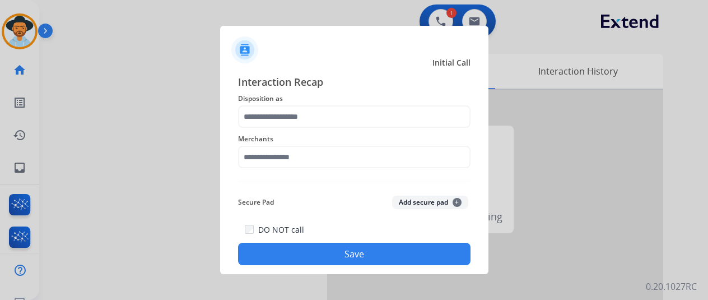
scroll to position [13, 0]
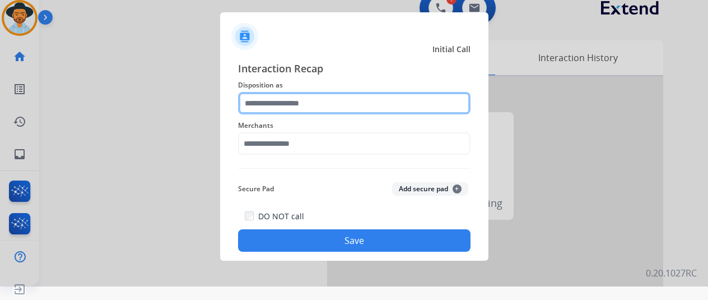
click at [263, 105] on input "text" at bounding box center [354, 103] width 232 height 22
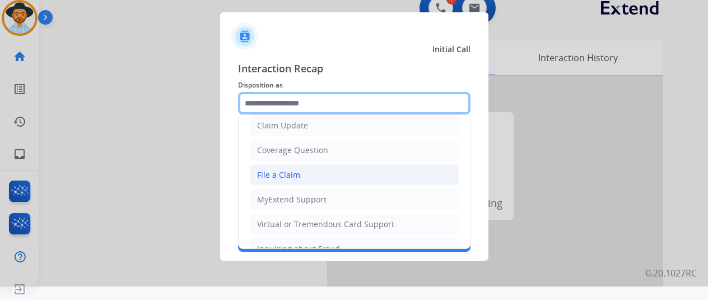
scroll to position [56, 0]
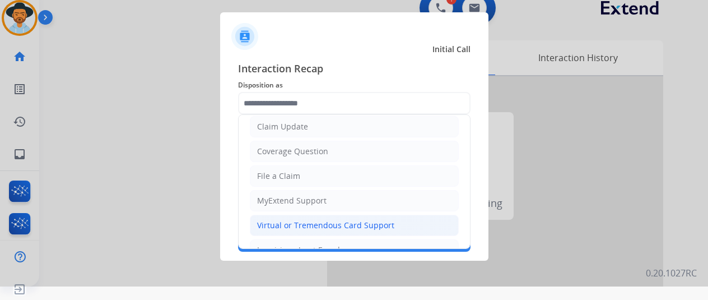
click at [283, 219] on div "Virtual or Tremendous Card Support" at bounding box center [325, 224] width 137 height 11
type input "**********"
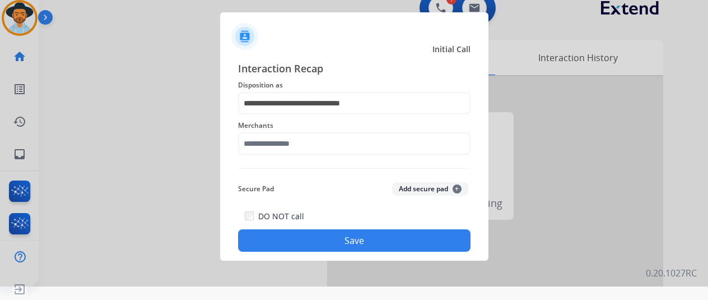
click at [278, 128] on span "Merchants" at bounding box center [354, 125] width 232 height 13
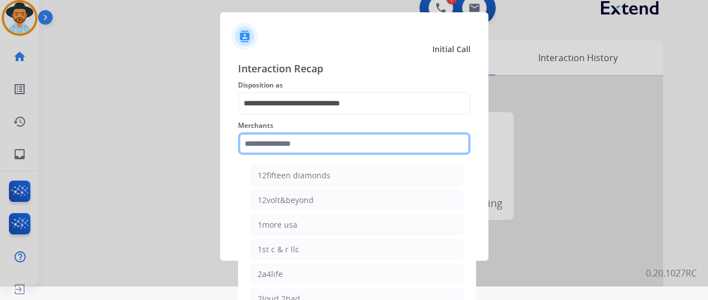
click at [278, 141] on input "text" at bounding box center [354, 143] width 232 height 22
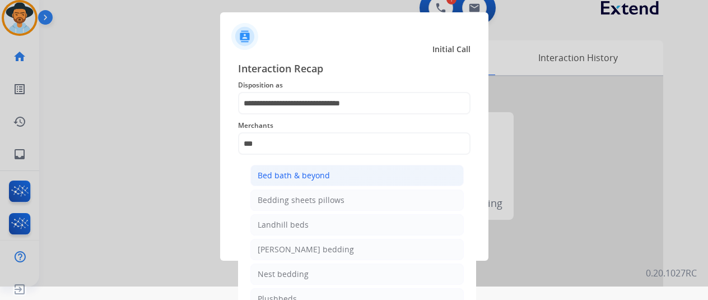
click at [288, 177] on div "Bed bath & beyond" at bounding box center [294, 175] width 72 height 11
type input "**********"
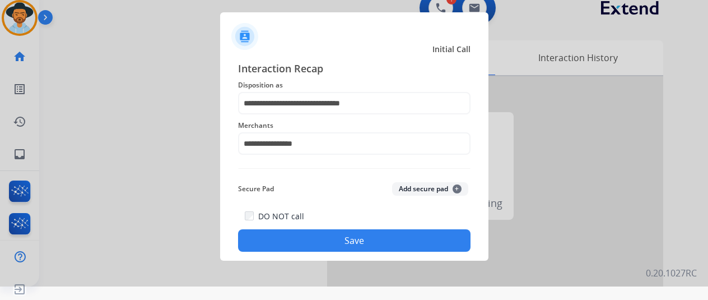
click at [325, 240] on button "Save" at bounding box center [354, 240] width 232 height 22
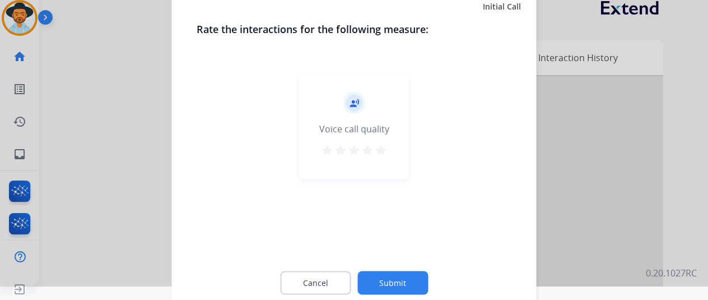
click at [385, 280] on button "Submit" at bounding box center [392, 282] width 71 height 24
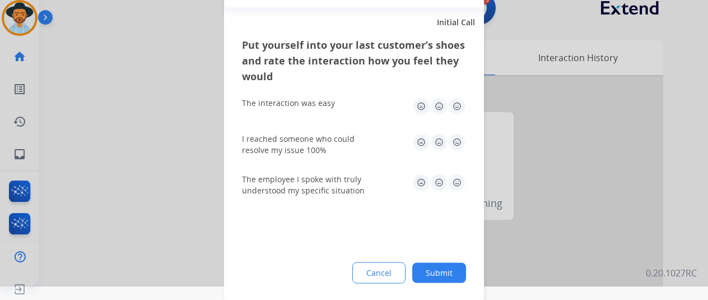
click at [447, 267] on button "Submit" at bounding box center [439, 272] width 54 height 20
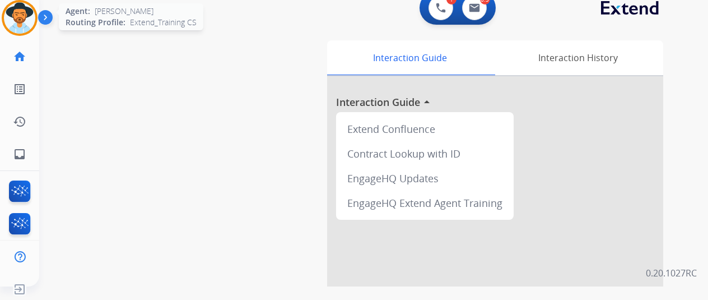
click at [27, 22] on img at bounding box center [19, 17] width 31 height 31
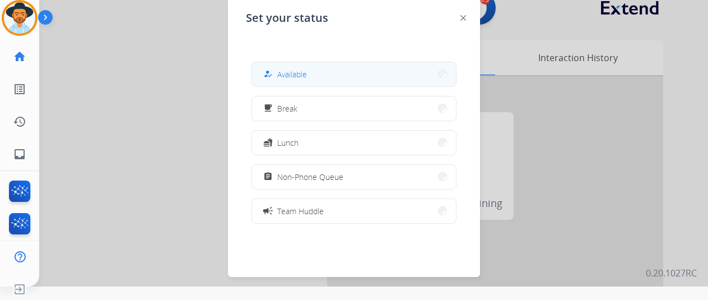
click at [301, 72] on span "Available" at bounding box center [292, 74] width 30 height 12
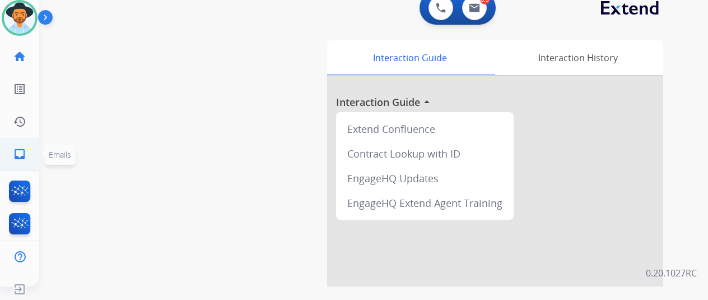
click at [16, 151] on mat-icon "inbox" at bounding box center [19, 153] width 13 height 13
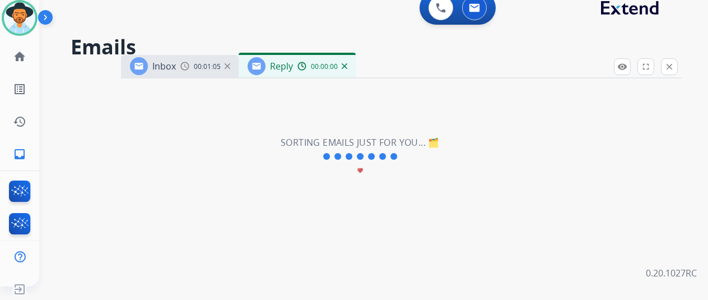
select select "**********"
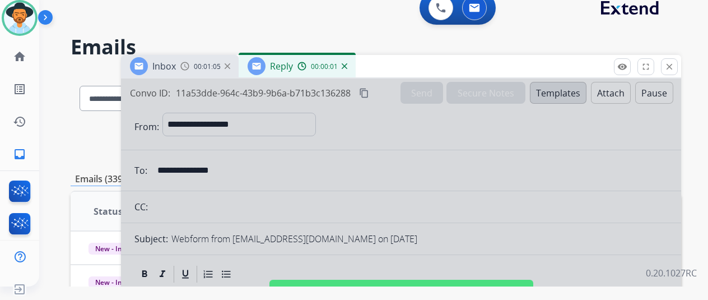
click at [308, 186] on div at bounding box center [401, 287] width 560 height 418
select select
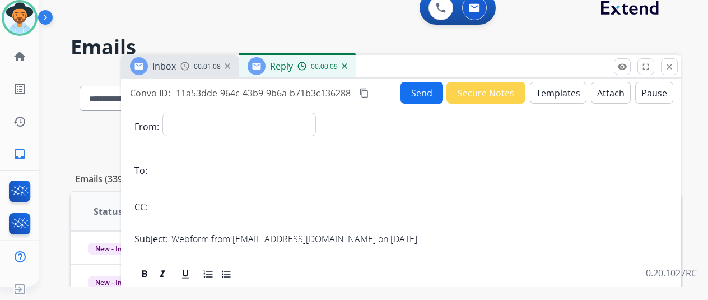
click at [347, 64] on img at bounding box center [345, 66] width 6 height 6
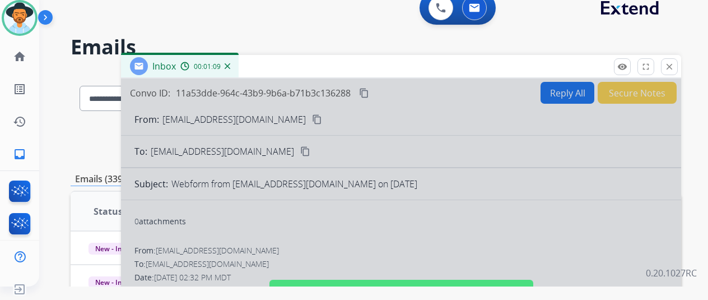
click at [230, 63] on img at bounding box center [228, 66] width 6 height 6
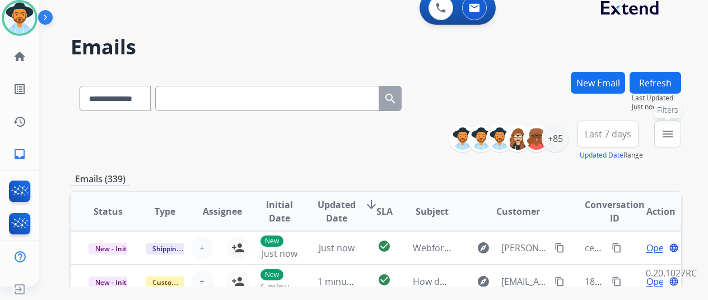
click at [674, 133] on mat-icon "menu" at bounding box center [667, 133] width 13 height 13
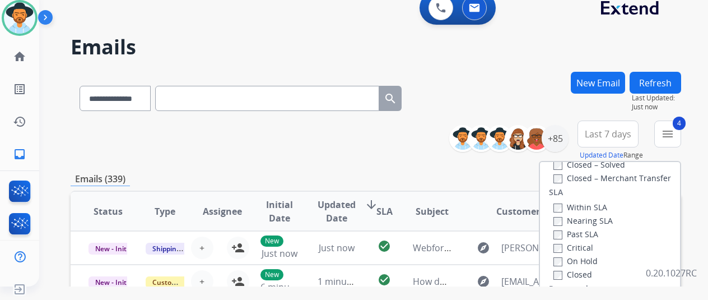
scroll to position [280, 0]
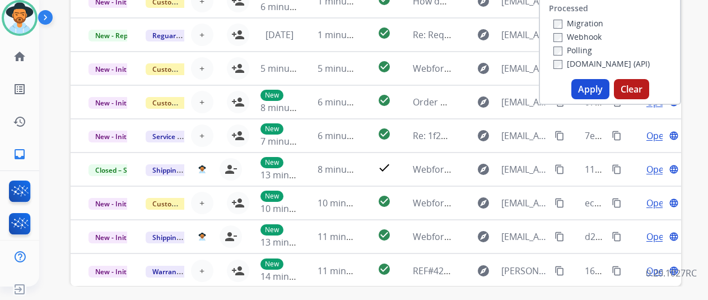
click at [590, 88] on button "Apply" at bounding box center [590, 89] width 38 height 20
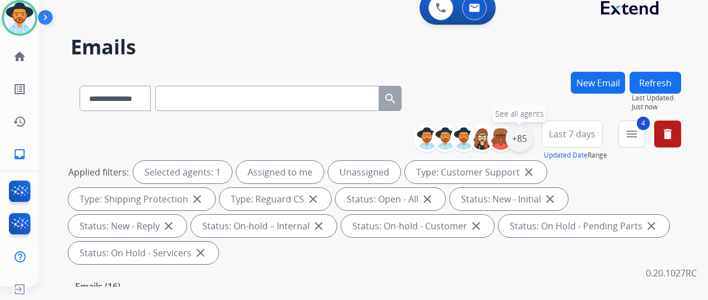
click at [526, 137] on div "+85" at bounding box center [519, 138] width 27 height 27
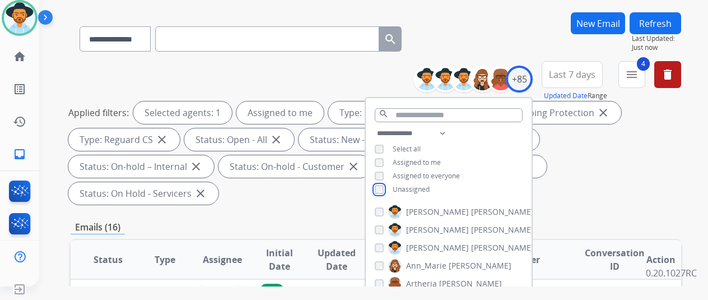
scroll to position [168, 0]
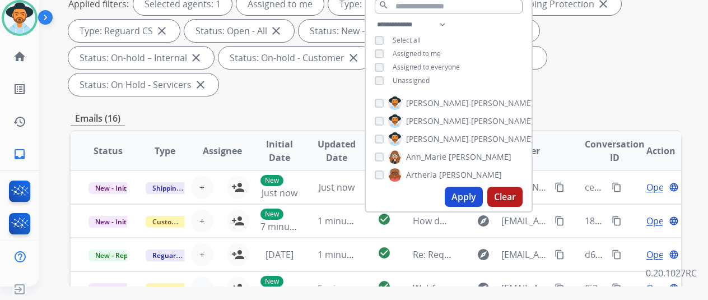
click at [465, 199] on button "Apply" at bounding box center [464, 196] width 38 height 20
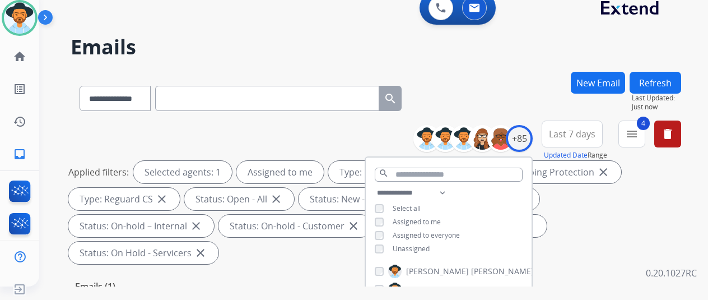
click at [496, 98] on div "**********" at bounding box center [376, 96] width 610 height 49
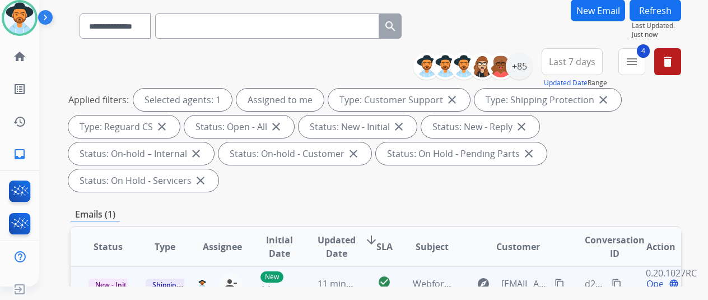
scroll to position [168, 0]
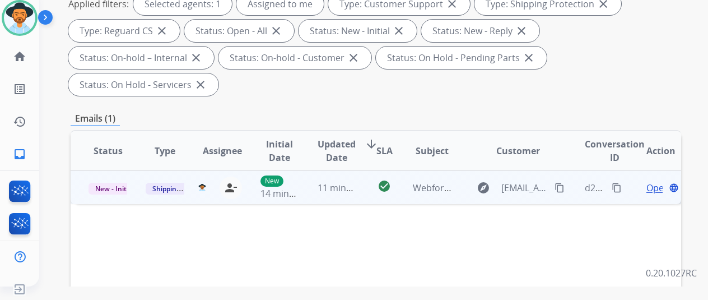
click at [659, 181] on span "Open" at bounding box center [657, 187] width 23 height 13
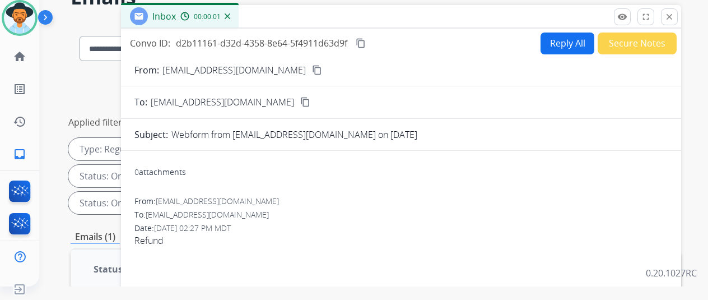
scroll to position [0, 0]
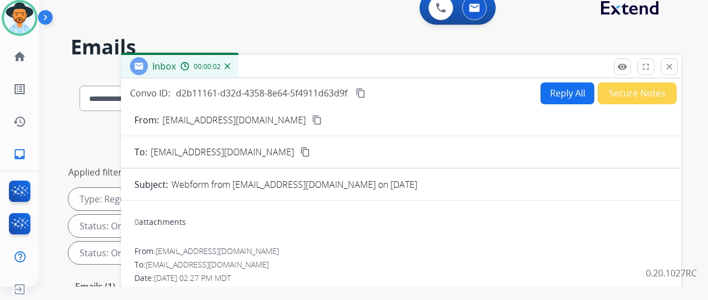
click at [312, 120] on mat-icon "content_copy" at bounding box center [317, 120] width 10 height 10
click at [366, 91] on mat-icon "content_copy" at bounding box center [361, 93] width 10 height 10
click at [569, 88] on button "Reply All" at bounding box center [567, 93] width 54 height 22
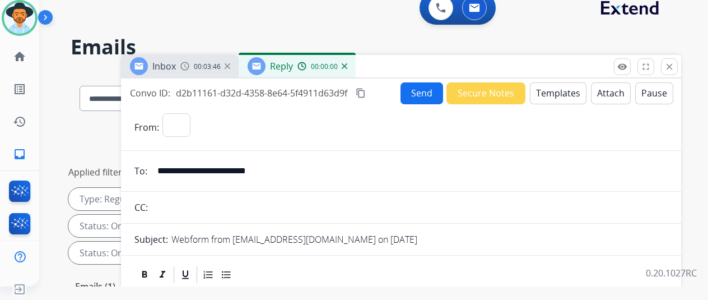
select select "**********"
click at [565, 91] on button "Templates" at bounding box center [558, 93] width 57 height 22
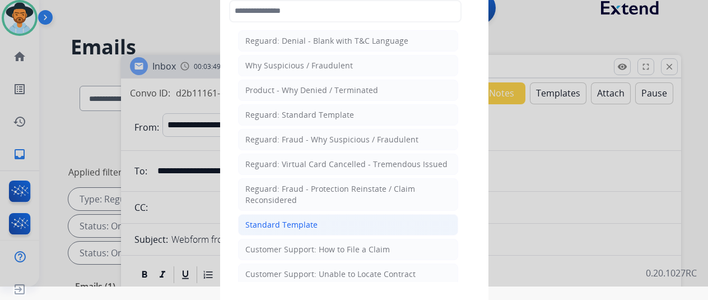
click at [277, 222] on div "Standard Template" at bounding box center [281, 224] width 72 height 11
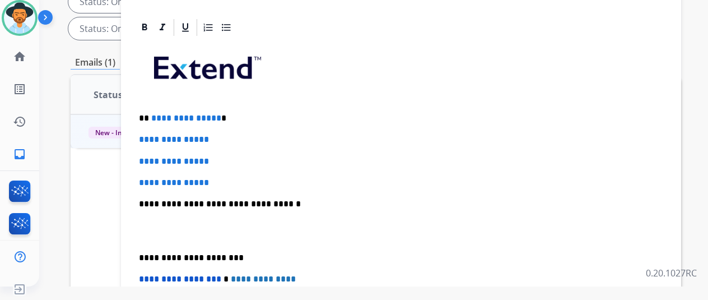
scroll to position [20, 0]
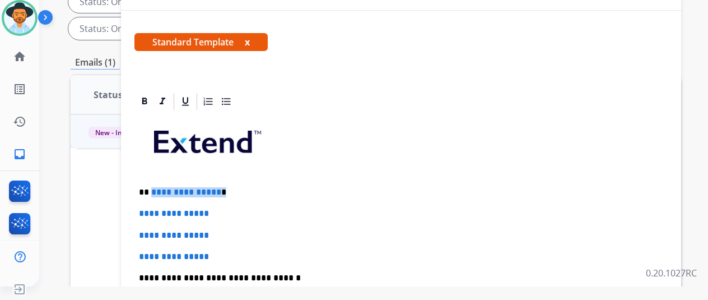
drag, startPoint x: 225, startPoint y: 190, endPoint x: 158, endPoint y: 186, distance: 66.2
click at [158, 187] on p "**********" at bounding box center [396, 192] width 515 height 10
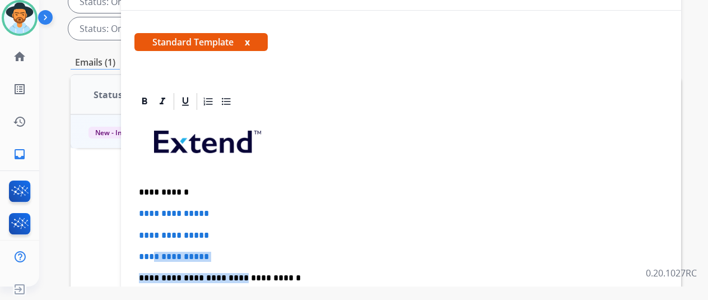
drag, startPoint x: 237, startPoint y: 261, endPoint x: 164, endPoint y: 241, distance: 75.5
click at [164, 241] on div "**********" at bounding box center [400, 303] width 533 height 385
click at [232, 251] on p "**********" at bounding box center [401, 256] width 524 height 10
click at [232, 258] on p "**********" at bounding box center [401, 256] width 524 height 10
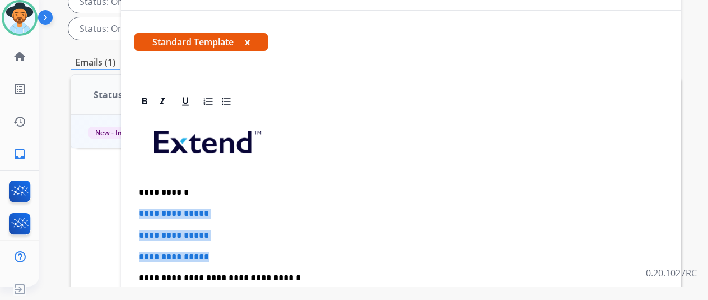
drag, startPoint x: 232, startPoint y: 255, endPoint x: 143, endPoint y: 202, distance: 102.9
click at [143, 202] on div "**********" at bounding box center [400, 303] width 533 height 385
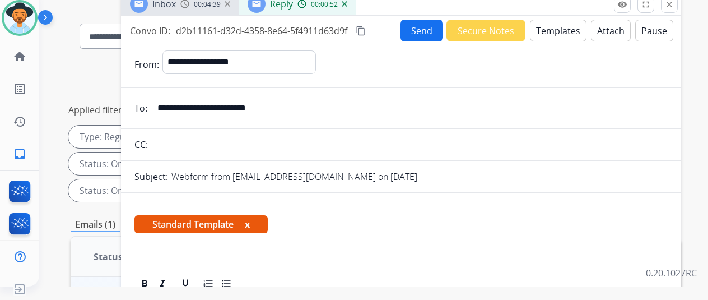
scroll to position [0, 0]
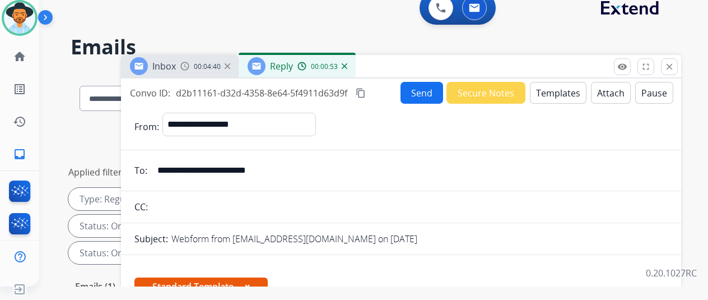
click at [426, 87] on button "Send" at bounding box center [421, 93] width 43 height 22
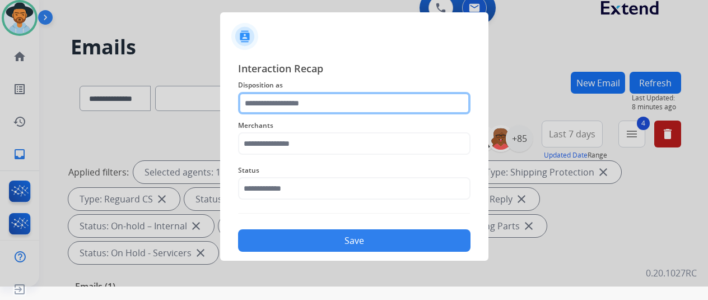
click at [277, 101] on input "text" at bounding box center [354, 103] width 232 height 22
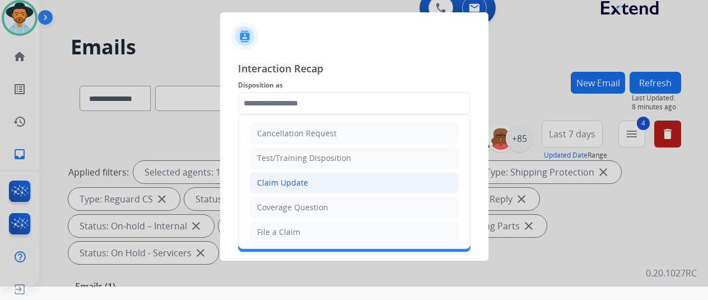
click at [289, 184] on div "Claim Update" at bounding box center [282, 182] width 51 height 11
type input "**********"
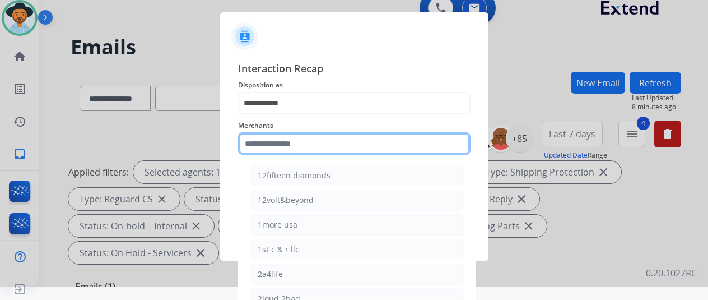
click at [278, 138] on input "text" at bounding box center [354, 143] width 232 height 22
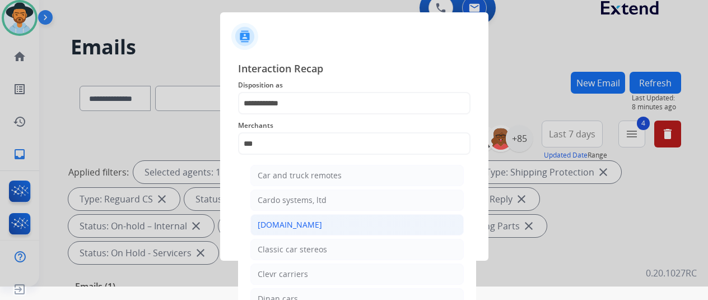
click at [277, 220] on div "[DOMAIN_NAME]" at bounding box center [290, 224] width 64 height 11
type input "**********"
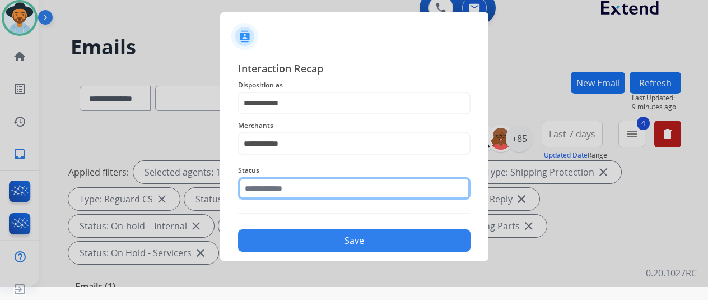
click at [273, 187] on input "text" at bounding box center [354, 188] width 232 height 22
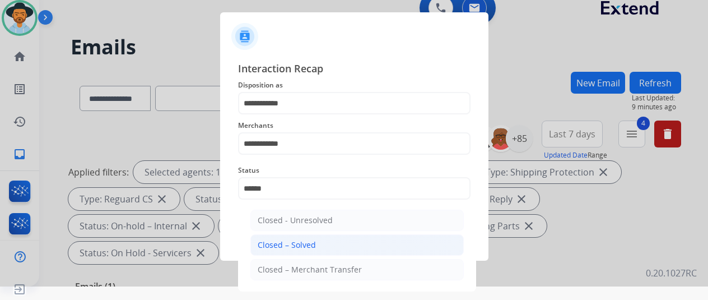
click at [306, 239] on div "Closed – Solved" at bounding box center [287, 244] width 58 height 11
type input "**********"
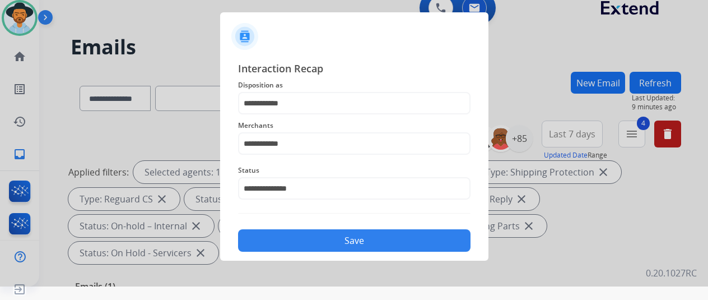
click at [333, 235] on button "Save" at bounding box center [354, 240] width 232 height 22
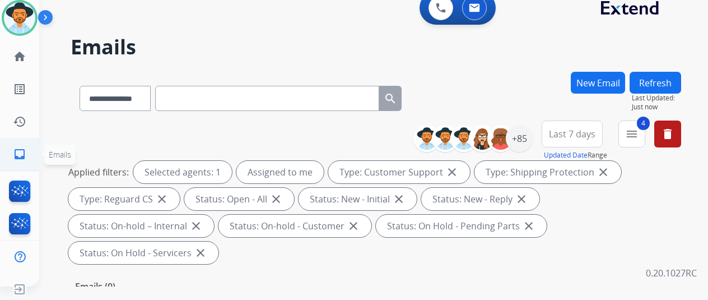
click at [18, 150] on mat-icon "inbox" at bounding box center [19, 153] width 13 height 13
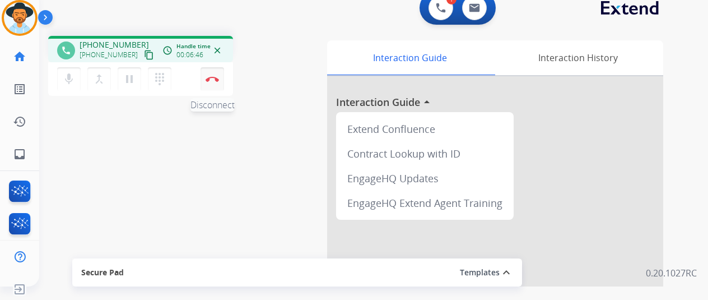
click at [214, 76] on img at bounding box center [211, 79] width 13 height 6
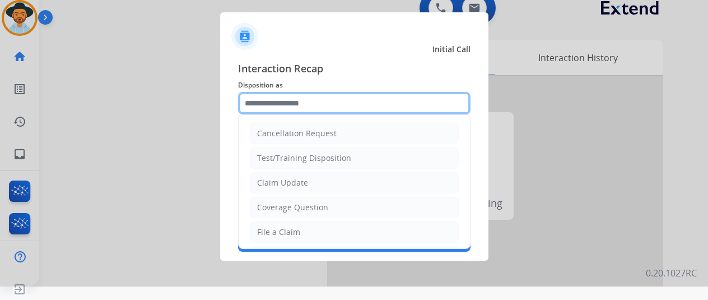
click at [271, 99] on input "text" at bounding box center [354, 103] width 232 height 22
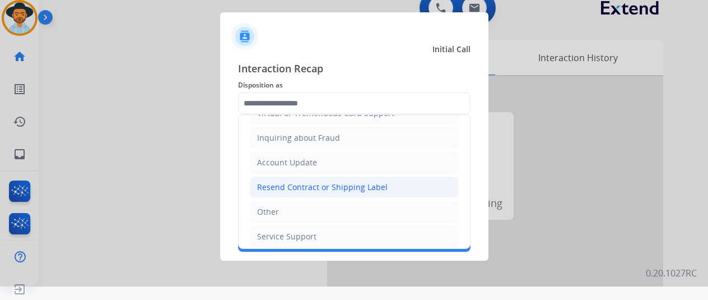
click at [294, 181] on div "Resend Contract or Shipping Label" at bounding box center [322, 186] width 130 height 11
type input "**********"
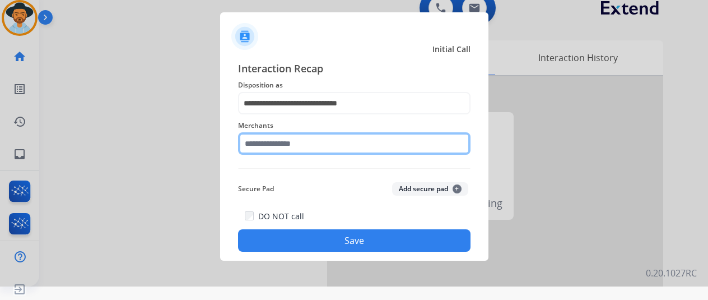
click at [262, 150] on input "text" at bounding box center [354, 143] width 232 height 22
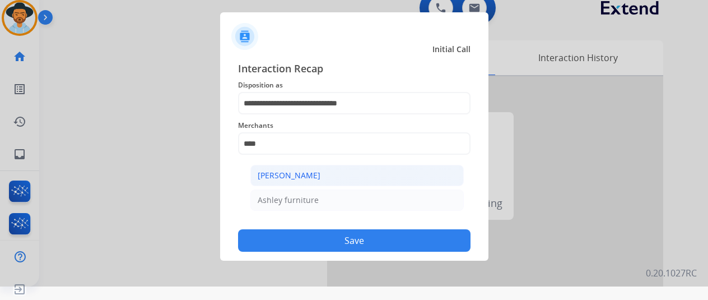
click at [300, 176] on div "[PERSON_NAME]" at bounding box center [289, 175] width 63 height 11
type input "**********"
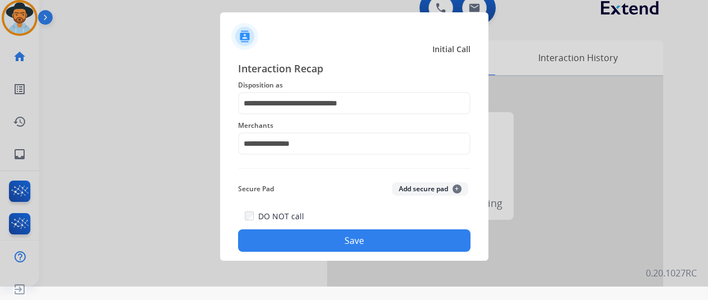
click at [322, 239] on button "Save" at bounding box center [354, 240] width 232 height 22
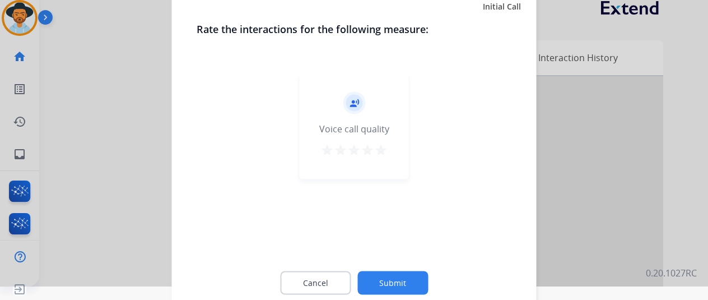
click at [397, 283] on button "Submit" at bounding box center [392, 282] width 71 height 24
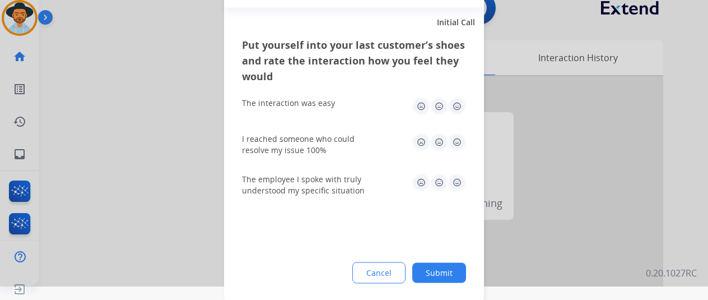
click at [440, 269] on button "Submit" at bounding box center [439, 272] width 54 height 20
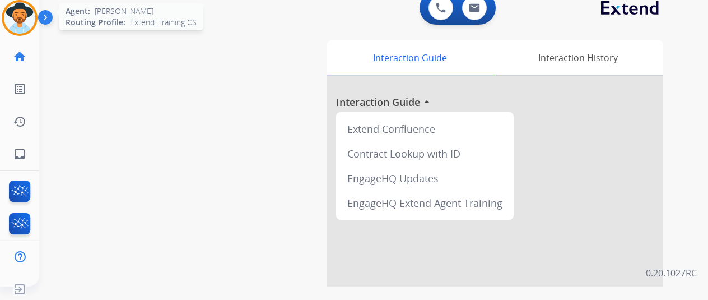
click at [22, 13] on img at bounding box center [19, 17] width 31 height 31
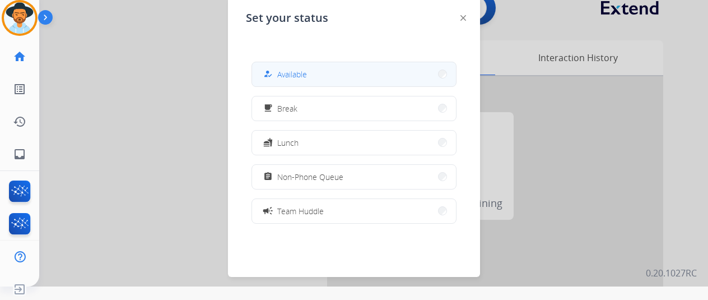
click at [313, 68] on button "how_to_reg Available" at bounding box center [354, 74] width 204 height 24
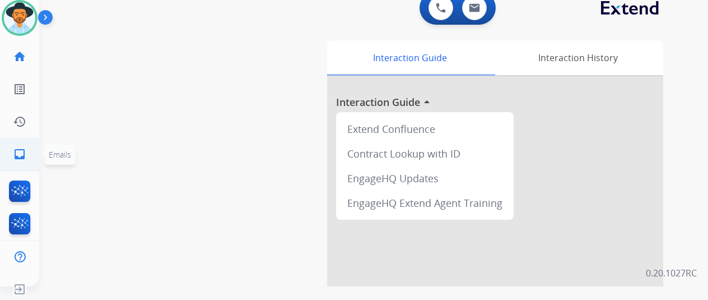
click at [23, 153] on mat-icon "inbox" at bounding box center [19, 153] width 13 height 13
select select "**********"
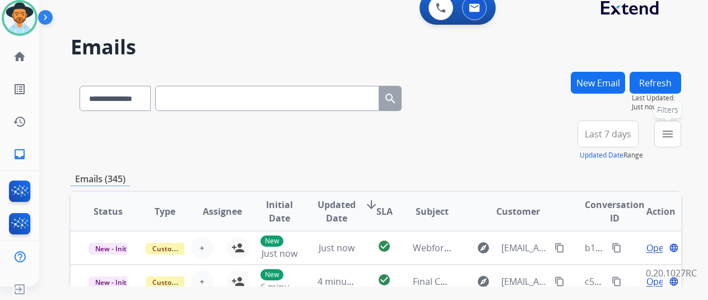
click at [674, 140] on mat-icon "menu" at bounding box center [667, 133] width 13 height 13
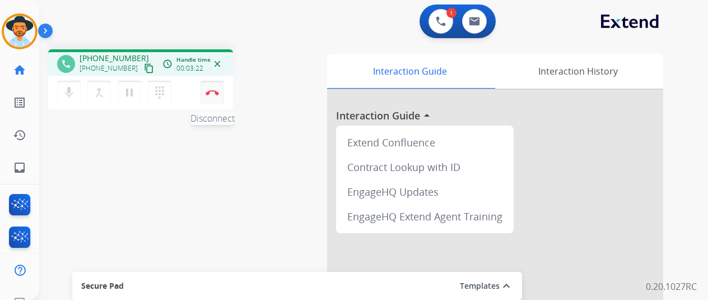
click at [214, 91] on img at bounding box center [211, 93] width 13 height 6
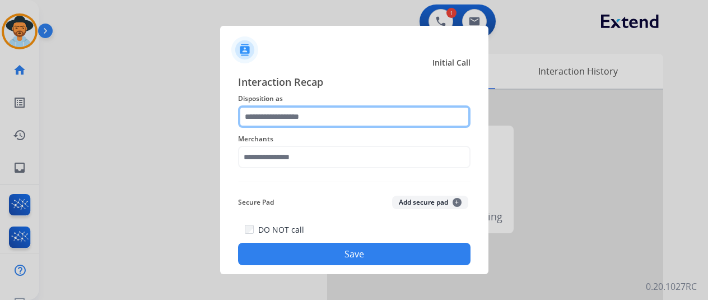
click at [247, 114] on input "text" at bounding box center [354, 116] width 232 height 22
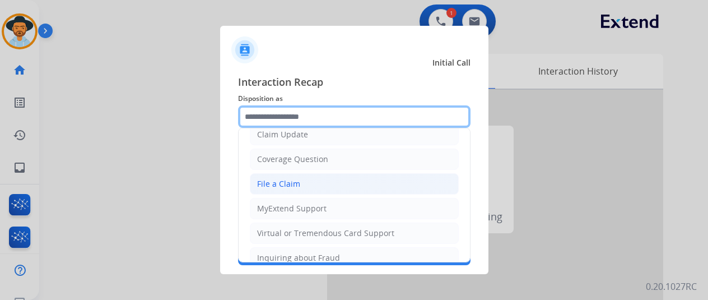
scroll to position [58, 0]
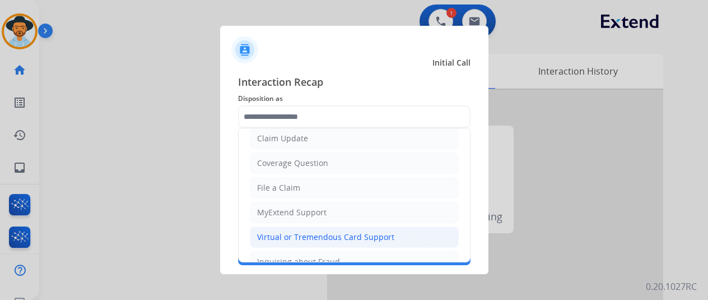
click at [269, 233] on div "Virtual or Tremendous Card Support" at bounding box center [325, 236] width 137 height 11
type input "**********"
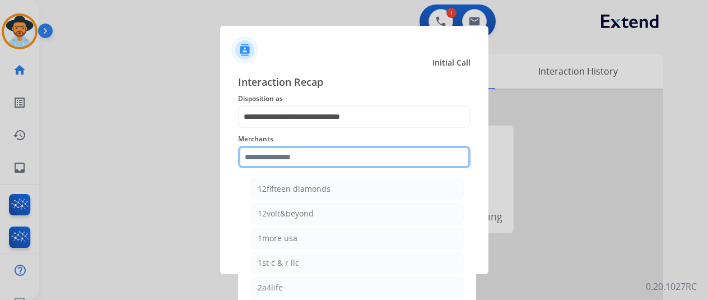
click at [279, 155] on input "text" at bounding box center [354, 157] width 232 height 22
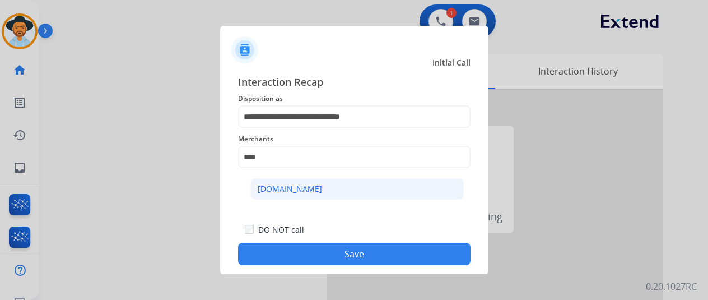
click at [280, 186] on div "[DOMAIN_NAME]" at bounding box center [290, 188] width 64 height 11
type input "**********"
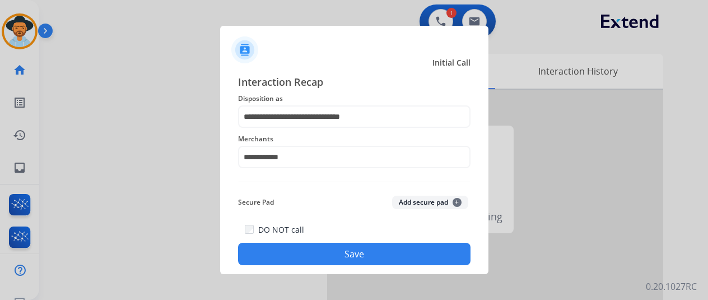
click at [336, 260] on button "Save" at bounding box center [354, 253] width 232 height 22
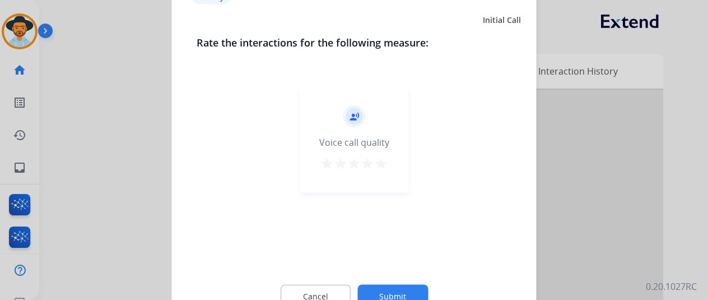
click at [392, 290] on button "Submit" at bounding box center [392, 296] width 71 height 24
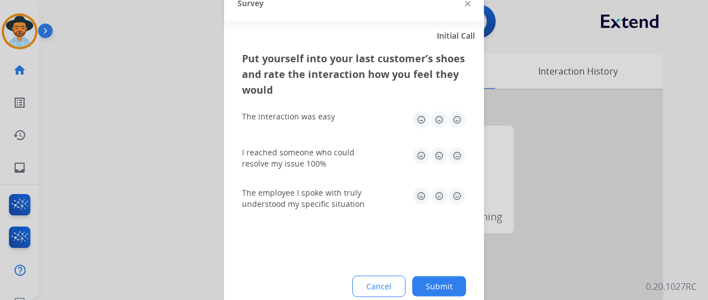
click at [431, 280] on button "Submit" at bounding box center [439, 285] width 54 height 20
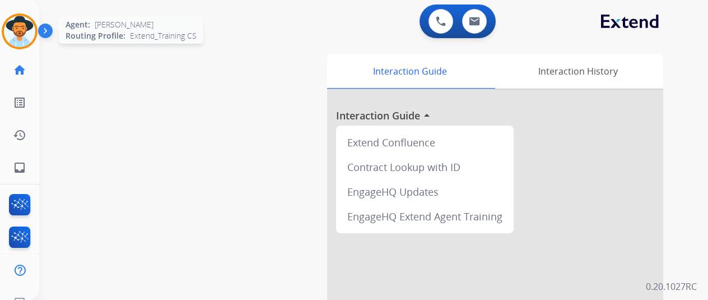
click at [22, 35] on img at bounding box center [19, 31] width 31 height 31
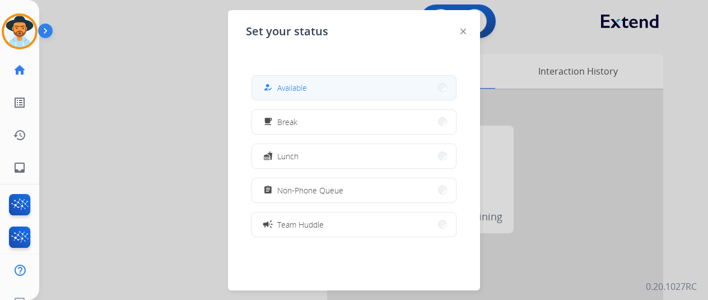
click at [347, 87] on button "how_to_reg Available" at bounding box center [354, 88] width 204 height 24
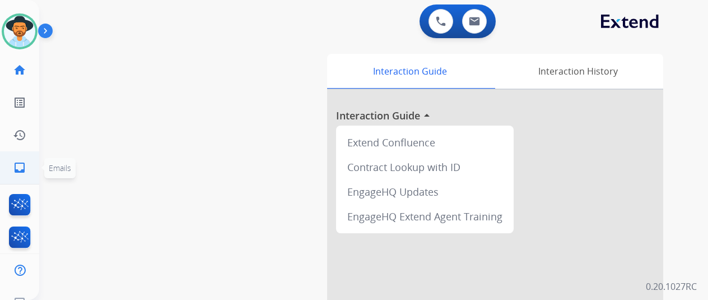
click at [17, 166] on mat-icon "inbox" at bounding box center [19, 167] width 13 height 13
select select "**********"
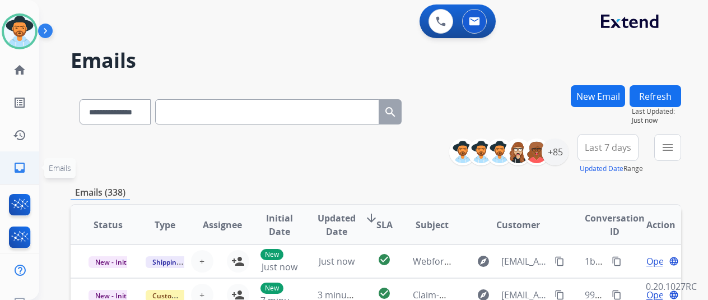
click at [17, 173] on mat-icon "inbox" at bounding box center [19, 167] width 13 height 13
click at [681, 148] on button "menu Filters" at bounding box center [667, 147] width 27 height 27
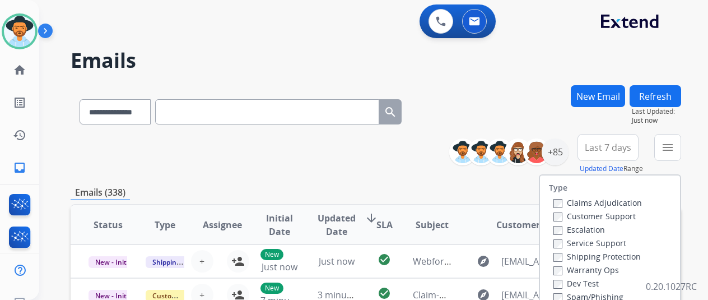
click at [564, 219] on label "Customer Support" at bounding box center [594, 216] width 82 height 11
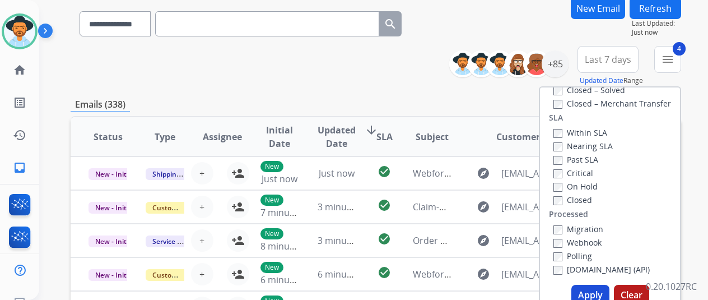
scroll to position [168, 0]
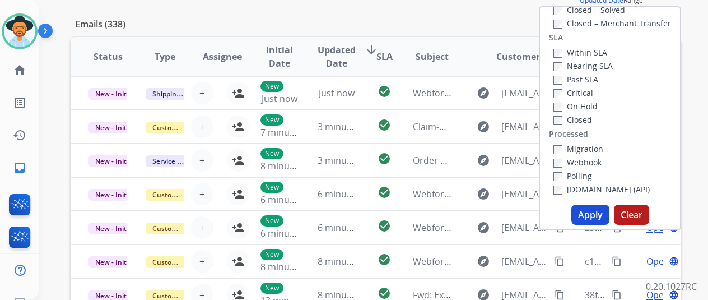
click at [593, 212] on button "Apply" at bounding box center [590, 214] width 38 height 20
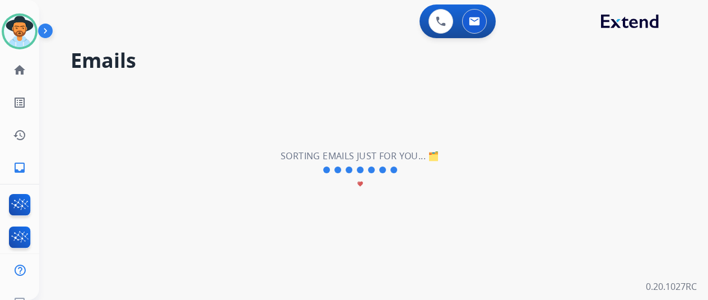
scroll to position [0, 0]
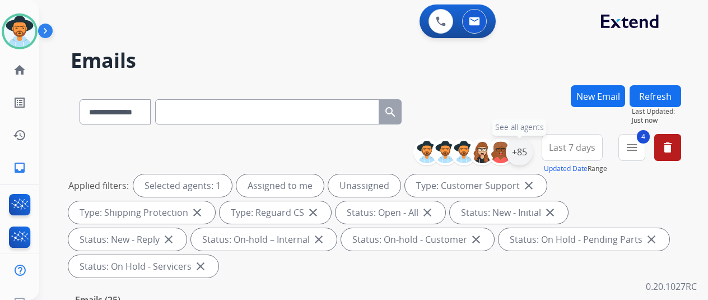
click at [532, 148] on div "+85" at bounding box center [519, 151] width 27 height 27
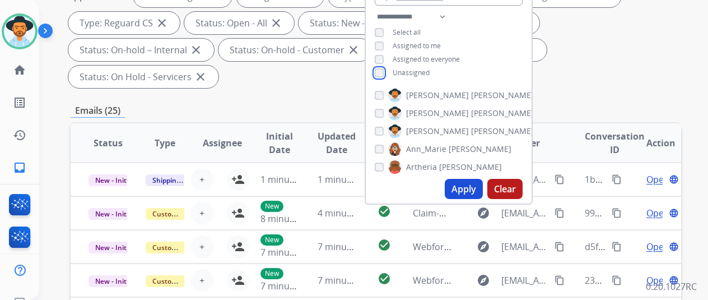
scroll to position [224, 0]
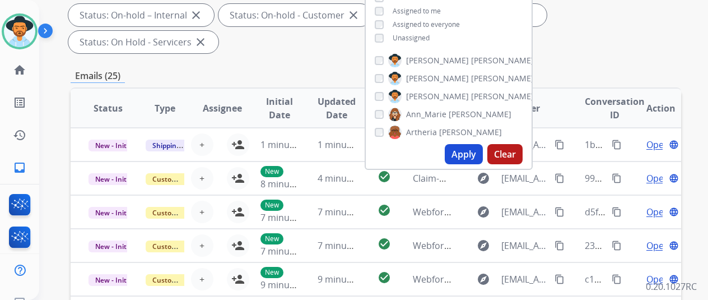
click at [469, 148] on button "Apply" at bounding box center [464, 154] width 38 height 20
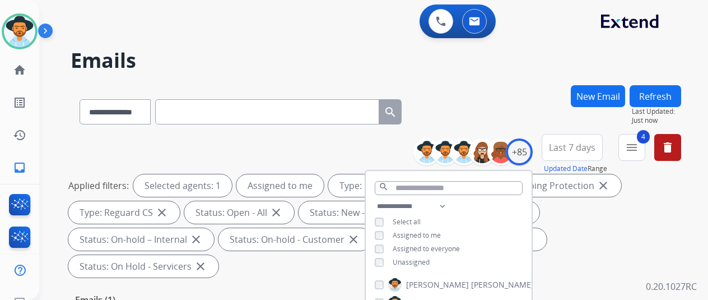
click at [456, 106] on div "**********" at bounding box center [376, 109] width 610 height 49
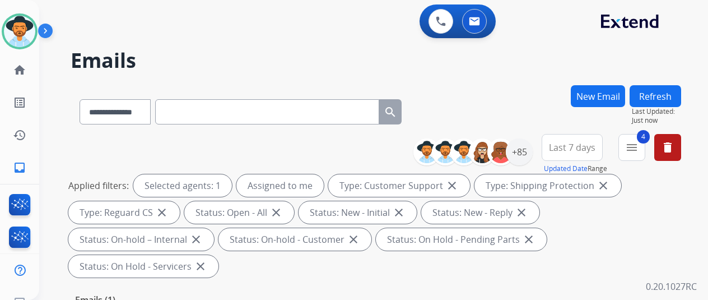
scroll to position [224, 0]
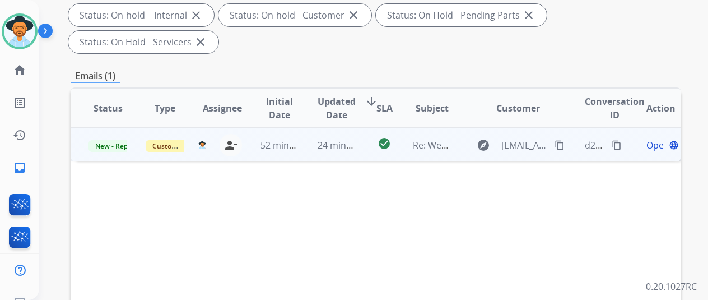
click at [654, 138] on span "Open" at bounding box center [657, 144] width 23 height 13
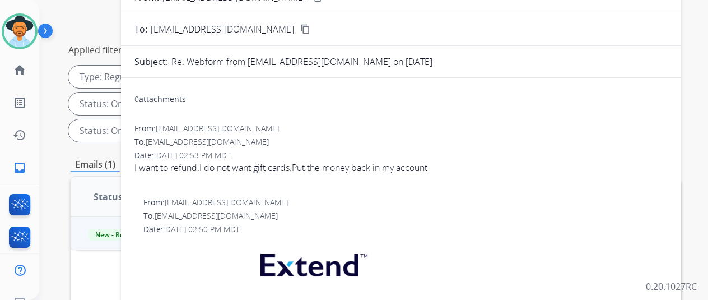
scroll to position [112, 0]
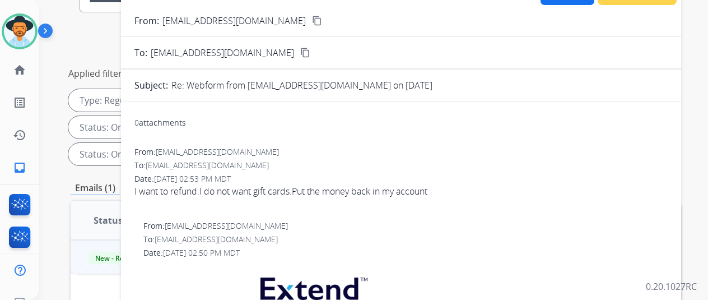
click at [310, 14] on button "content_copy" at bounding box center [316, 20] width 13 height 13
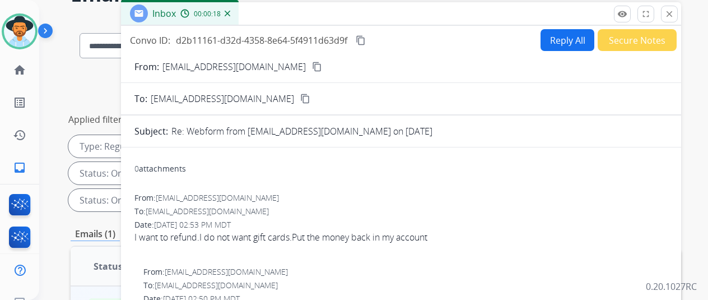
scroll to position [0, 0]
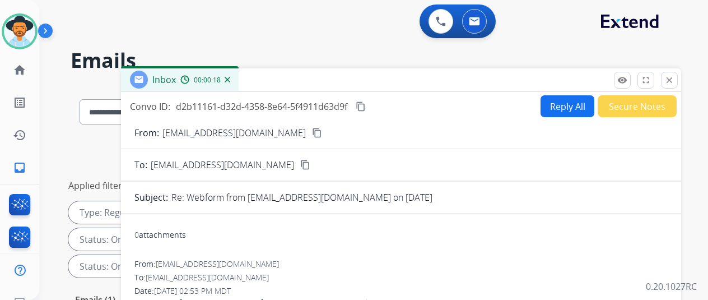
click at [568, 106] on button "Reply All" at bounding box center [567, 106] width 54 height 22
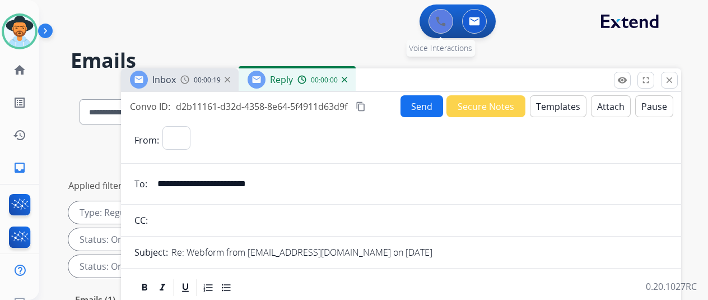
select select "**********"
click at [562, 105] on button "Templates" at bounding box center [558, 106] width 57 height 22
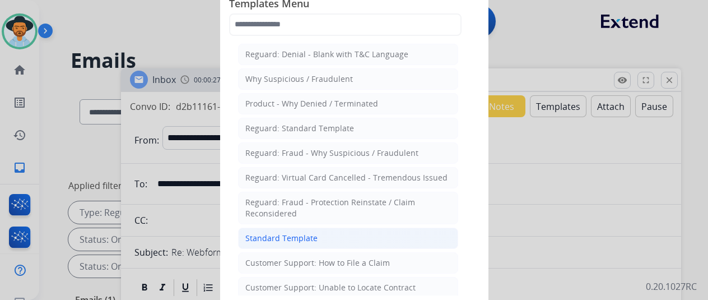
click at [287, 236] on div "Standard Template" at bounding box center [281, 237] width 72 height 11
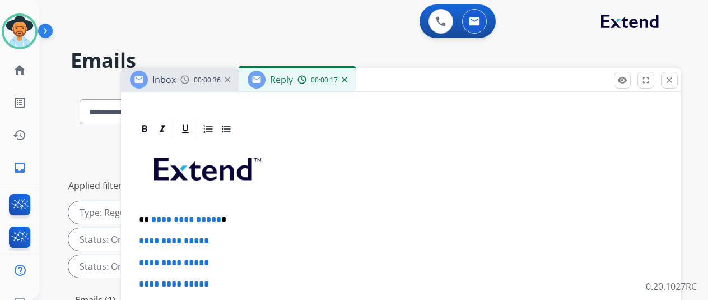
scroll to position [280, 0]
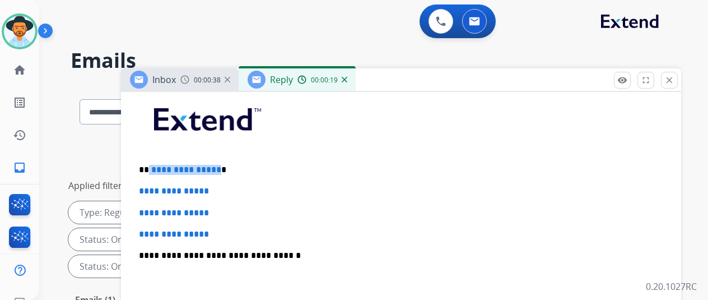
drag, startPoint x: 223, startPoint y: 169, endPoint x: 157, endPoint y: 166, distance: 66.1
click at [157, 166] on p "**********" at bounding box center [396, 170] width 515 height 10
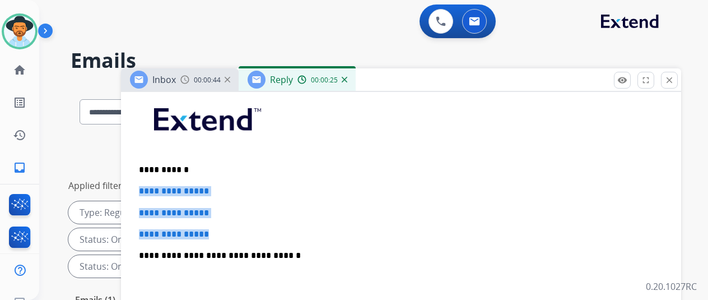
drag, startPoint x: 236, startPoint y: 235, endPoint x: 144, endPoint y: 185, distance: 104.7
click at [144, 185] on div "**********" at bounding box center [400, 281] width 533 height 385
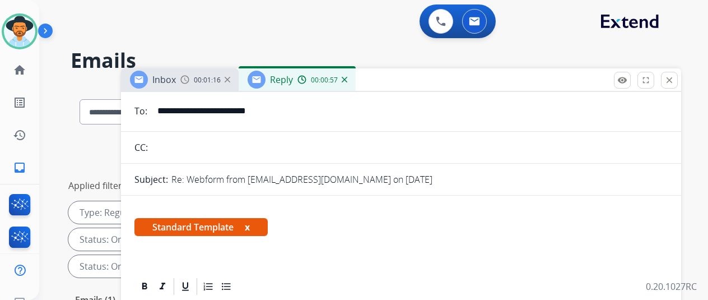
scroll to position [0, 0]
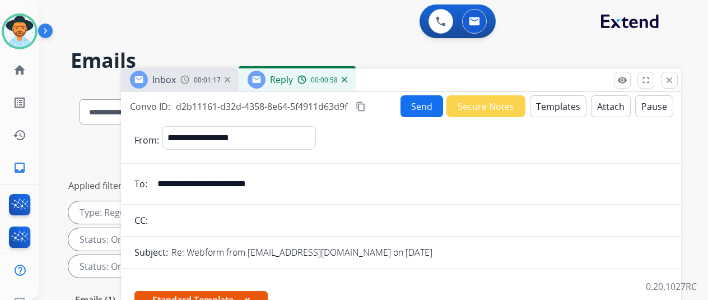
click at [433, 102] on button "Send" at bounding box center [421, 106] width 43 height 22
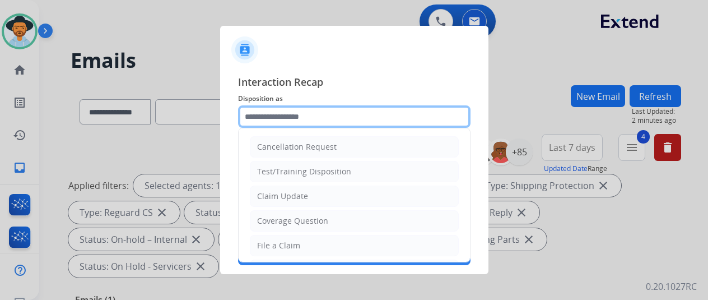
click at [268, 109] on input "text" at bounding box center [354, 116] width 232 height 22
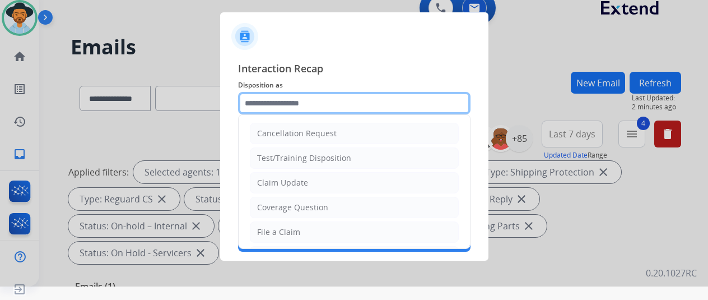
scroll to position [112, 0]
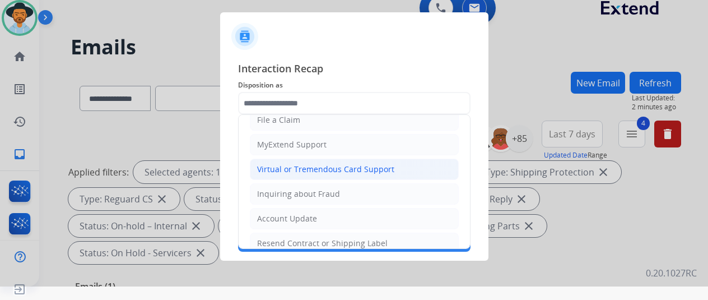
click at [289, 166] on div "Virtual or Tremendous Card Support" at bounding box center [325, 168] width 137 height 11
type input "**********"
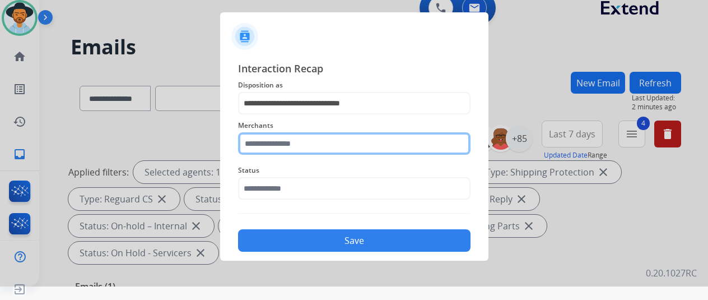
click at [279, 149] on input "text" at bounding box center [354, 143] width 232 height 22
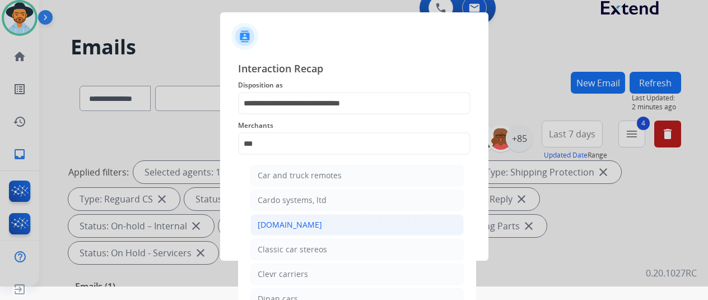
click at [278, 227] on div "[DOMAIN_NAME]" at bounding box center [290, 224] width 64 height 11
type input "**********"
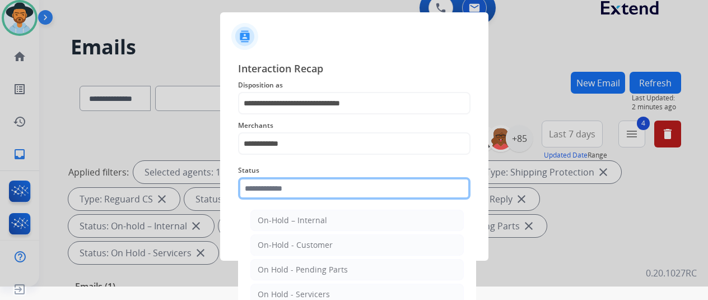
click at [277, 194] on input "text" at bounding box center [354, 188] width 232 height 22
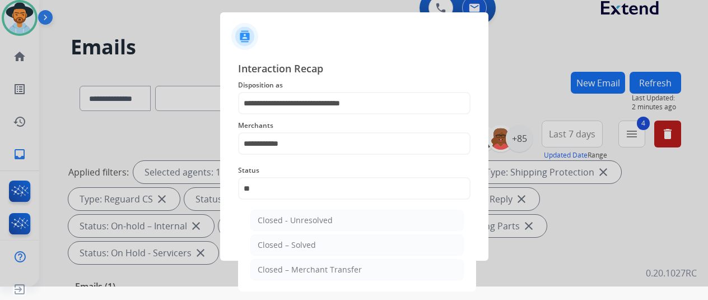
drag, startPoint x: 290, startPoint y: 243, endPoint x: 301, endPoint y: 222, distance: 23.3
click at [291, 241] on div "Closed – Solved" at bounding box center [287, 244] width 58 height 11
type input "**********"
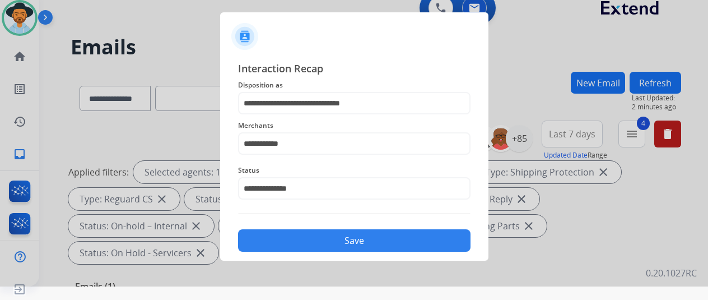
click at [301, 237] on button "Save" at bounding box center [354, 240] width 232 height 22
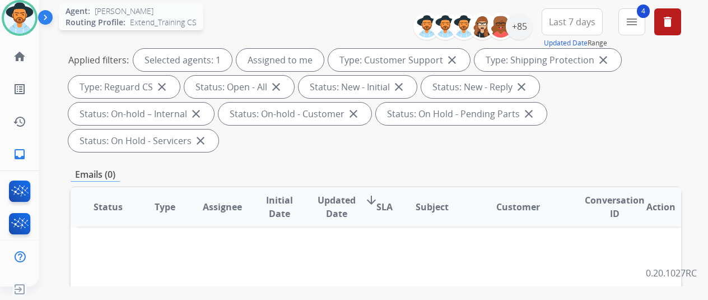
click at [24, 13] on img at bounding box center [19, 17] width 31 height 31
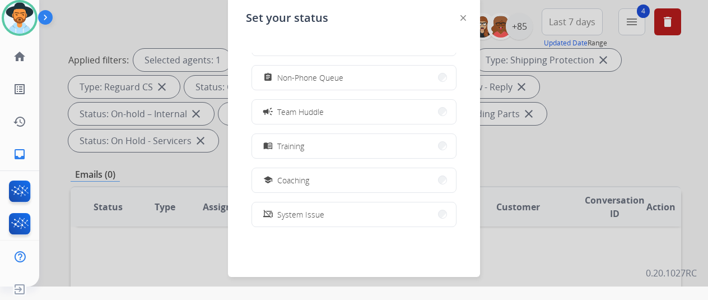
scroll to position [177, 0]
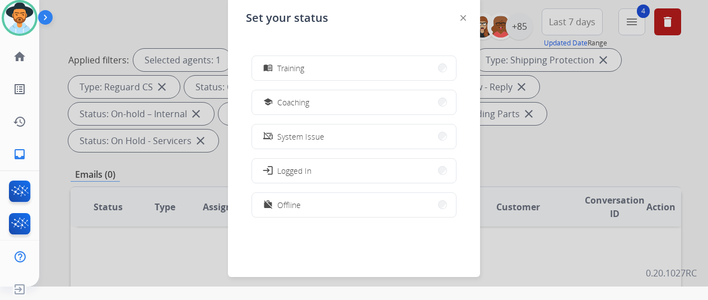
drag, startPoint x: 289, startPoint y: 205, endPoint x: 281, endPoint y: 195, distance: 12.8
click at [287, 205] on span "Offline" at bounding box center [289, 205] width 24 height 12
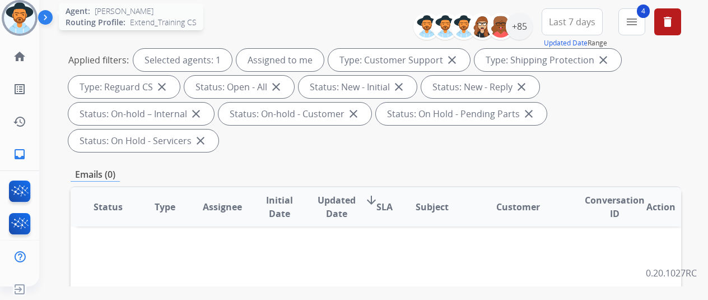
click at [16, 12] on img at bounding box center [19, 17] width 31 height 31
